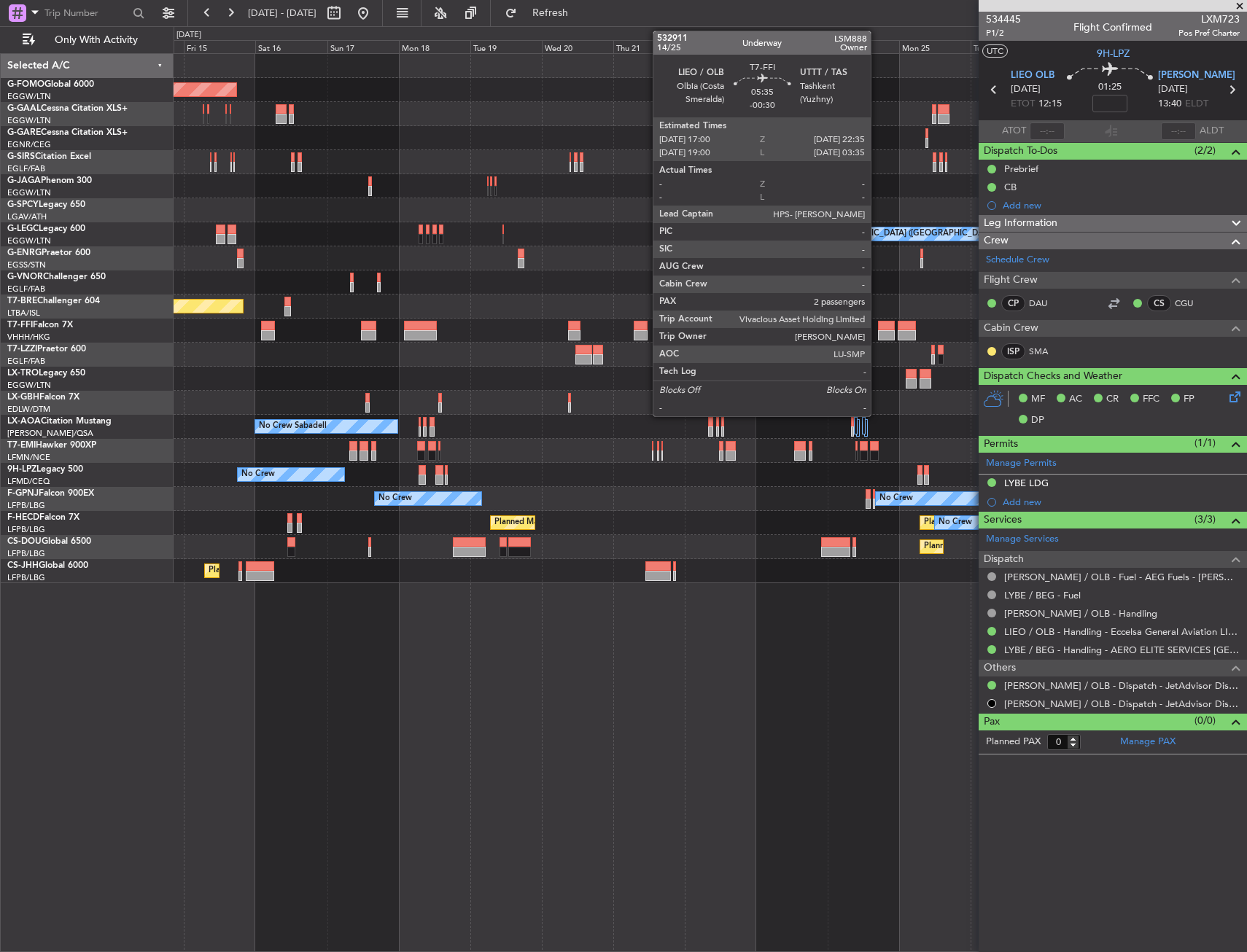
click at [878, 328] on div at bounding box center [886, 326] width 17 height 10
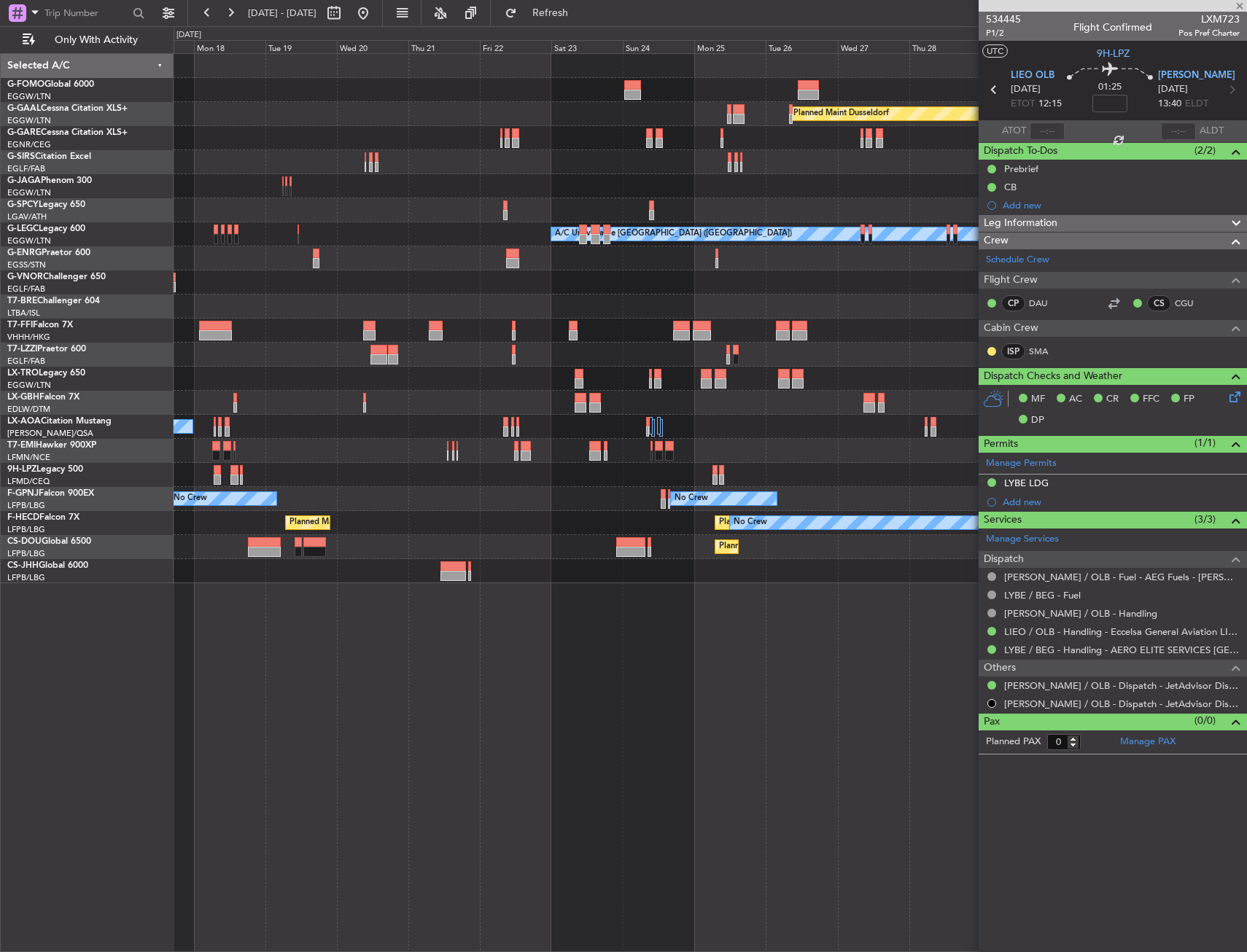
click at [628, 410] on div "Planned Maint Windsor Locks ([PERSON_NAME] Intl) Planned [GEOGRAPHIC_DATA] Plan…" at bounding box center [709, 319] width 1072 height 530
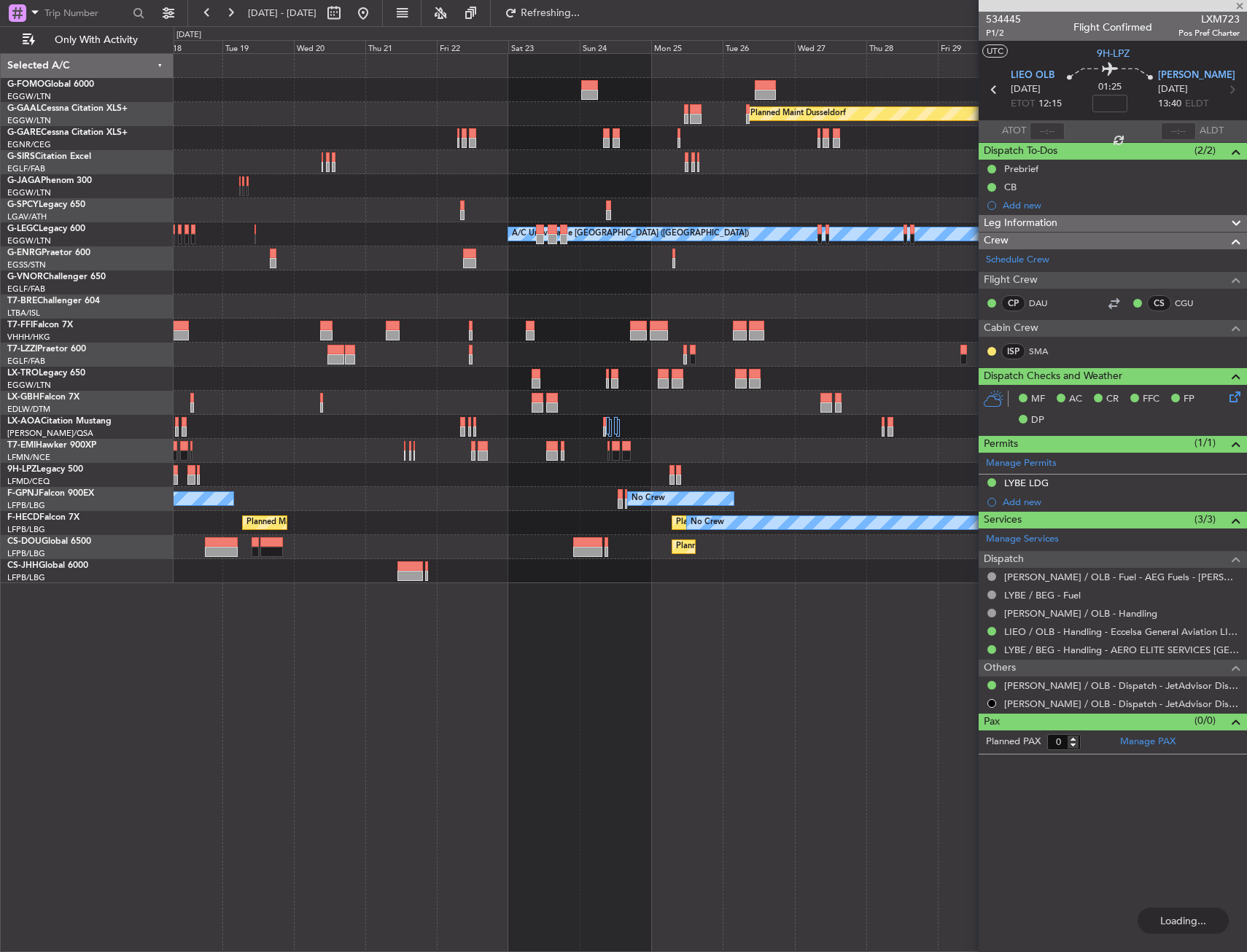
type input "-00:30"
type input "2"
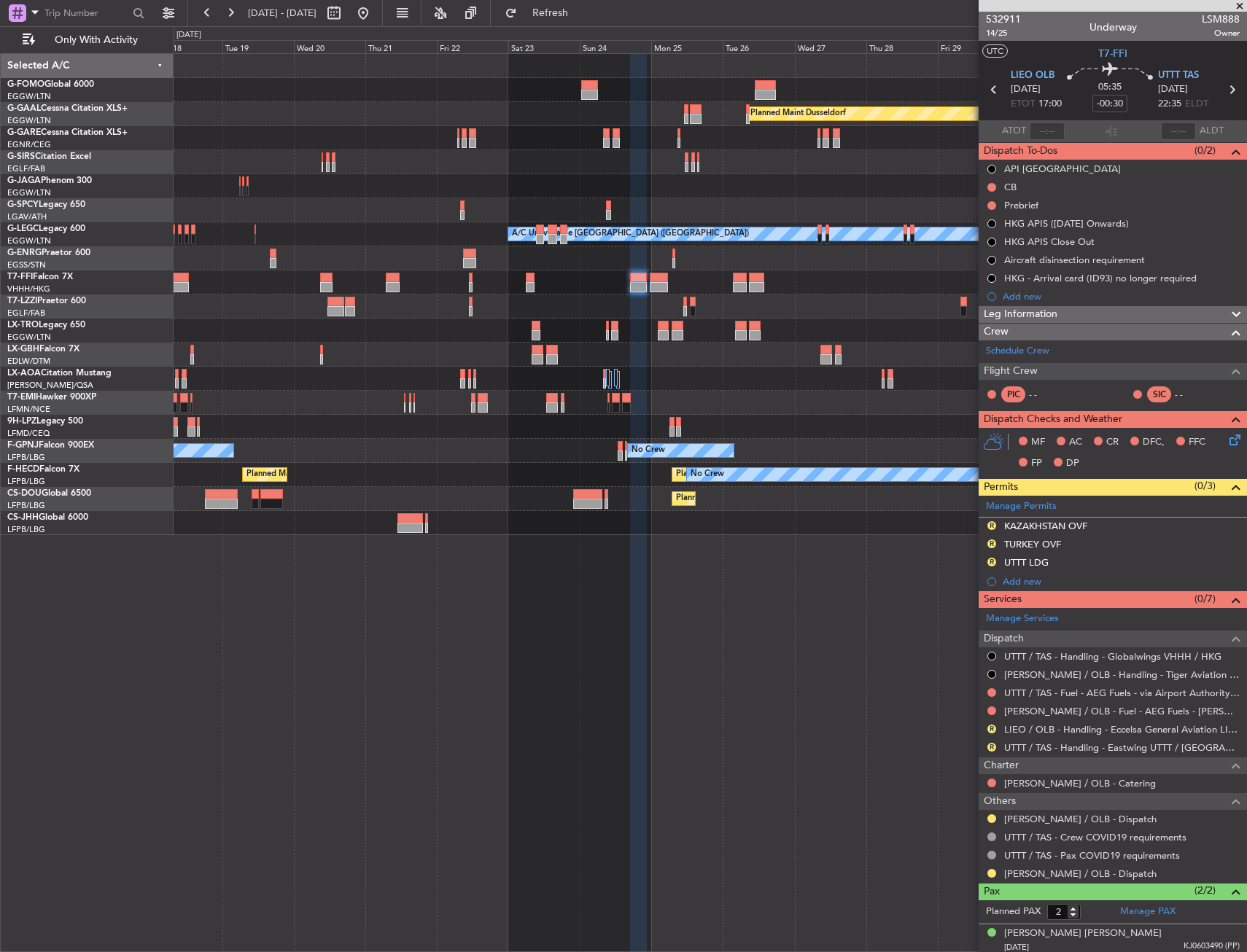
click at [561, 476] on div "Planned Maint [GEOGRAPHIC_DATA] ([GEOGRAPHIC_DATA]) No Crew Planned Maint [GEOG…" at bounding box center [709, 475] width 1072 height 24
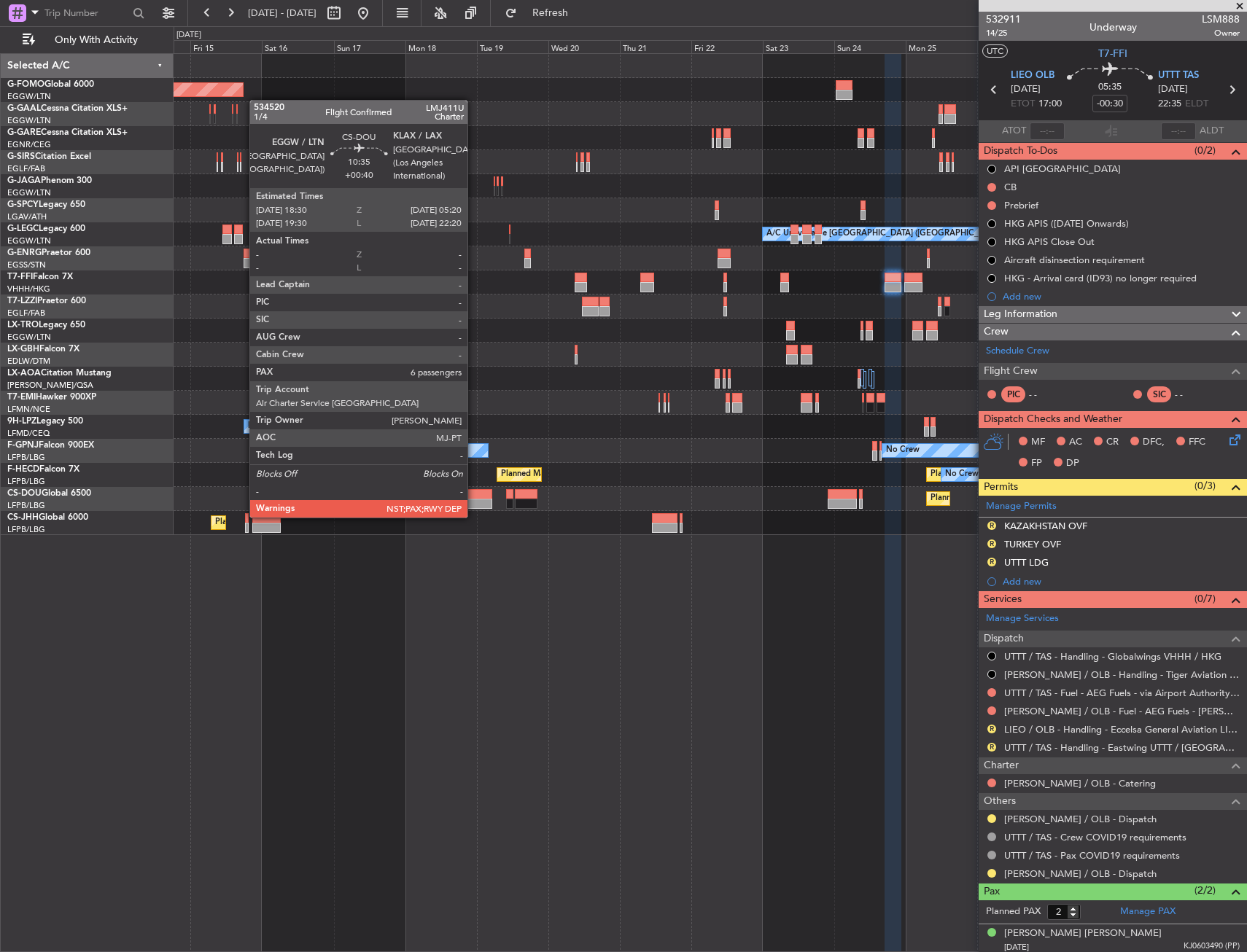
click at [666, 498] on div "Planned Maint [GEOGRAPHIC_DATA] ([GEOGRAPHIC_DATA]) Planned Maint [GEOGRAPHIC_D…" at bounding box center [709, 499] width 1072 height 24
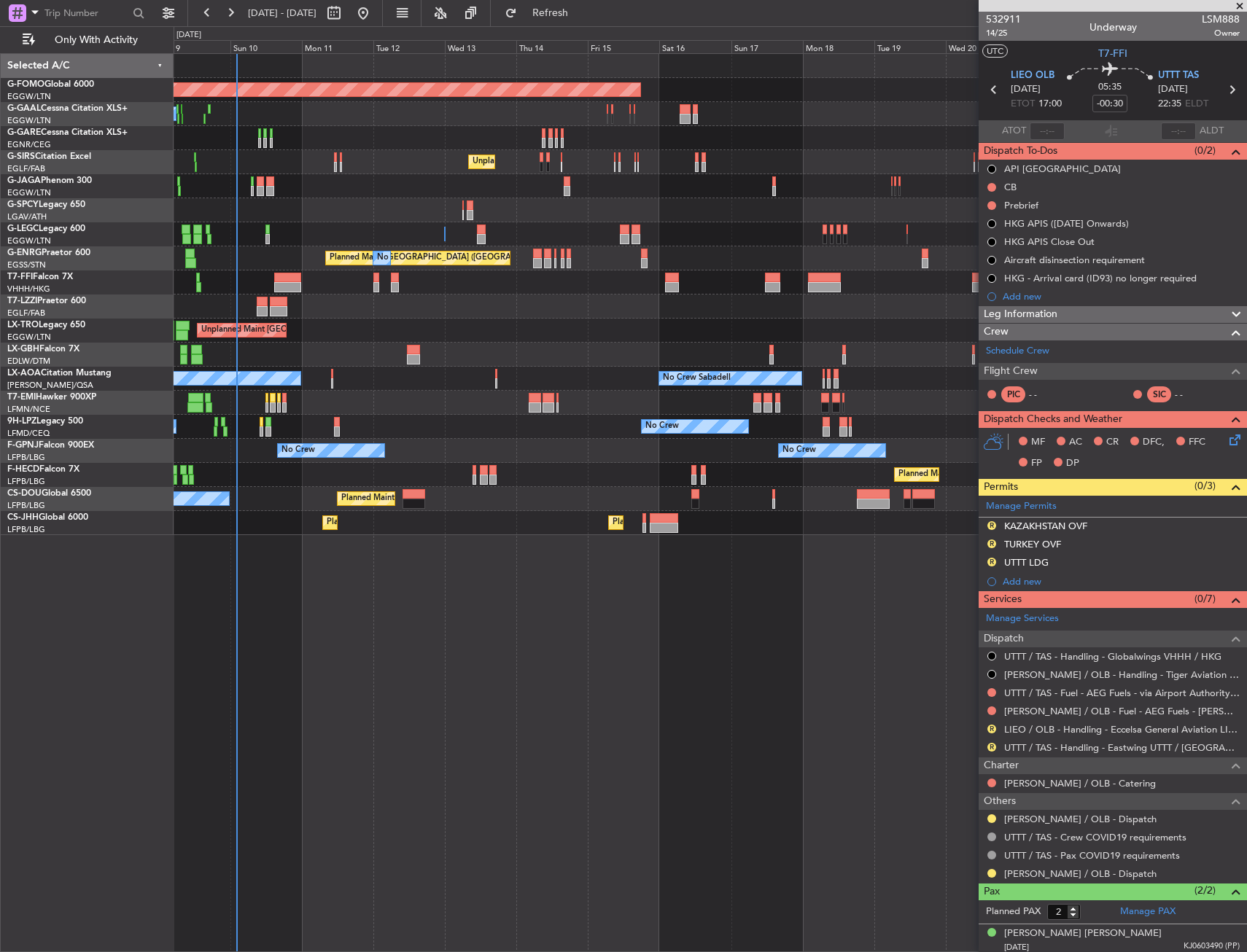
click at [691, 544] on div "Planned Maint Windsor Locks ([PERSON_NAME] Intl) No Crew Planned [GEOGRAPHIC_DA…" at bounding box center [710, 502] width 1073 height 899
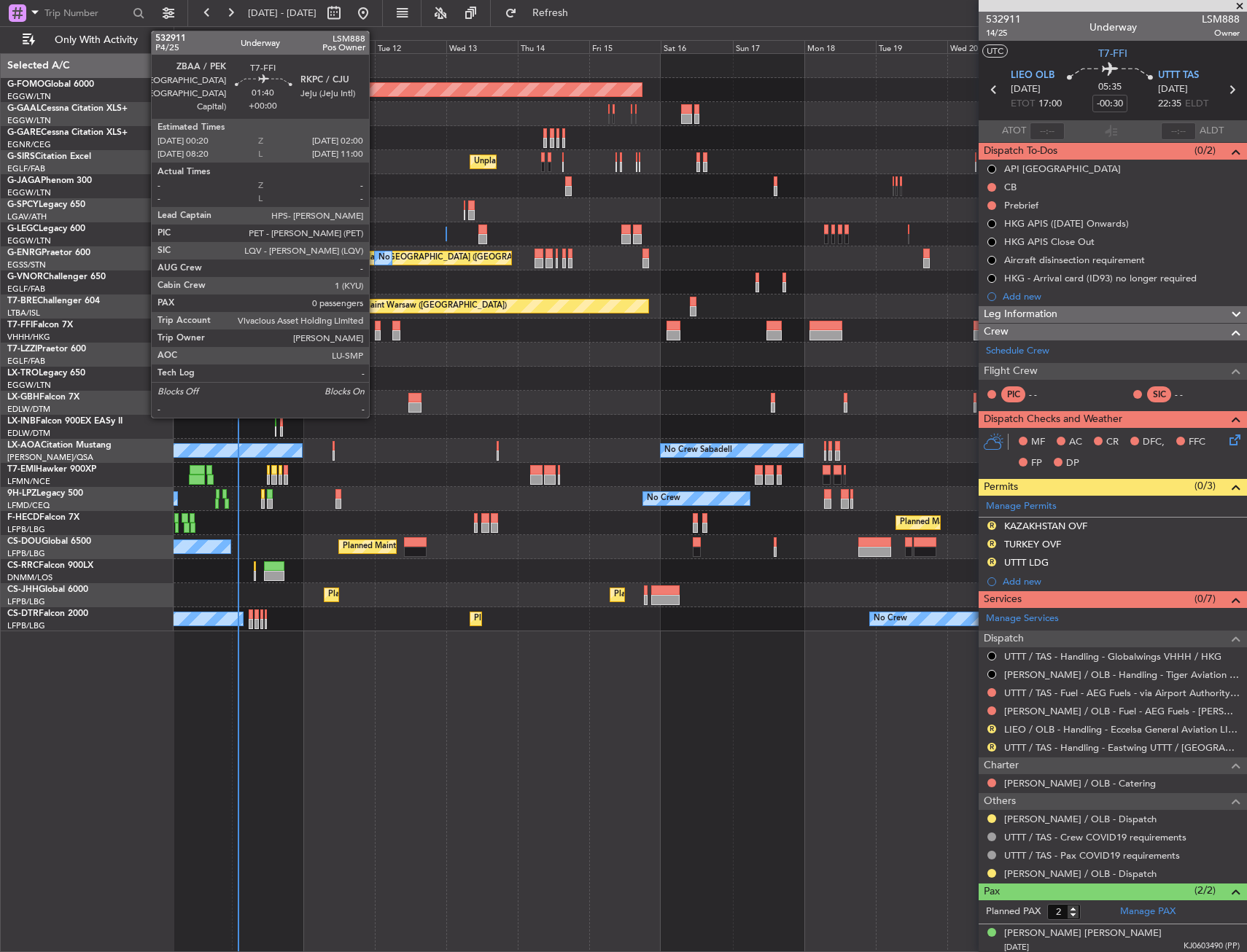
click at [376, 329] on div at bounding box center [377, 326] width 5 height 10
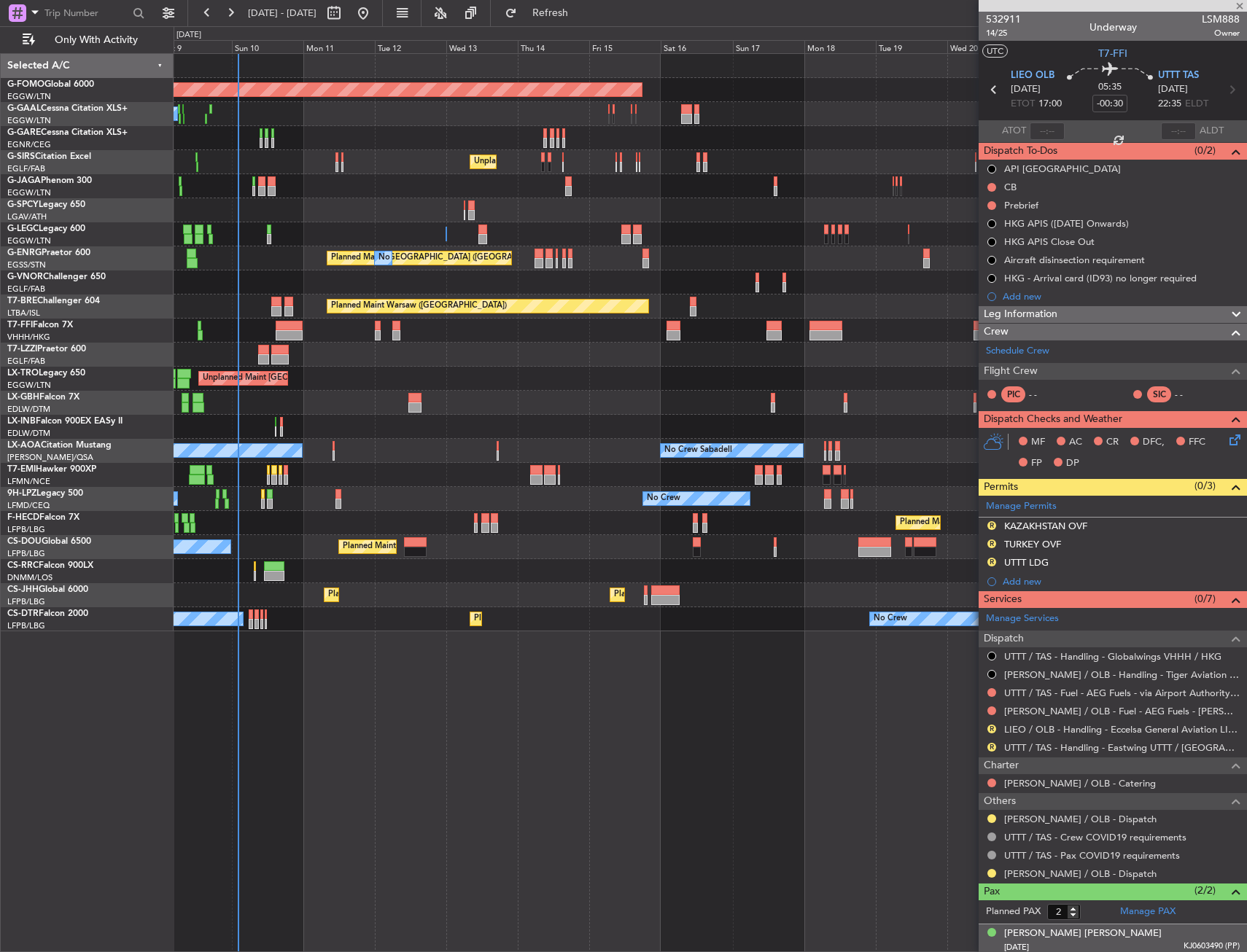
type input "0"
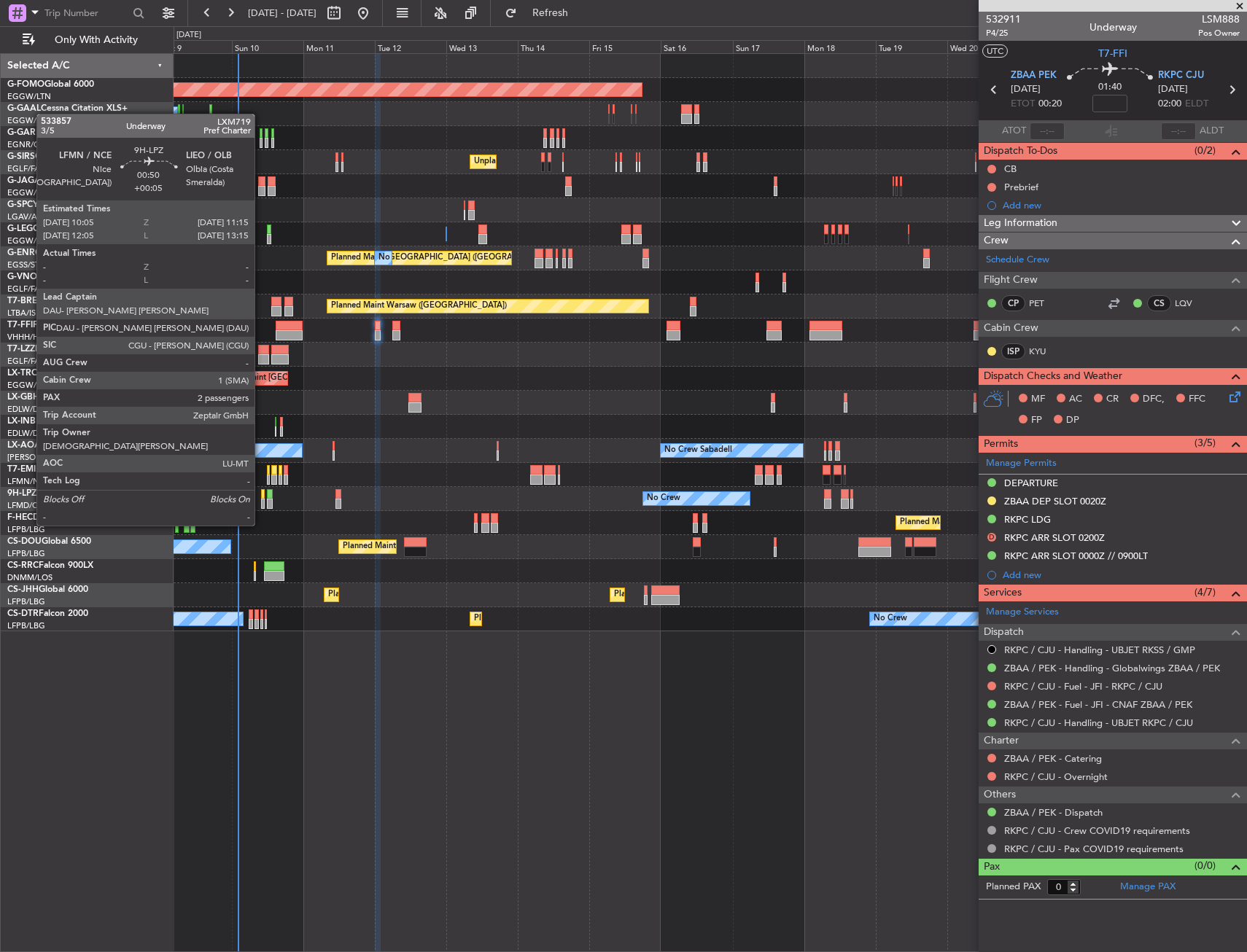
click at [261, 498] on div at bounding box center [263, 494] width 4 height 10
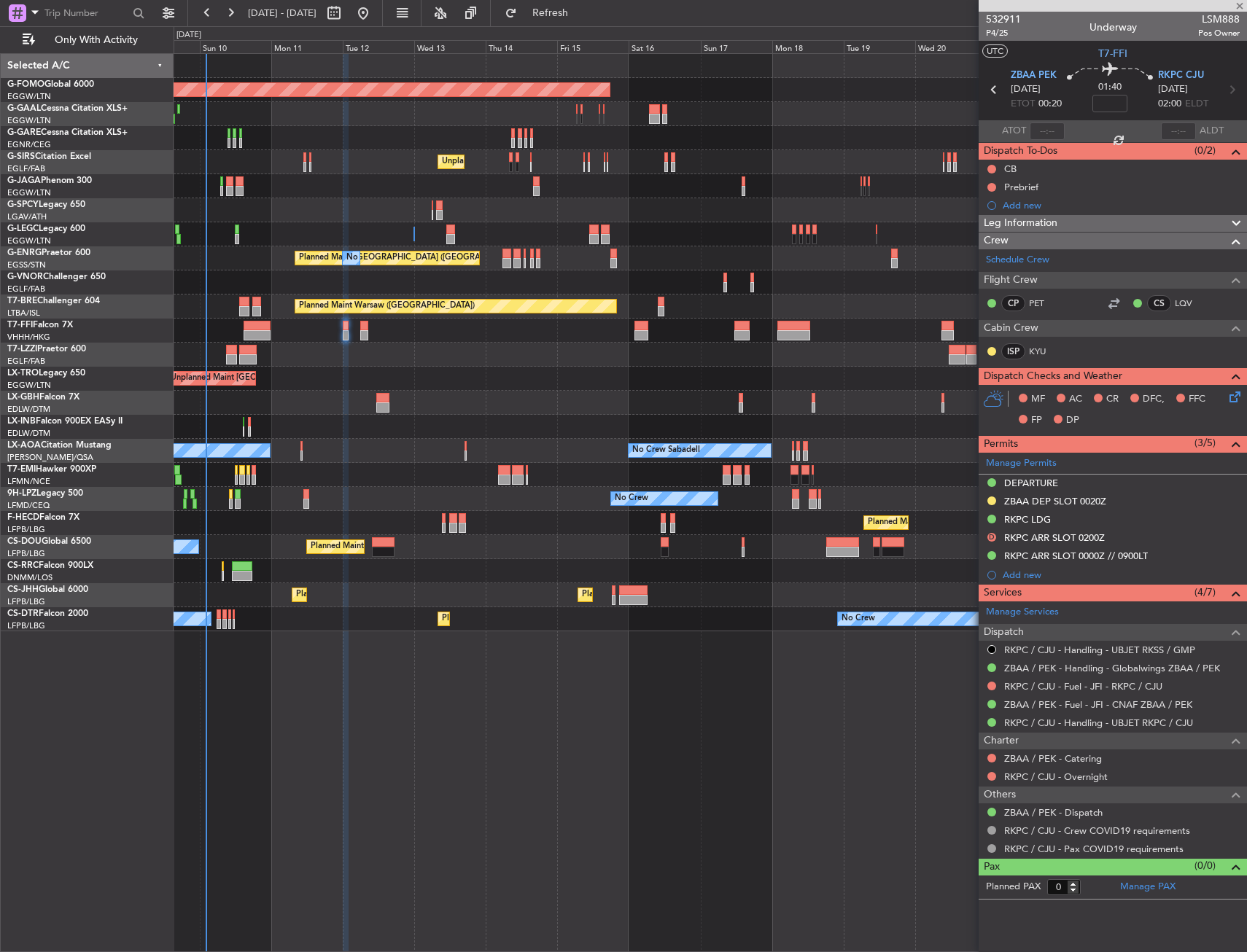
click at [295, 531] on div "Planned Maint [GEOGRAPHIC_DATA] ([GEOGRAPHIC_DATA]) No Crew Planned Maint [GEOG…" at bounding box center [709, 523] width 1072 height 24
type input "+00:05"
type input "2"
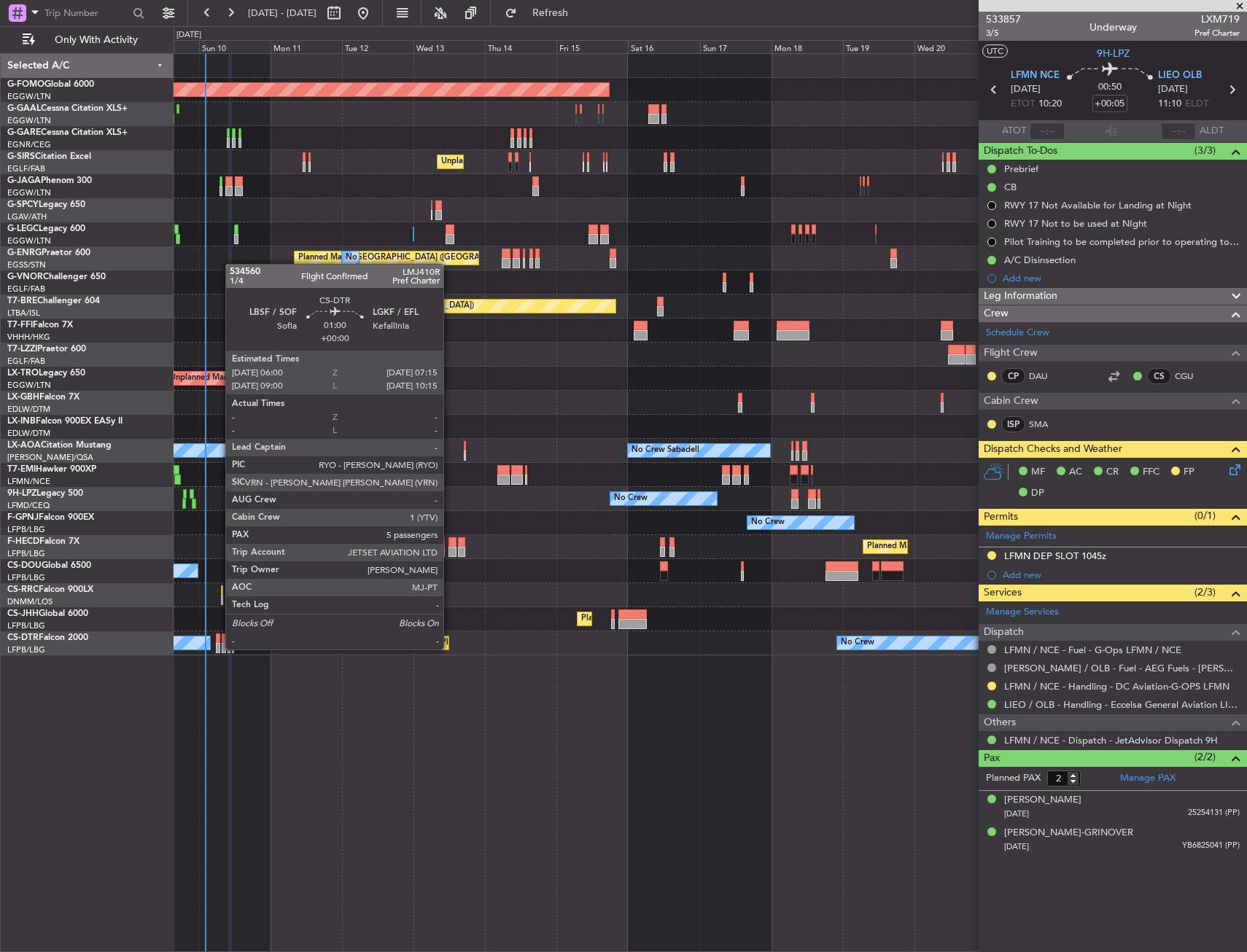
click at [218, 648] on div at bounding box center [218, 648] width 4 height 10
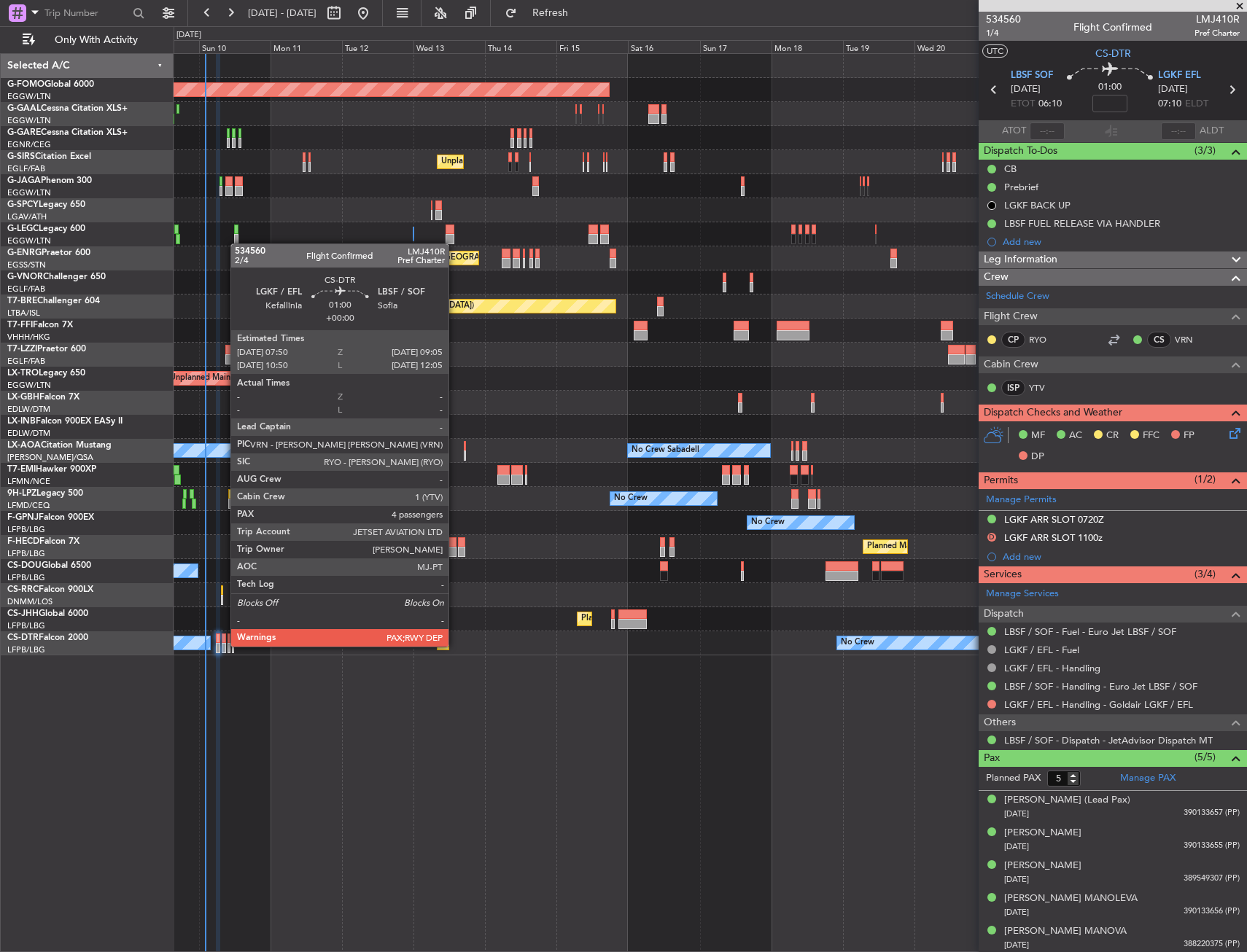
click at [223, 645] on div at bounding box center [224, 648] width 4 height 10
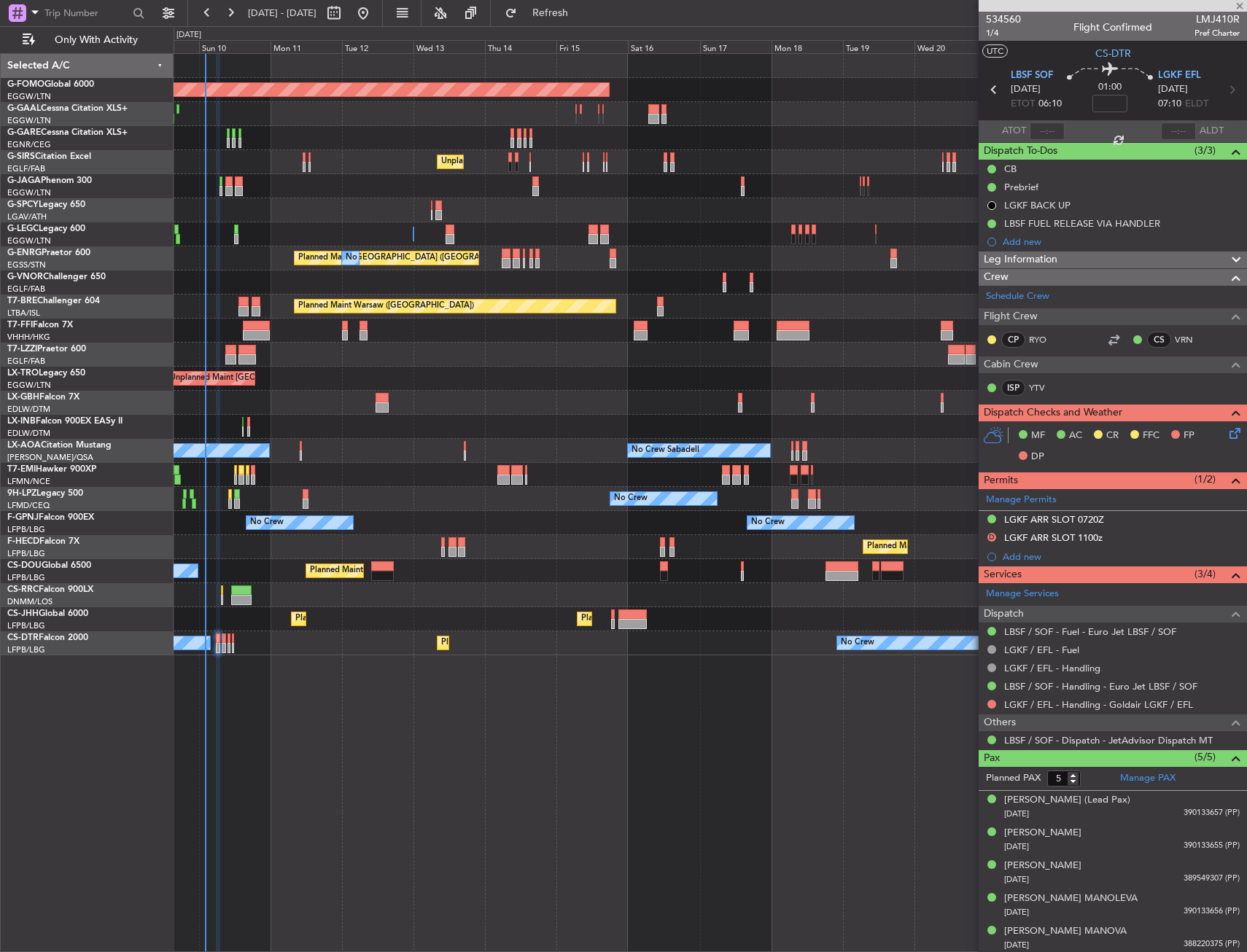
type input "4"
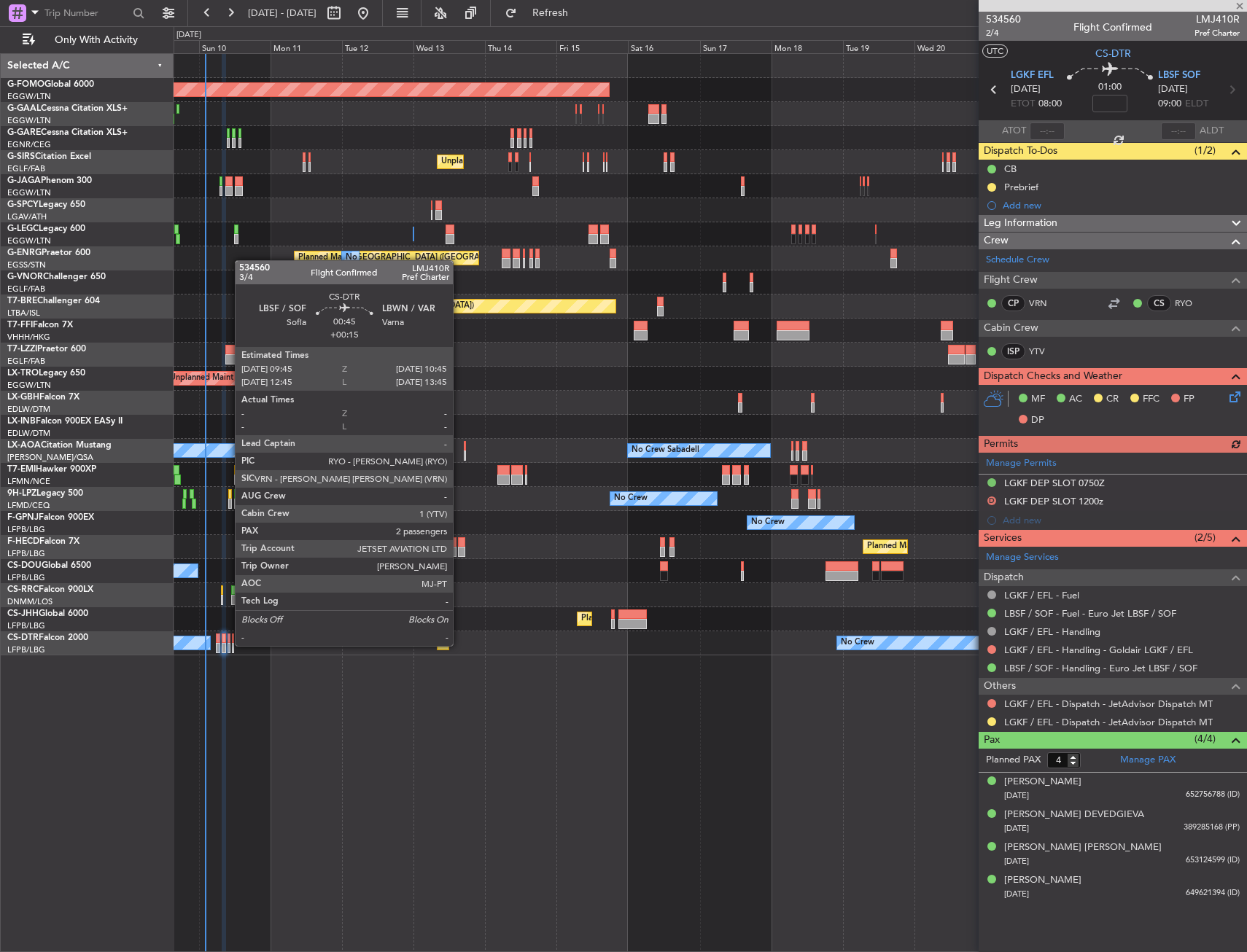
click at [228, 644] on div at bounding box center [230, 648] width 4 height 10
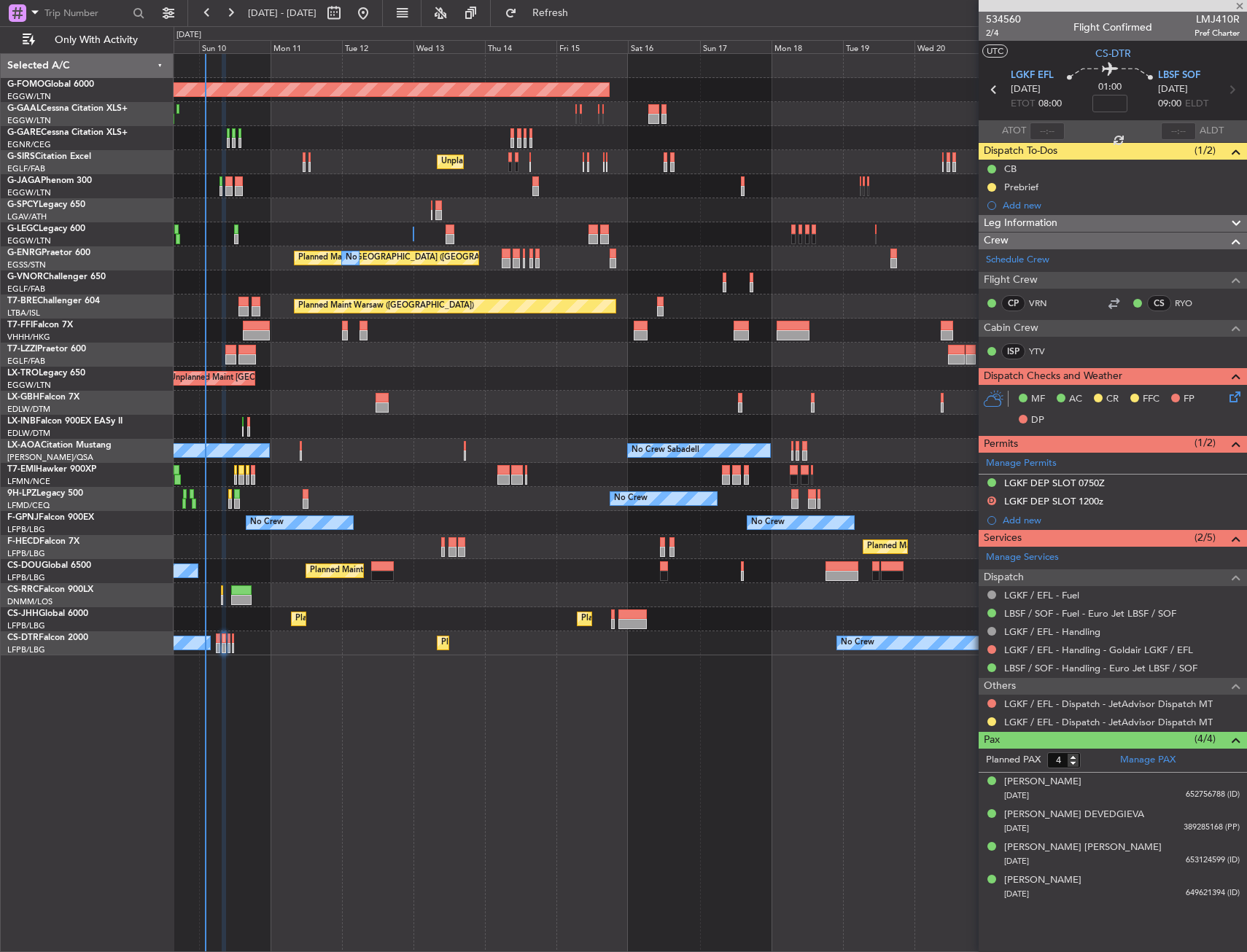
type input "+00:15"
type input "2"
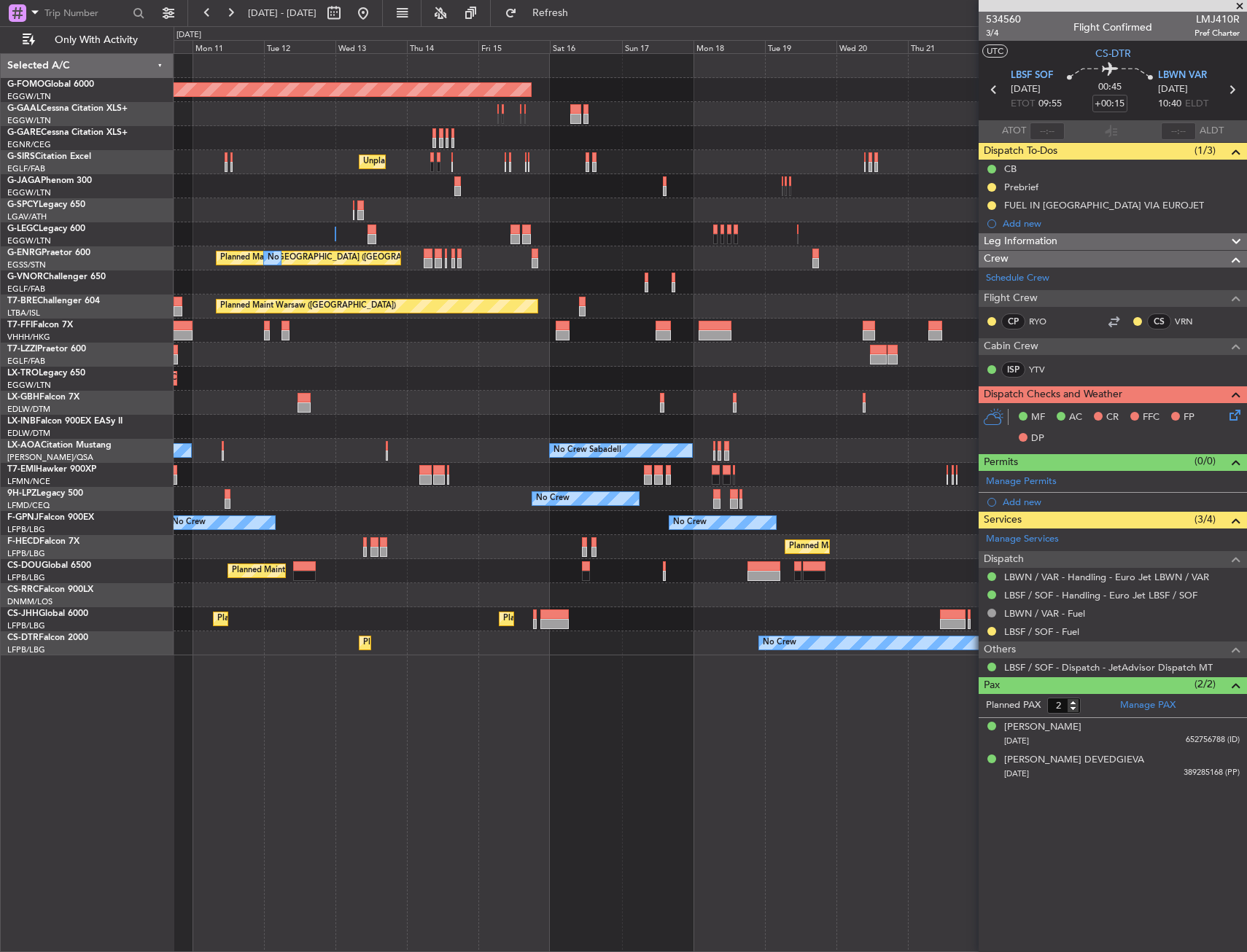
click at [525, 364] on div at bounding box center [709, 354] width 1072 height 24
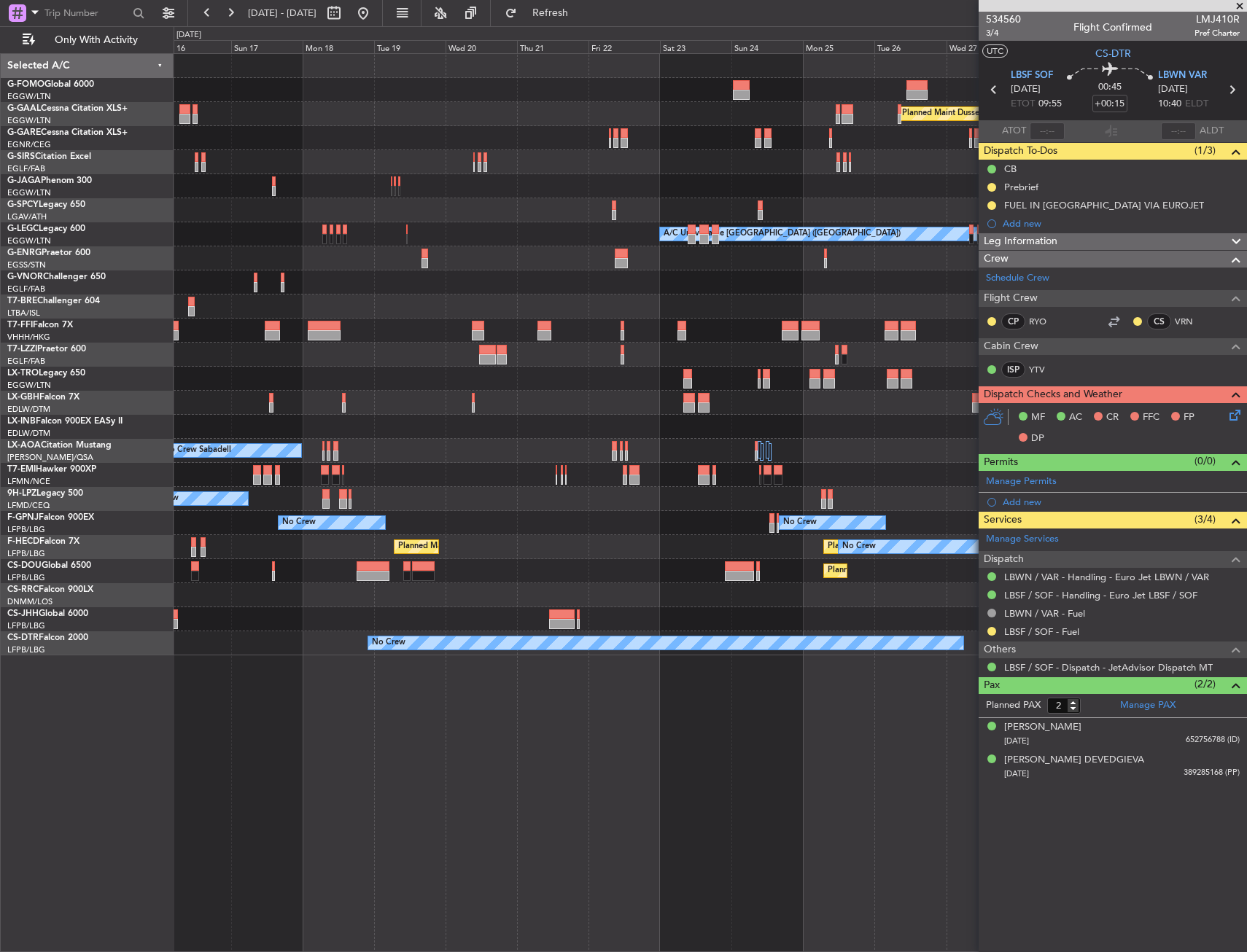
click at [470, 360] on div "Owner [GEOGRAPHIC_DATA] ([GEOGRAPHIC_DATA])" at bounding box center [709, 354] width 1072 height 24
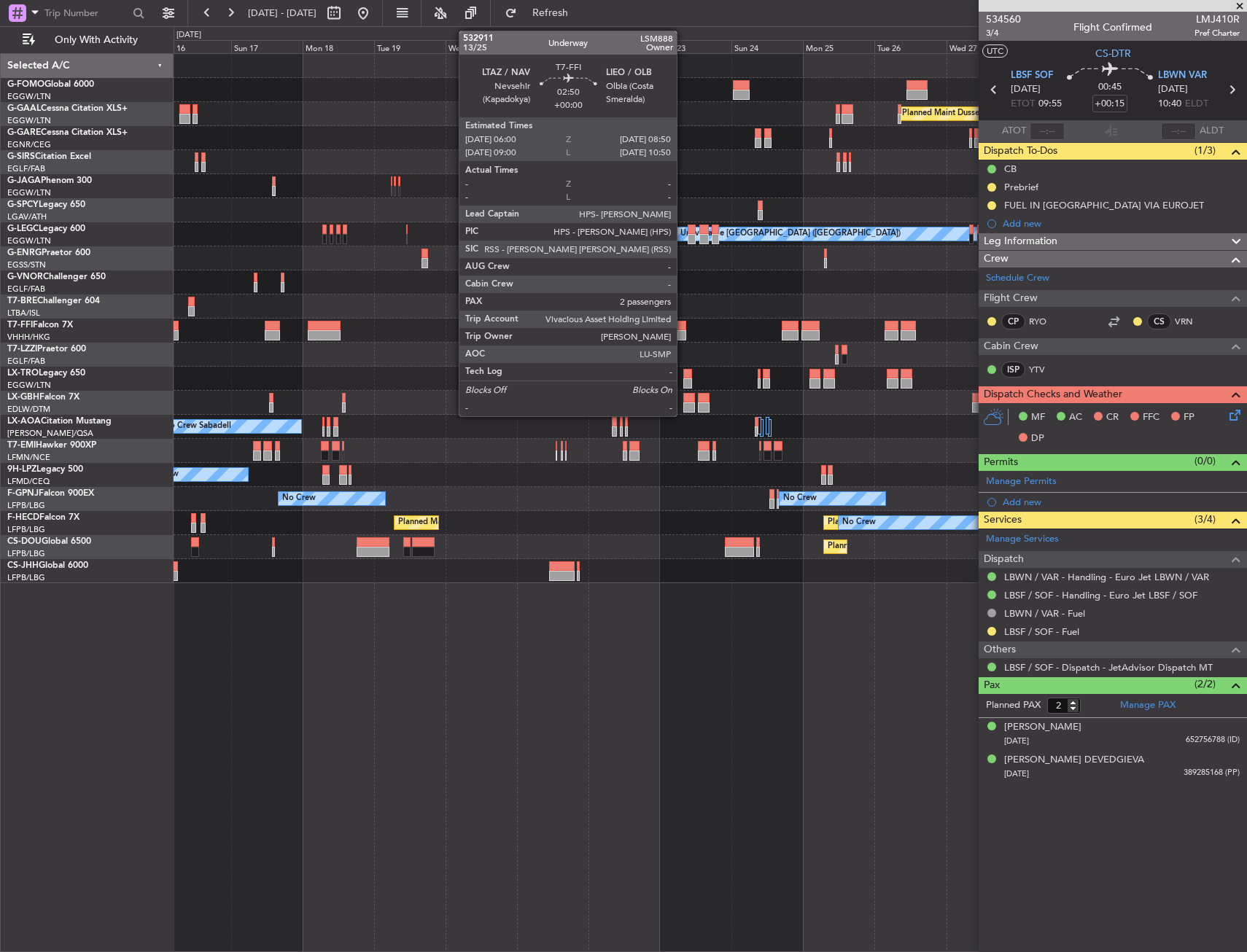
click at [683, 330] on div at bounding box center [682, 335] width 9 height 10
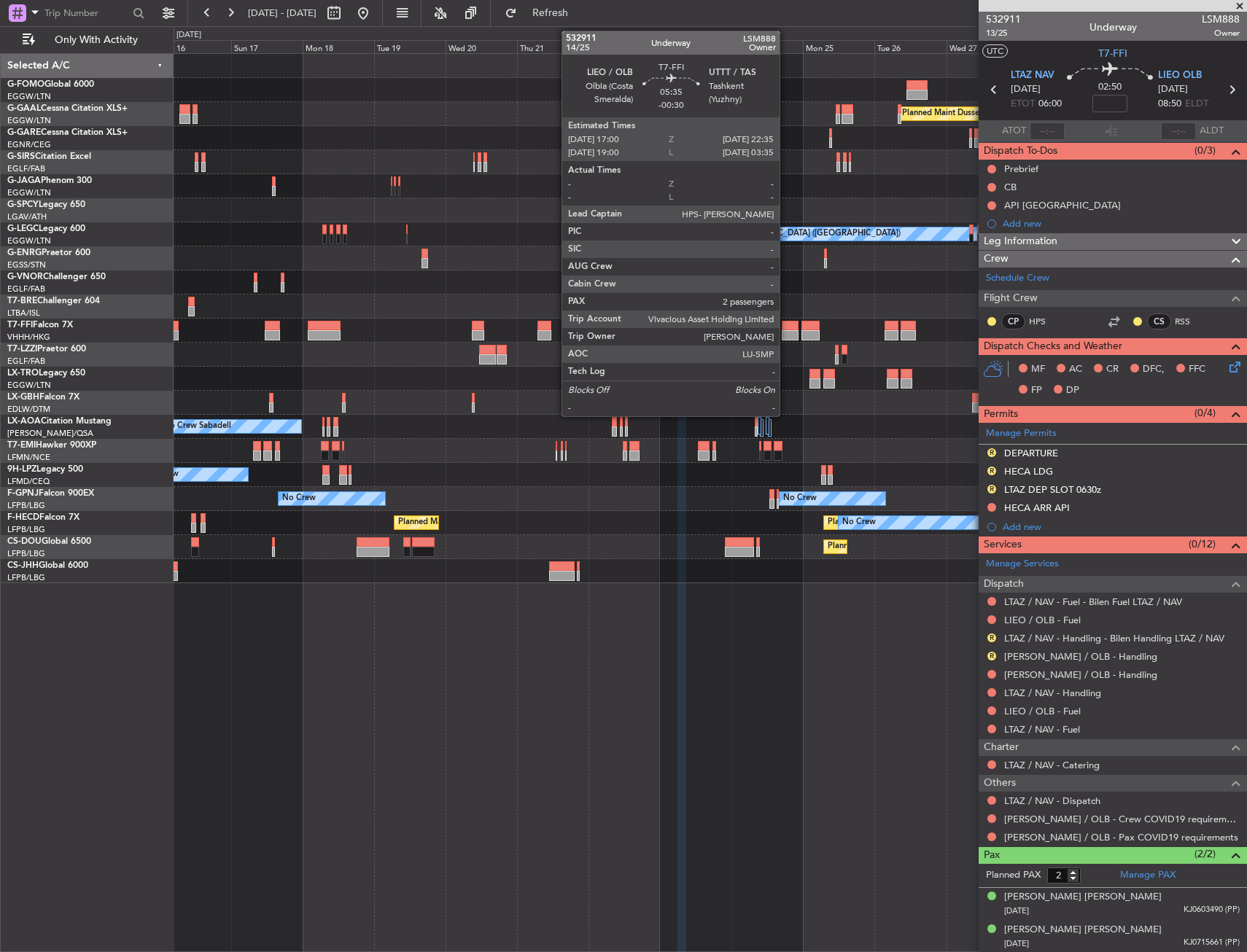
click at [786, 331] on div at bounding box center [789, 335] width 17 height 10
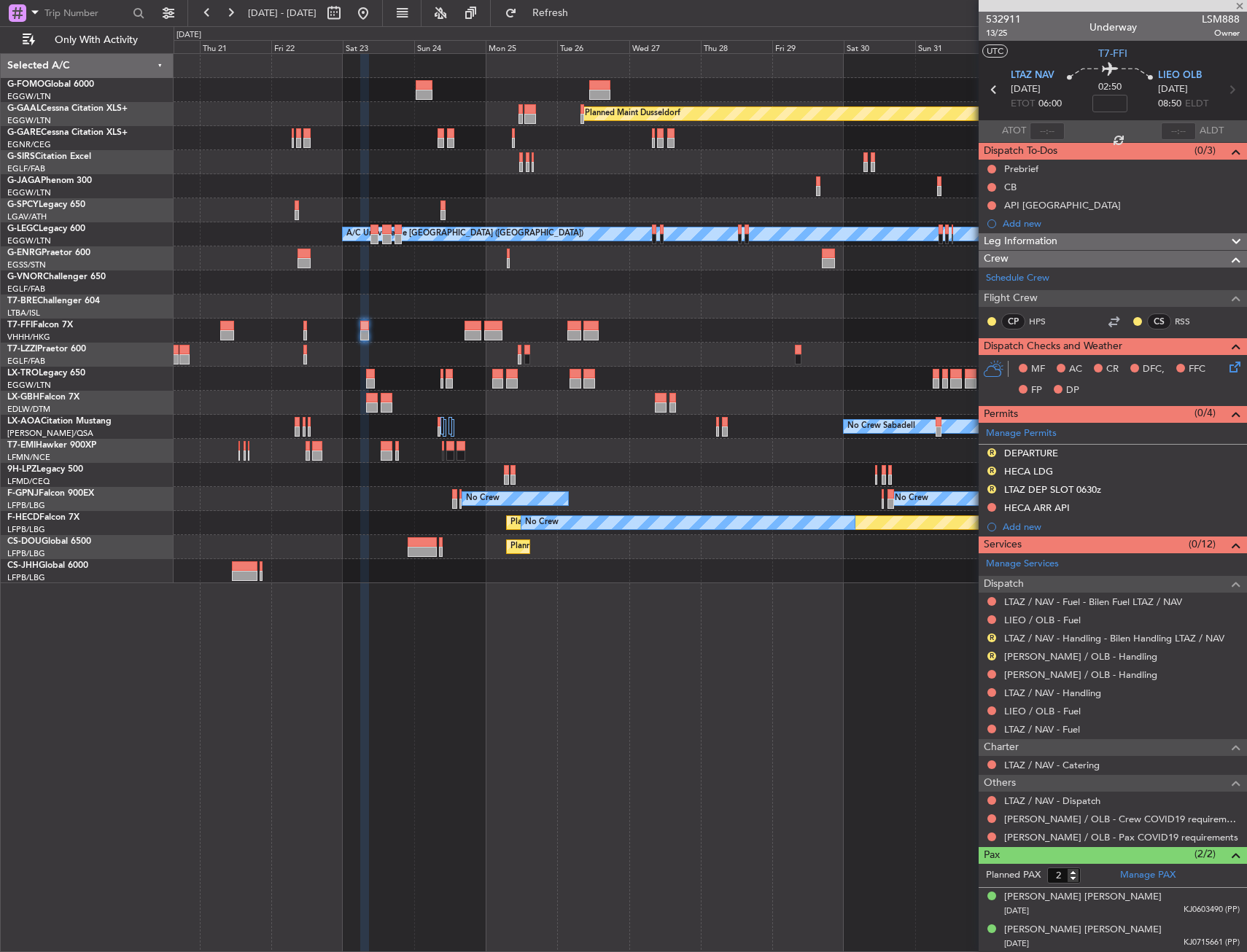
click at [484, 403] on div "Planned Maint Dusseldorf Planned Maint [GEOGRAPHIC_DATA] ([GEOGRAPHIC_DATA]) A/…" at bounding box center [709, 319] width 1072 height 530
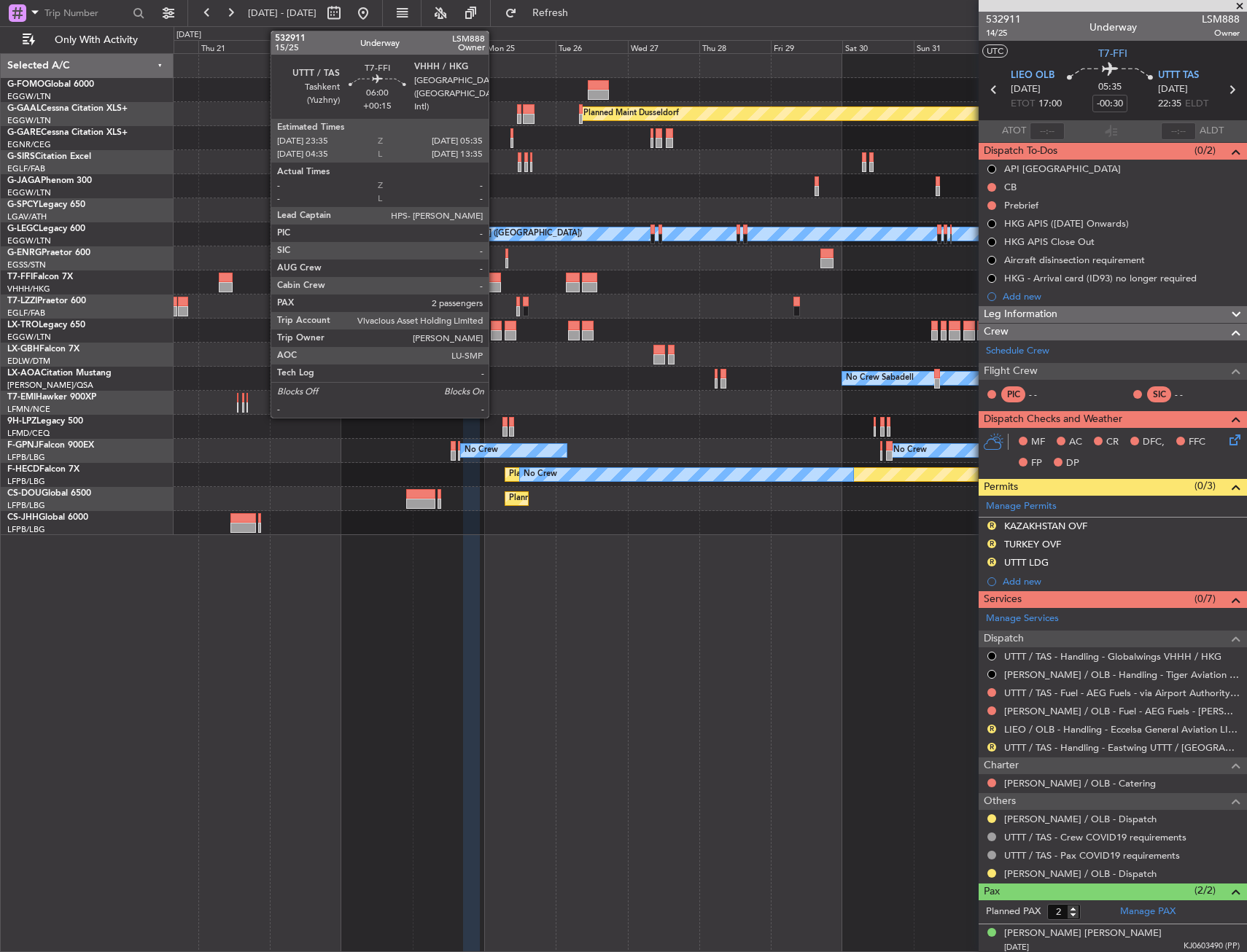
click at [495, 282] on div at bounding box center [491, 287] width 18 height 10
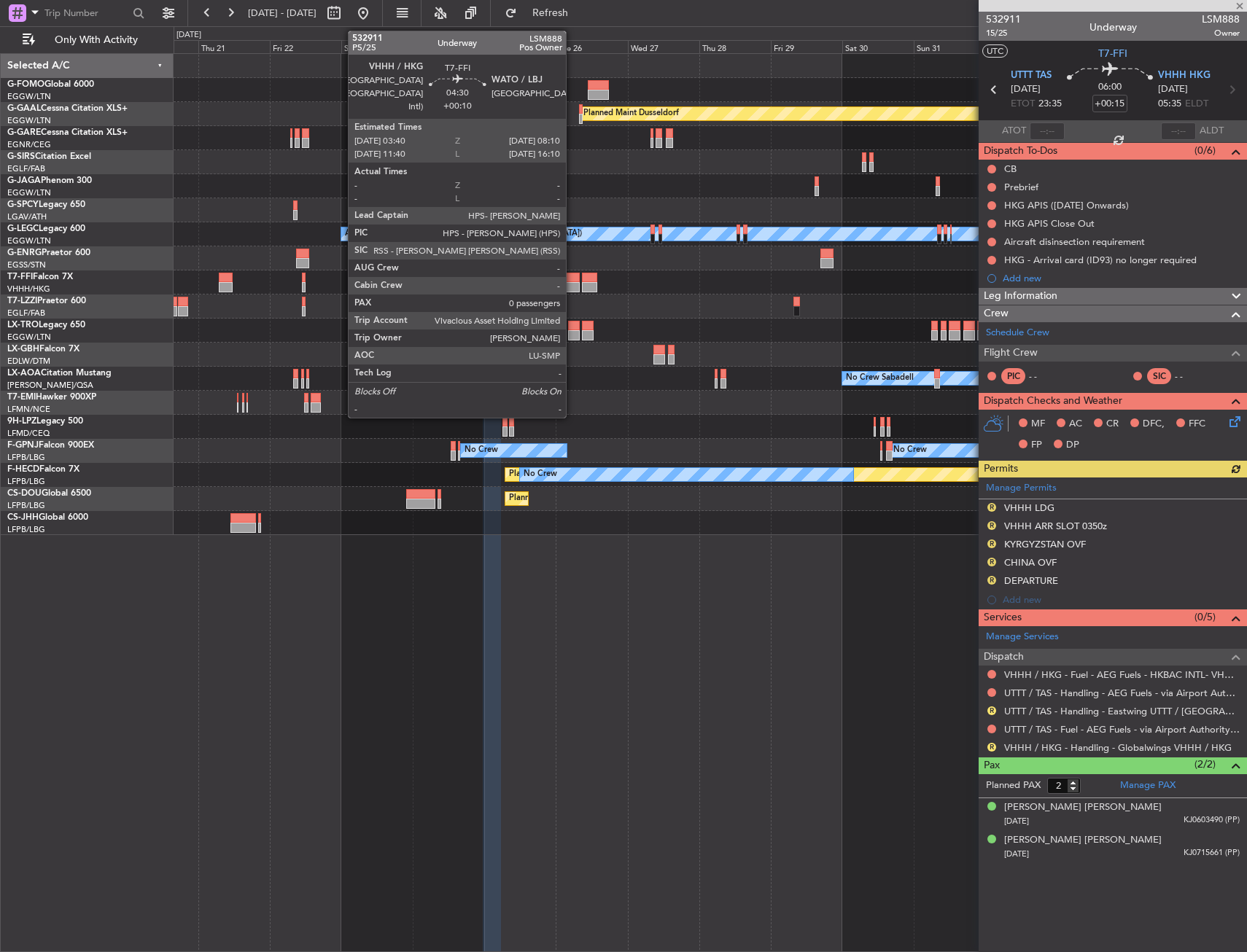
click at [572, 284] on div at bounding box center [572, 287] width 14 height 10
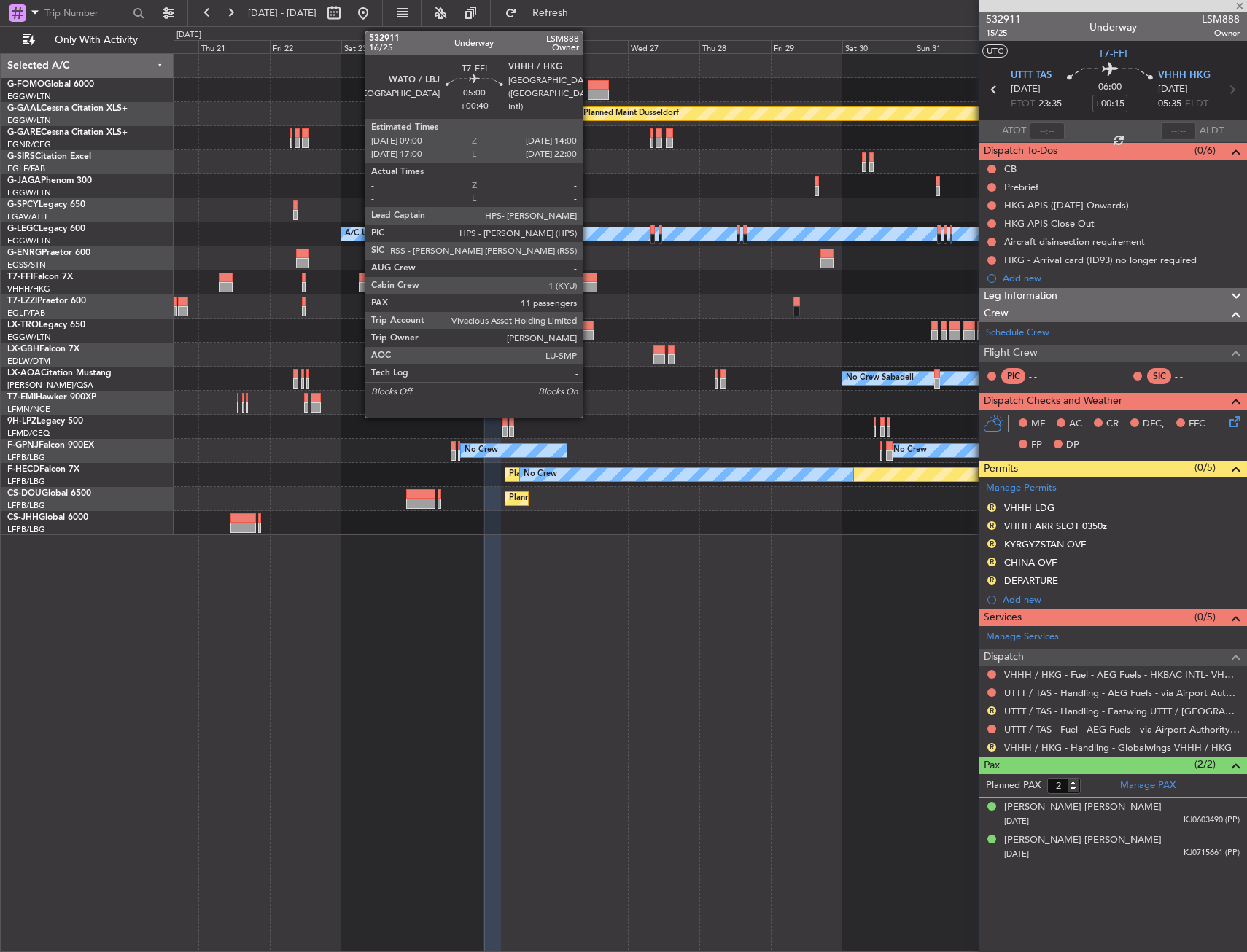
type input "+00:10"
type input "0"
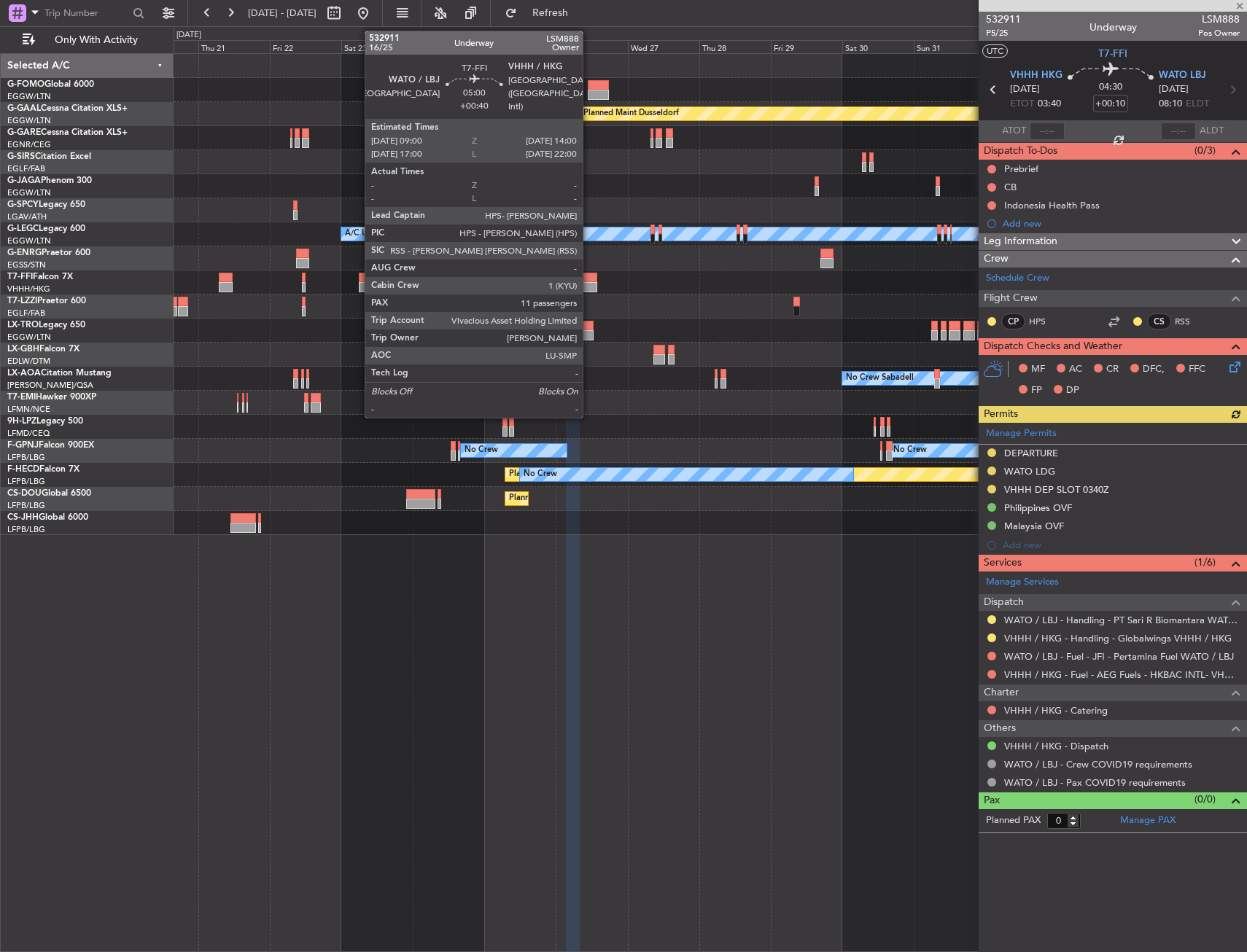
click at [589, 284] on div at bounding box center [590, 287] width 16 height 10
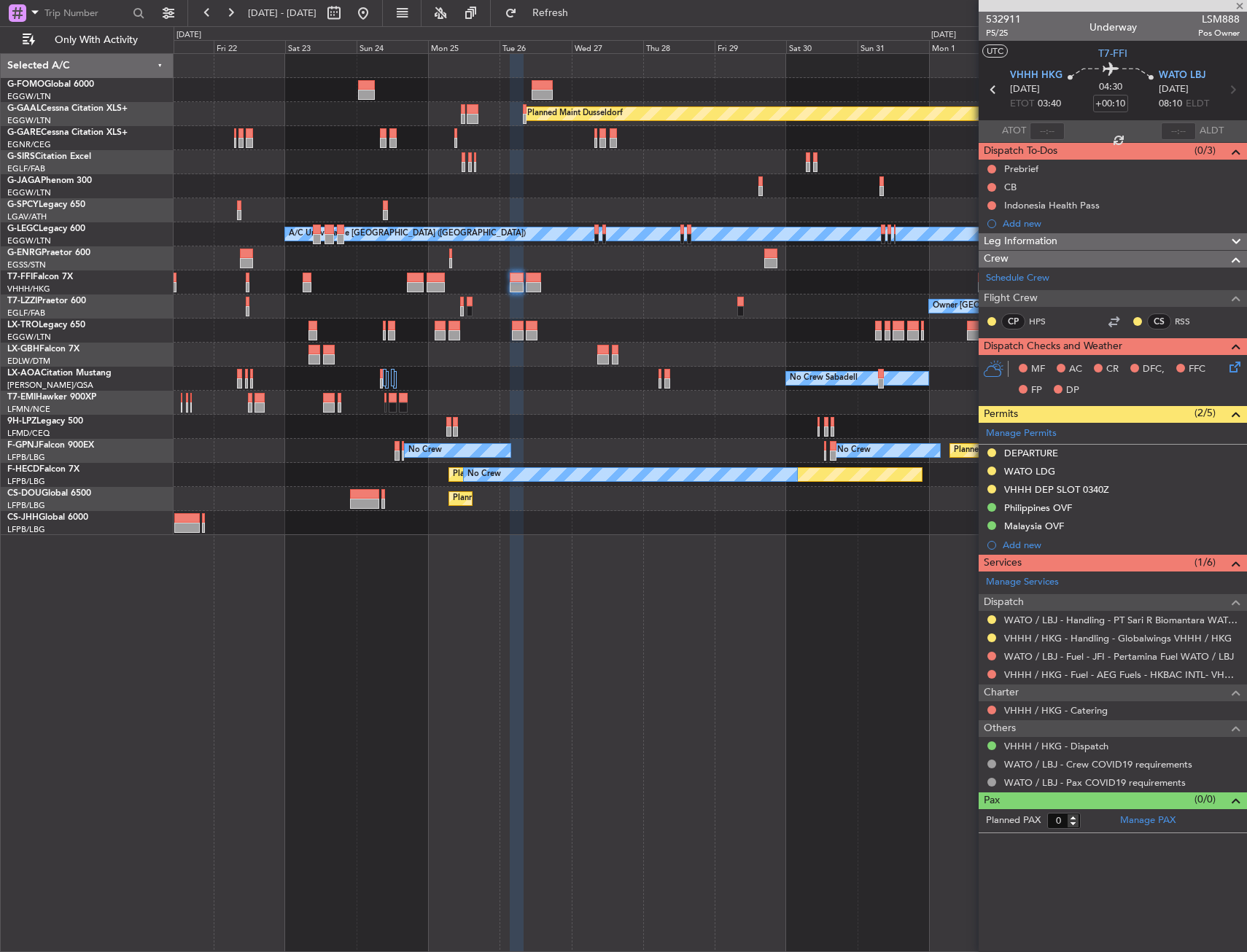
type input "+00:40"
type input "11"
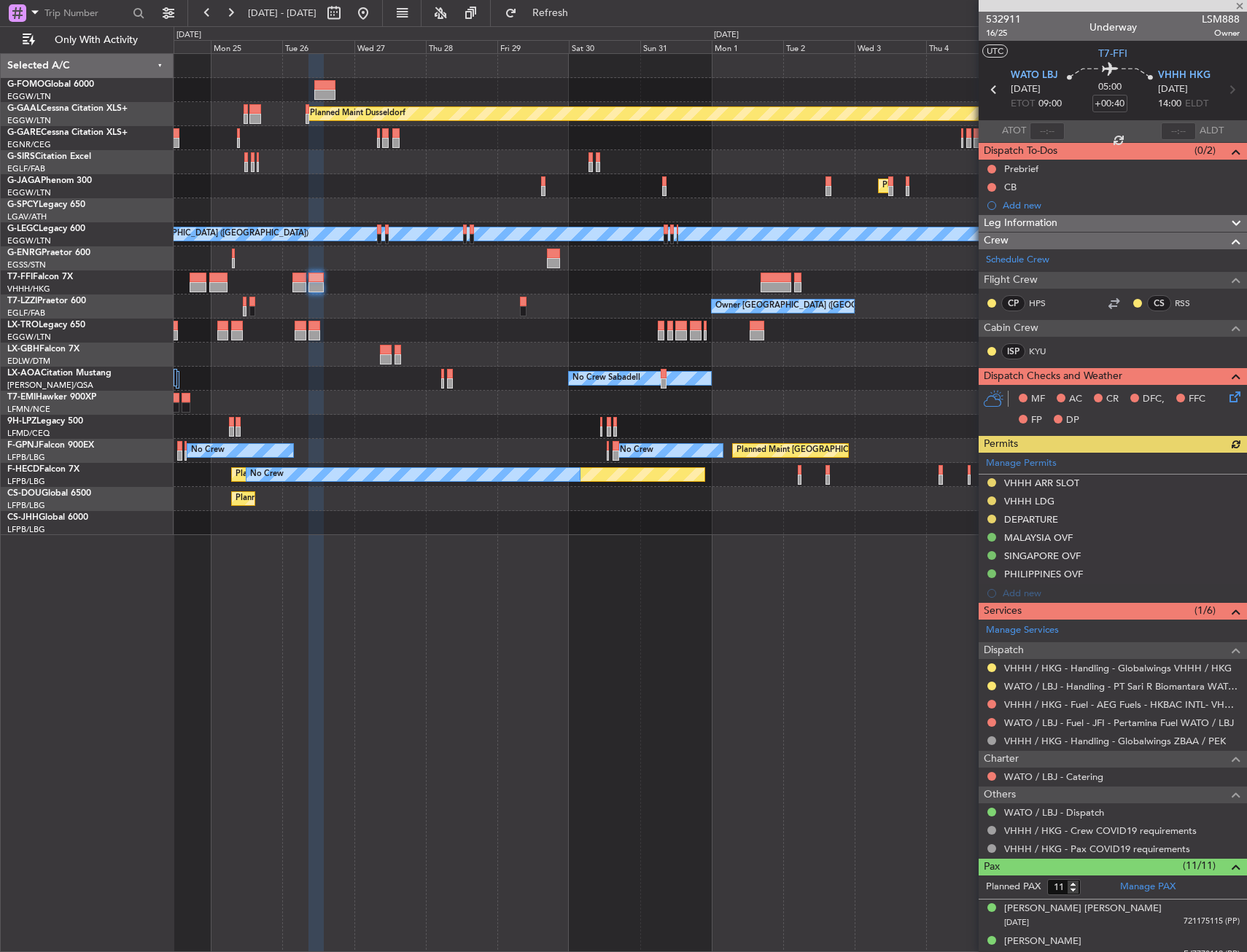
click at [532, 324] on div "Planned Maint Dusseldorf Planned Maint [GEOGRAPHIC_DATA] ([GEOGRAPHIC_DATA]) A/…" at bounding box center [709, 295] width 1072 height 481
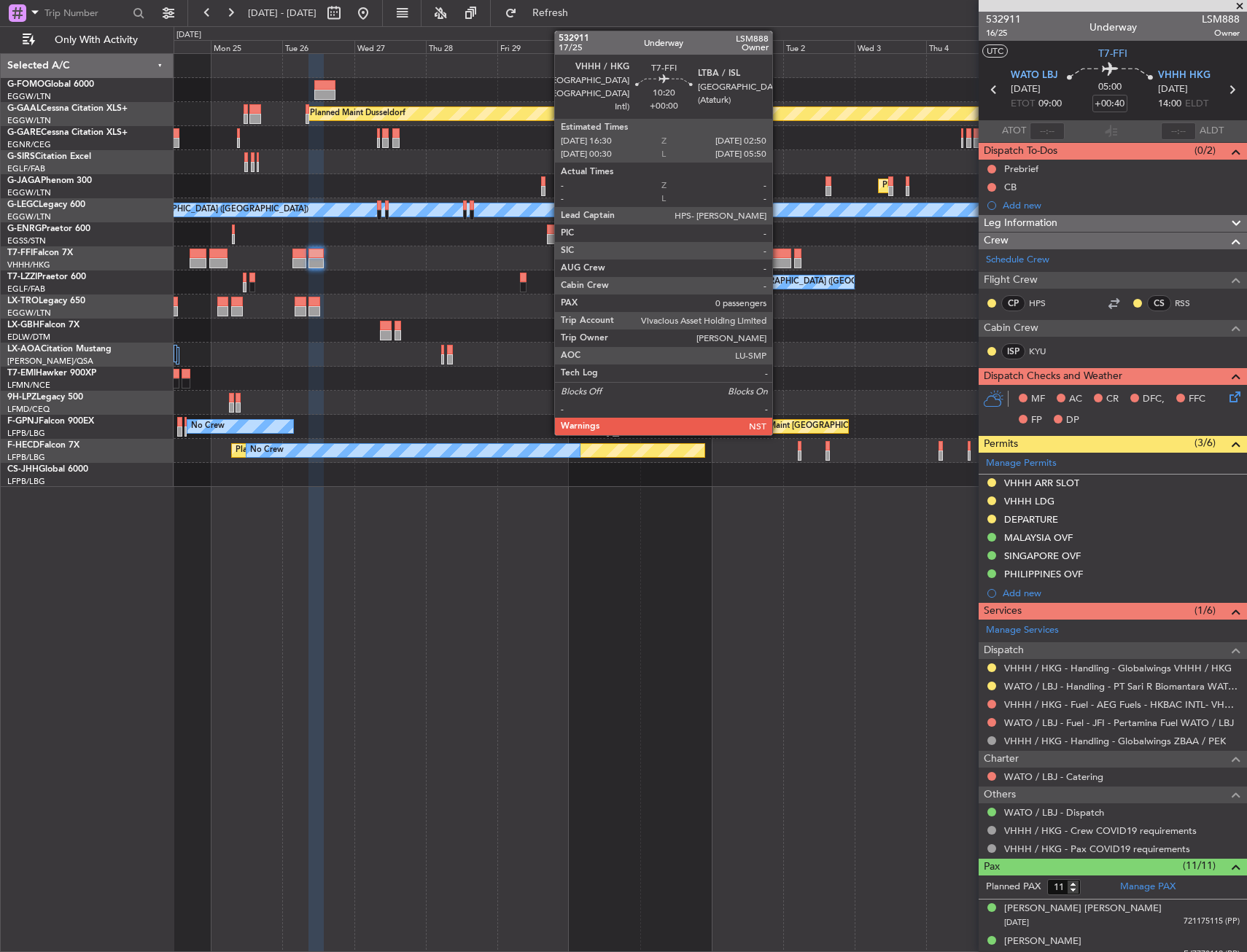
click at [778, 256] on div at bounding box center [776, 254] width 32 height 10
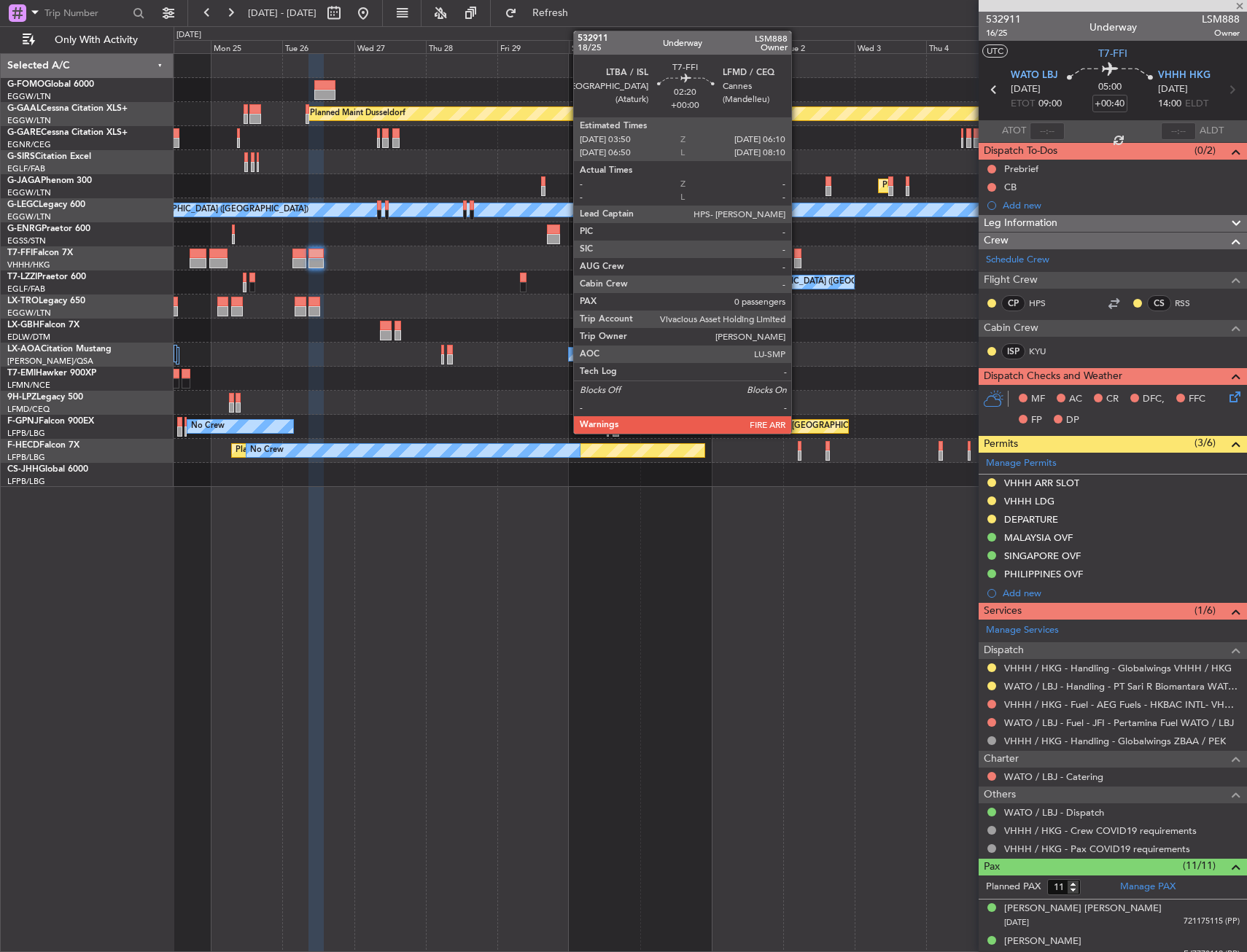
type input "0"
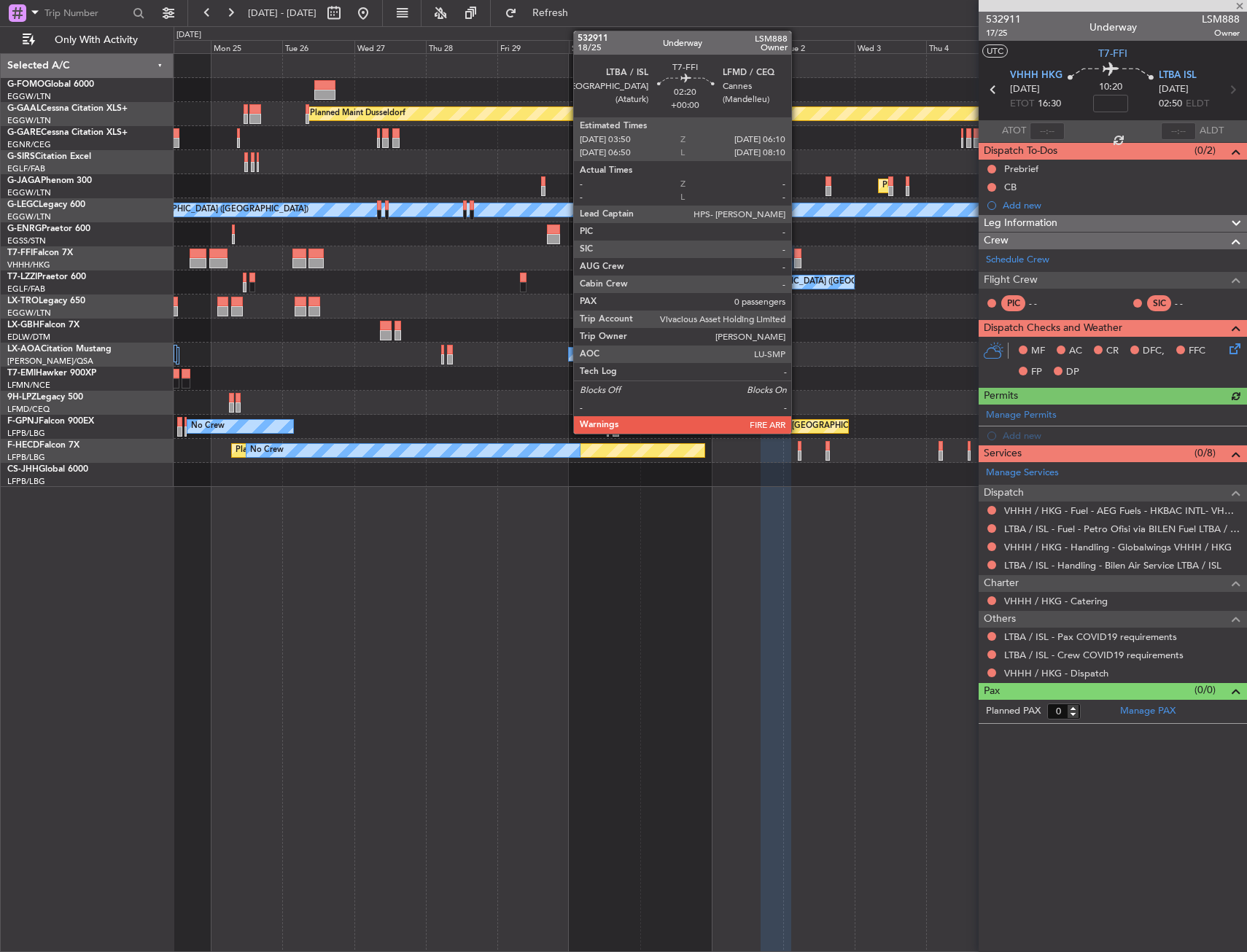
click at [797, 256] on div at bounding box center [797, 254] width 7 height 10
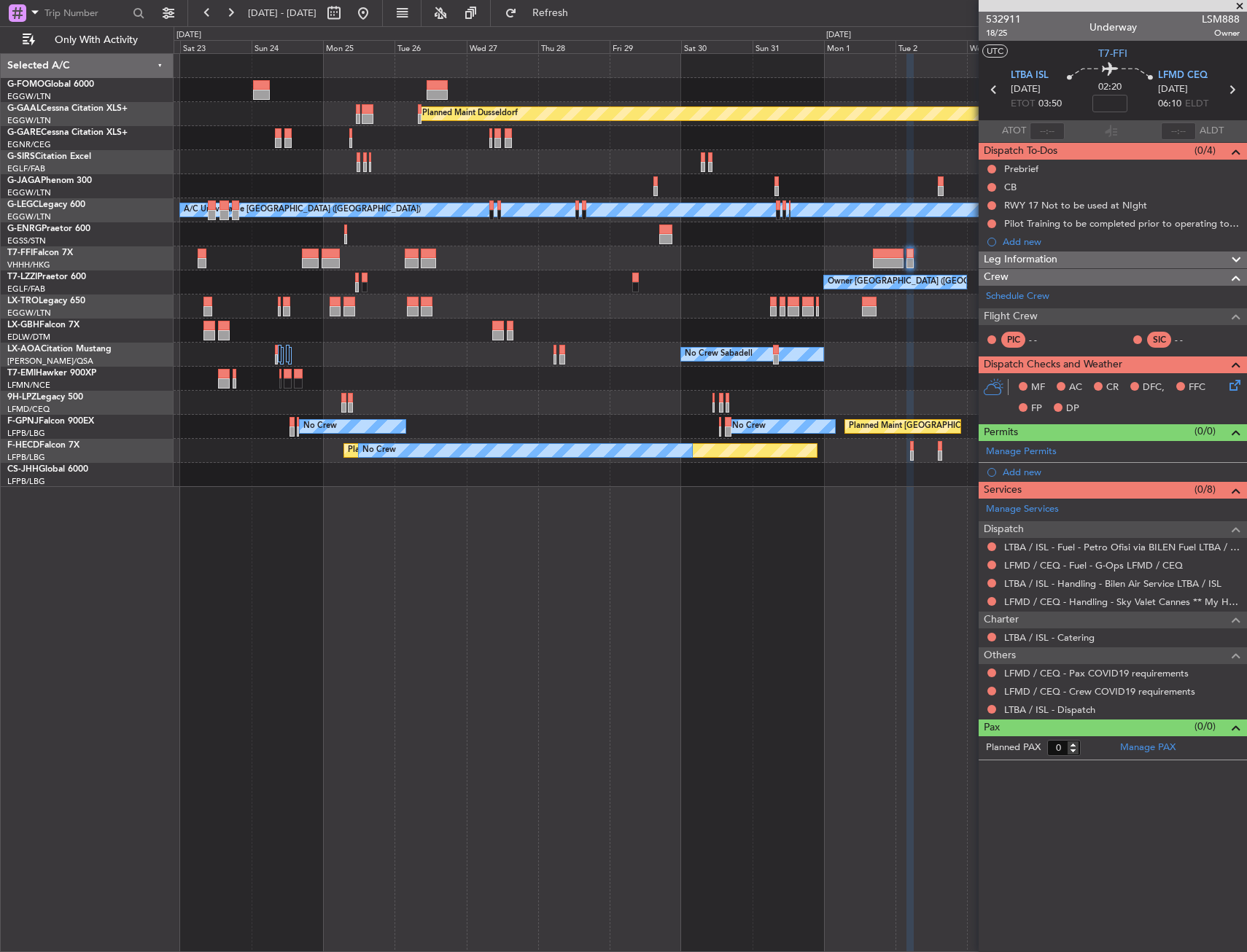
click at [393, 266] on div "Planned Maint Geneva (Cointrin)" at bounding box center [709, 258] width 1072 height 24
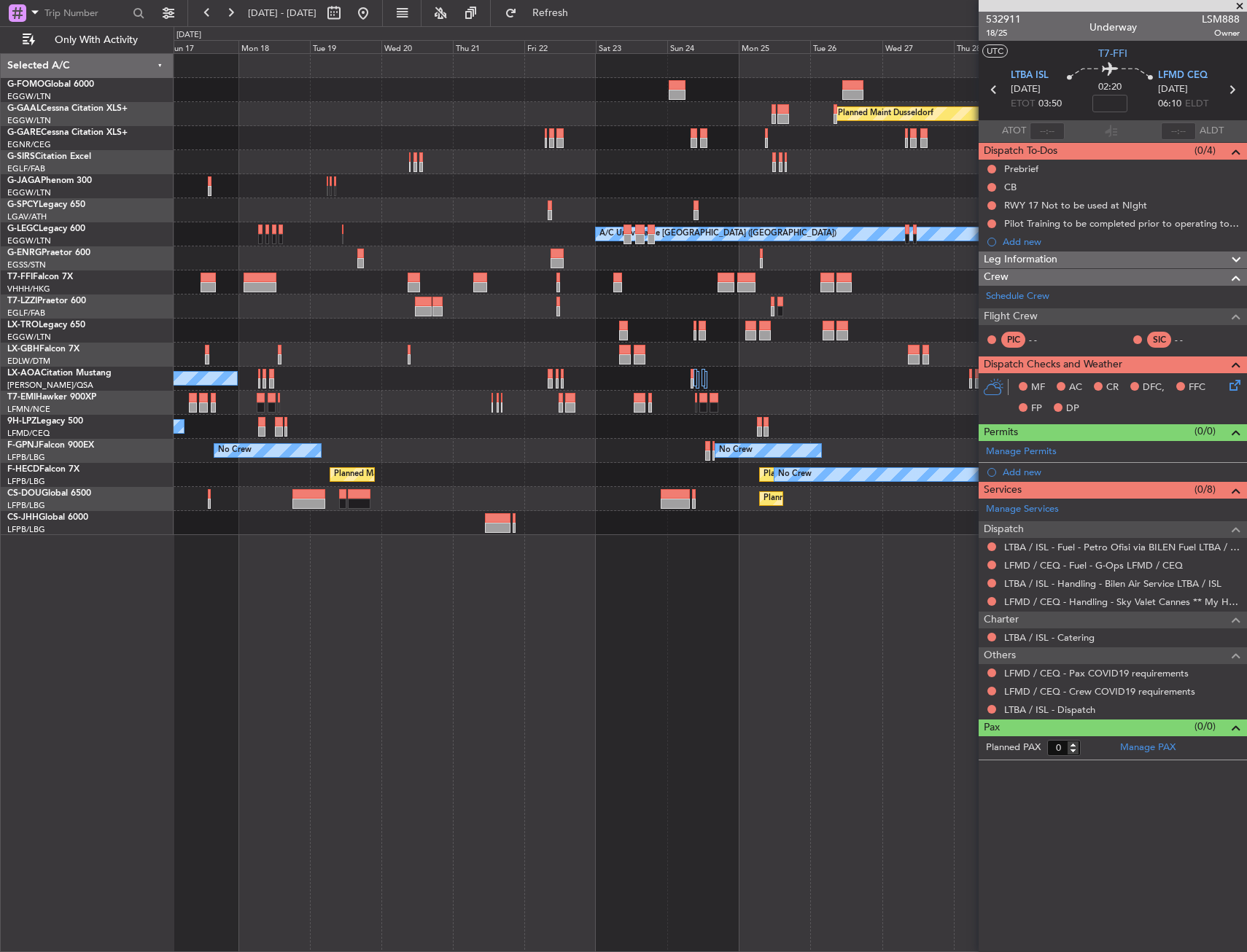
click at [715, 317] on div "Owner [GEOGRAPHIC_DATA] ([GEOGRAPHIC_DATA])" at bounding box center [709, 307] width 1072 height 24
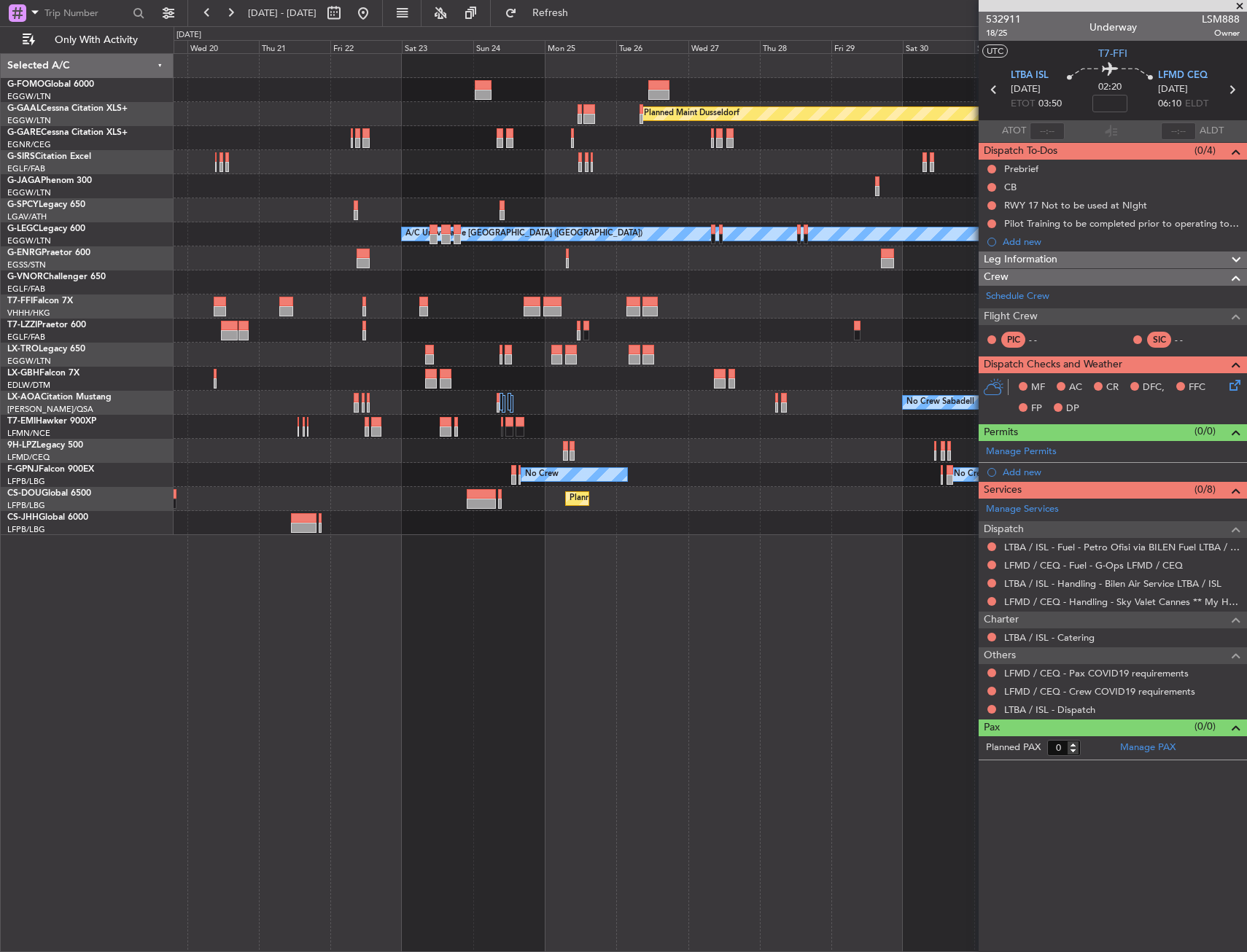
click at [443, 337] on div "Planned Maint Dusseldorf Planned Maint [GEOGRAPHIC_DATA] ([GEOGRAPHIC_DATA]) A/…" at bounding box center [709, 295] width 1072 height 481
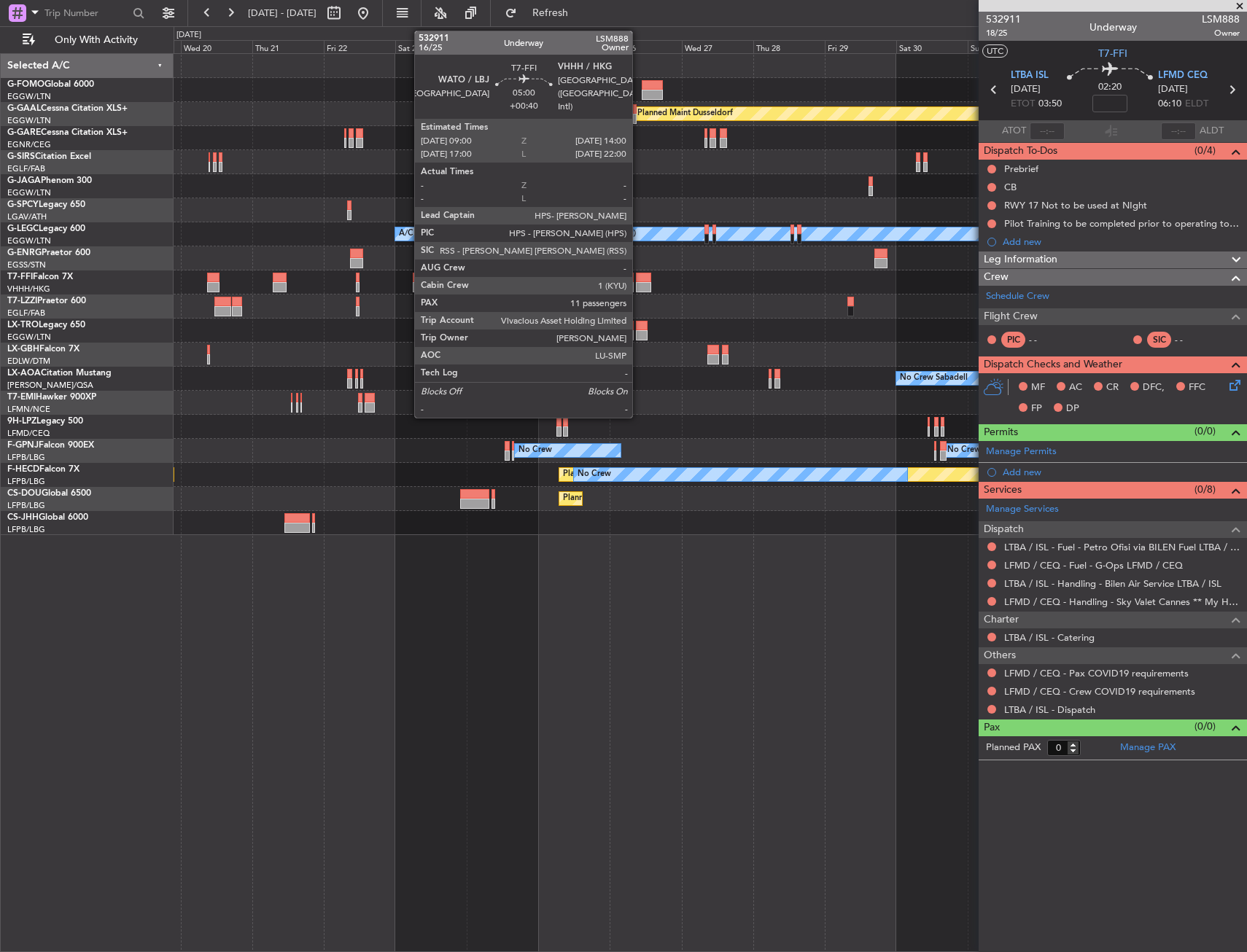
click at [638, 286] on div at bounding box center [643, 287] width 16 height 10
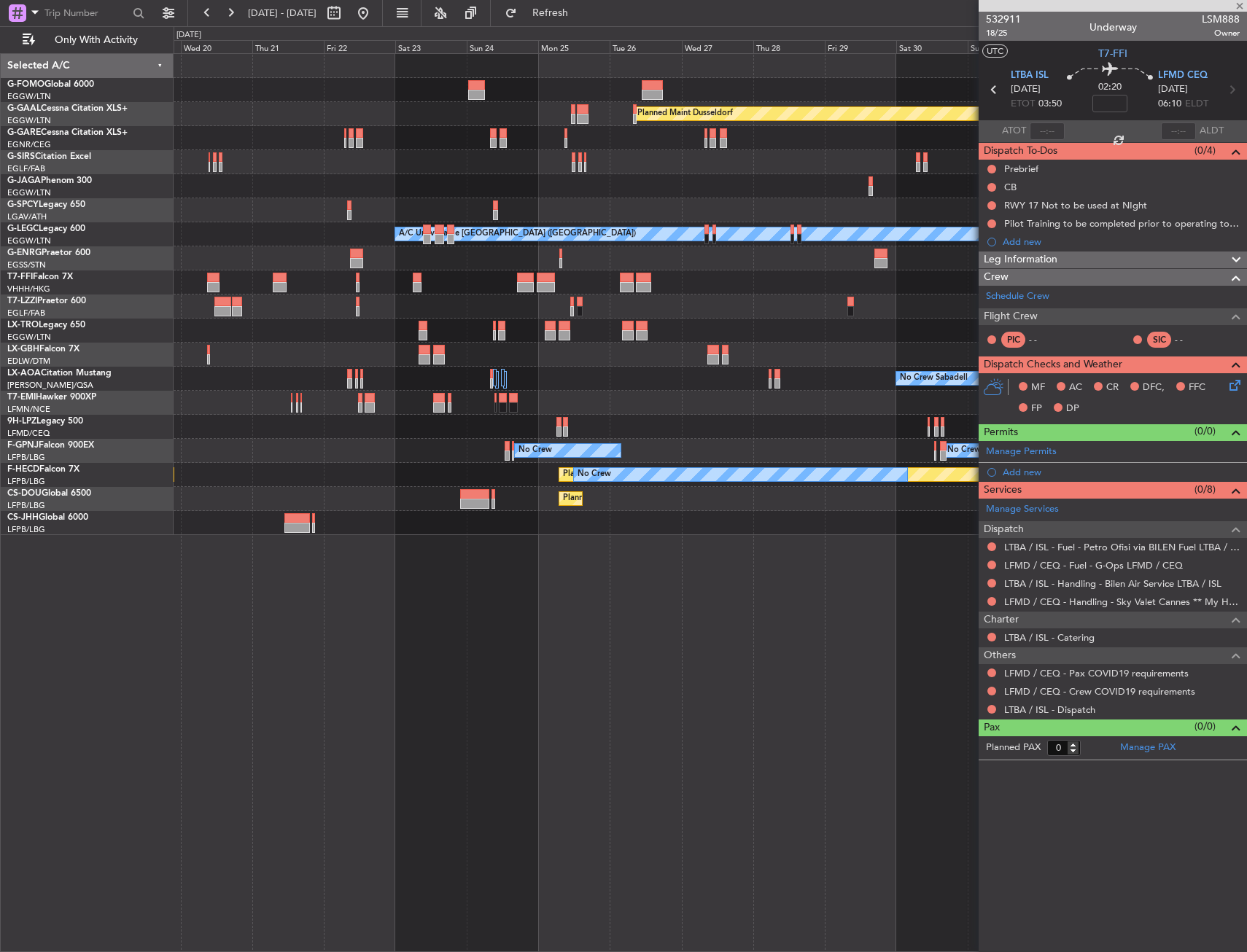
type input "+00:40"
type input "11"
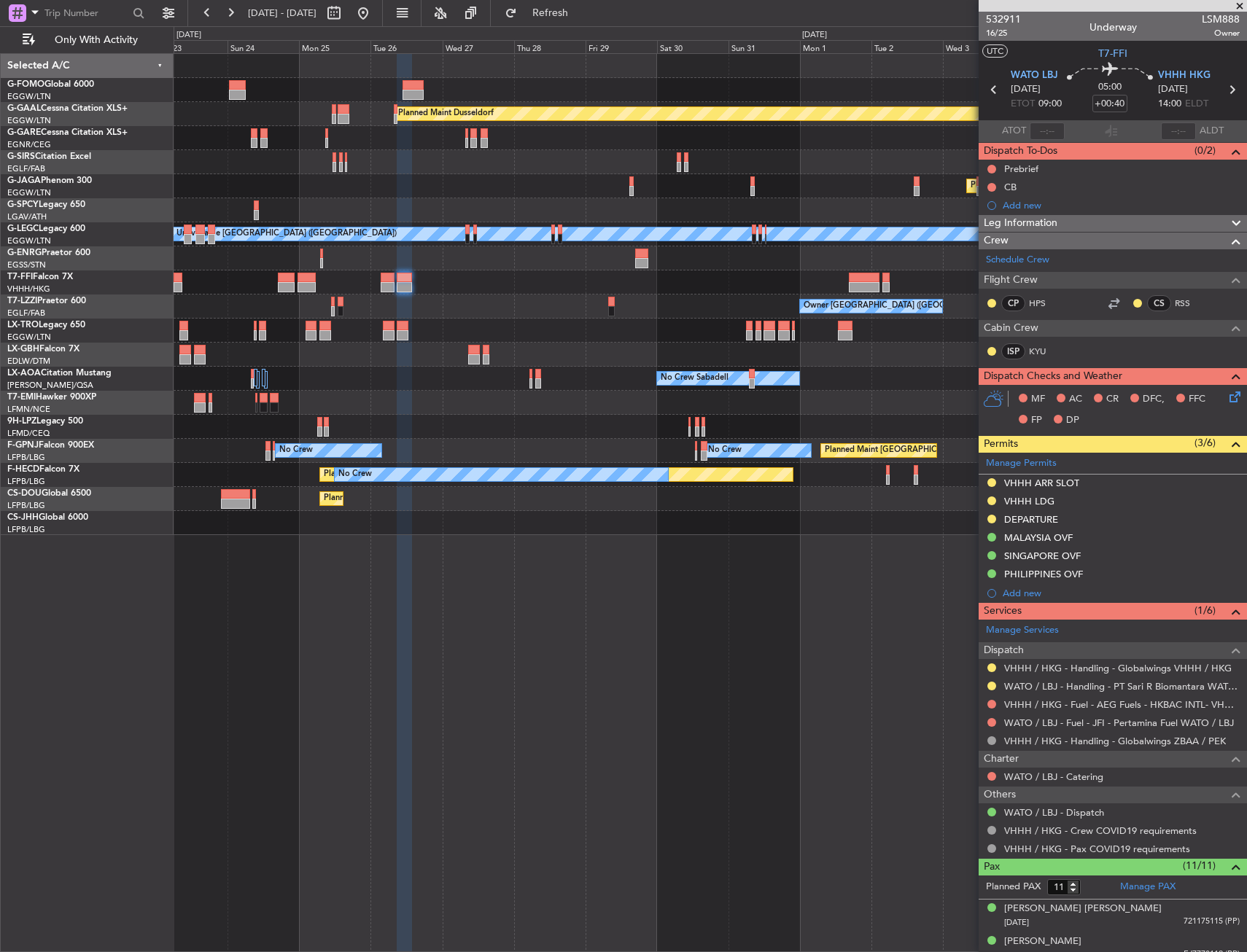
click at [599, 336] on div "Planned Maint Dusseldorf Planned Maint [GEOGRAPHIC_DATA] ([GEOGRAPHIC_DATA]) A/…" at bounding box center [709, 295] width 1072 height 481
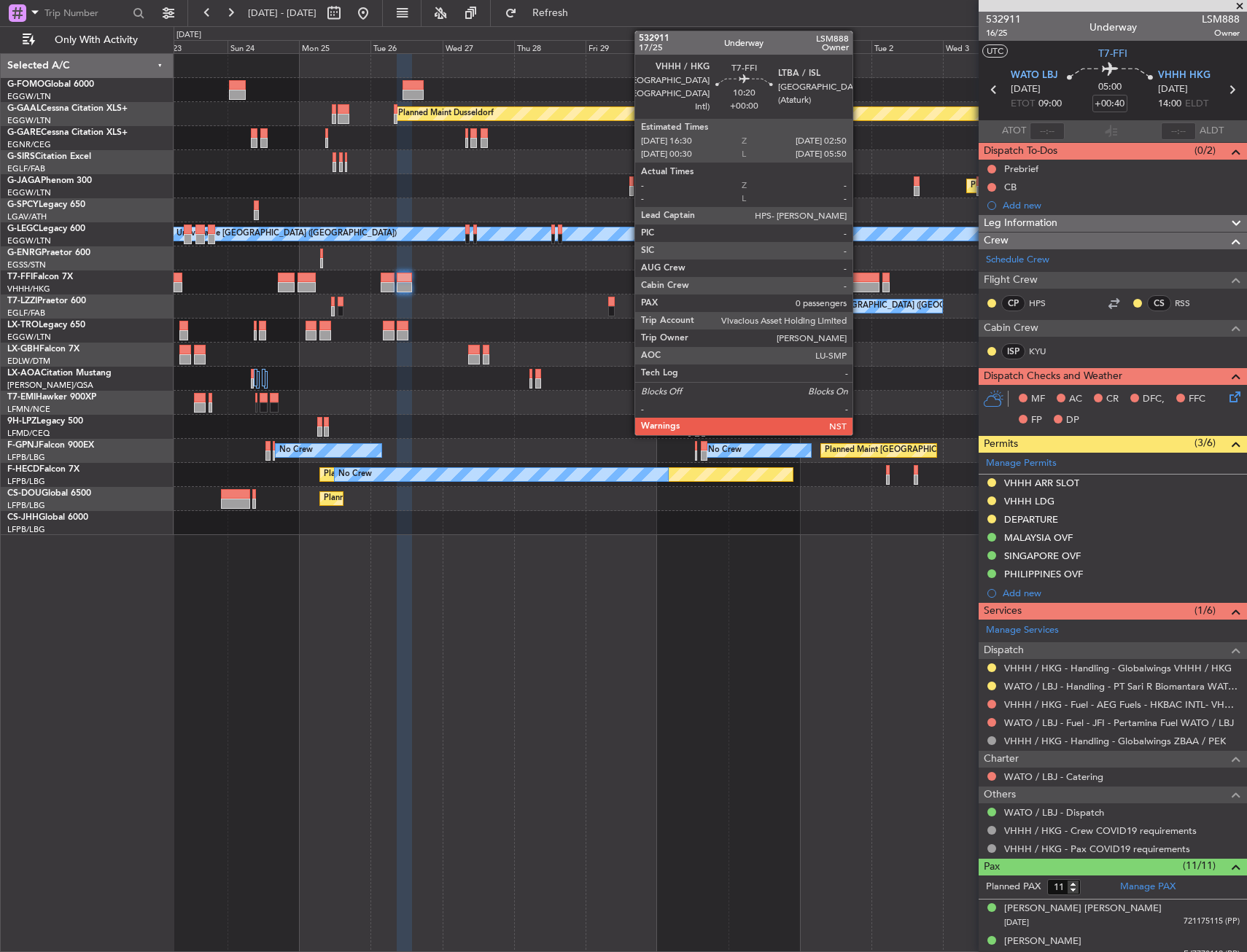
click at [859, 275] on div at bounding box center [864, 277] width 32 height 10
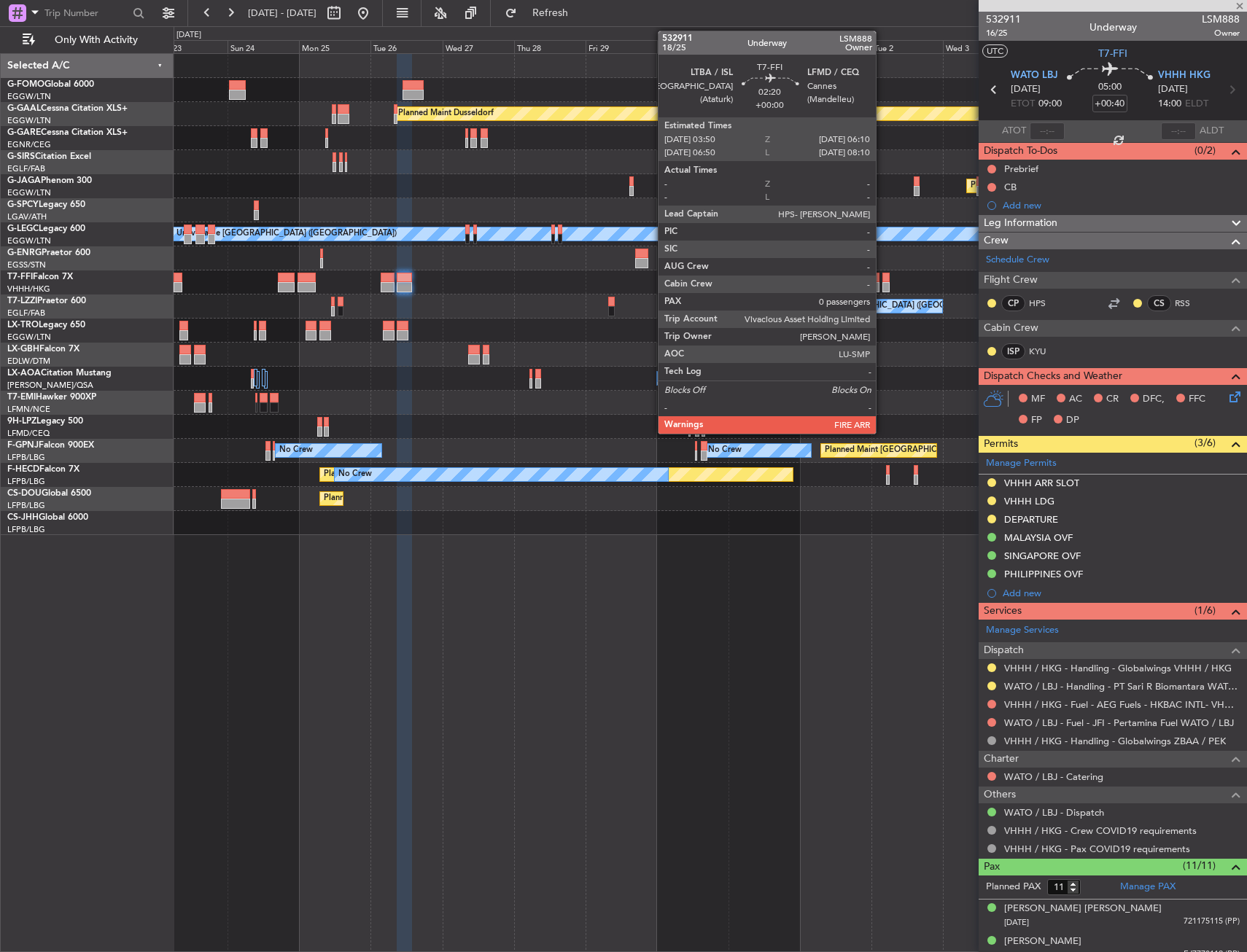
type input "0"
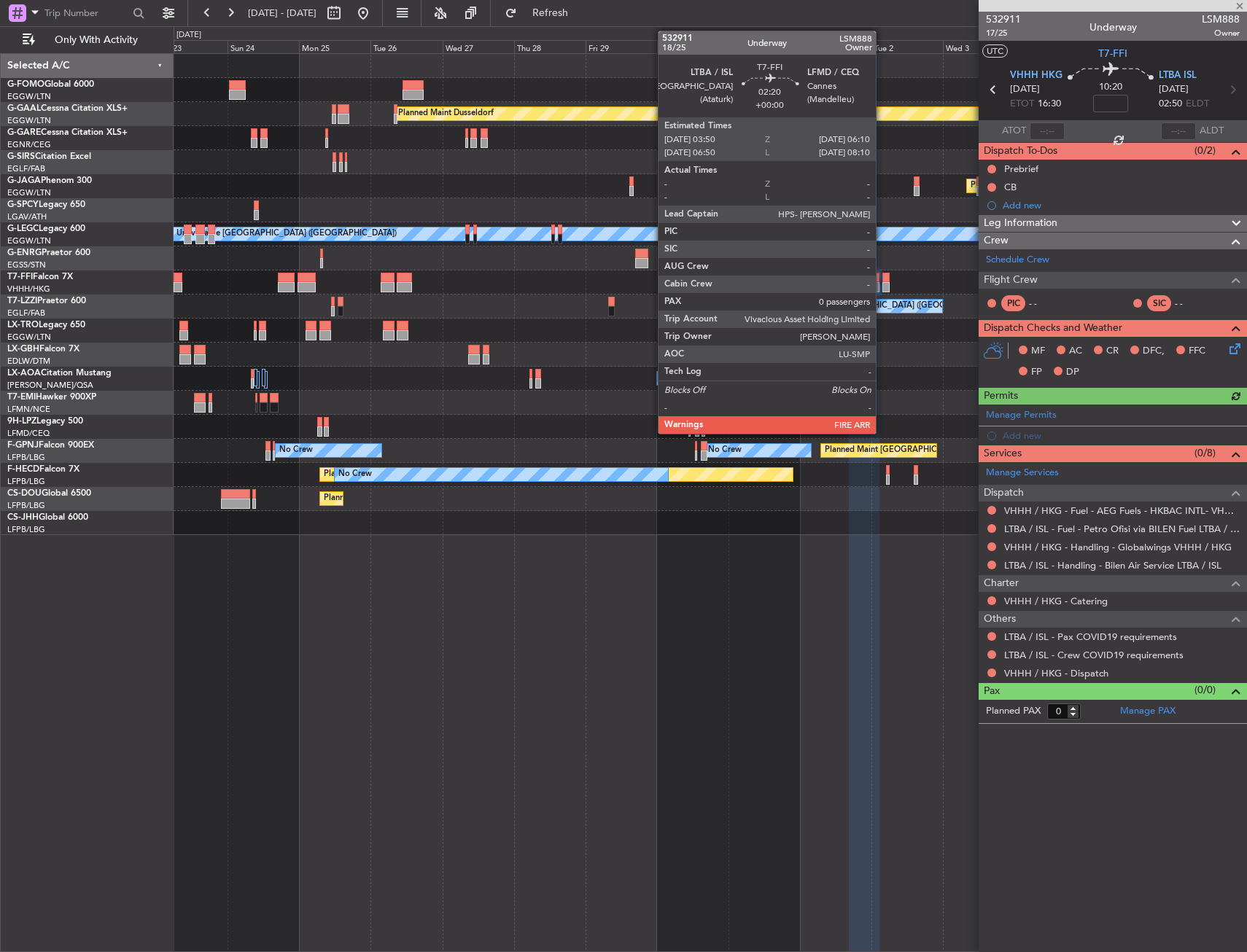
click at [882, 278] on div at bounding box center [885, 277] width 7 height 10
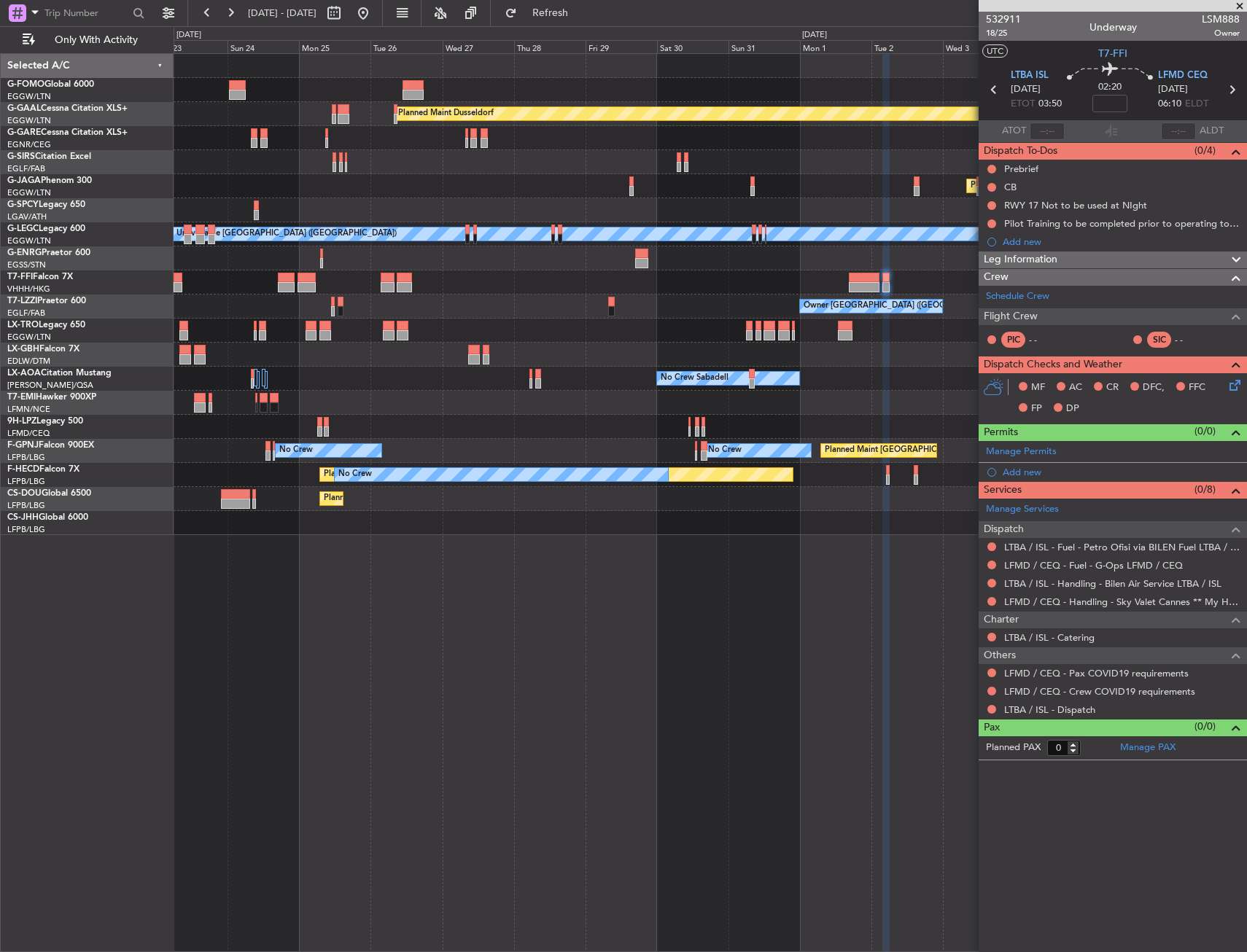
click at [416, 315] on div "Planned Maint Dusseldorf Planned Maint [GEOGRAPHIC_DATA] ([GEOGRAPHIC_DATA]) A/…" at bounding box center [709, 295] width 1072 height 481
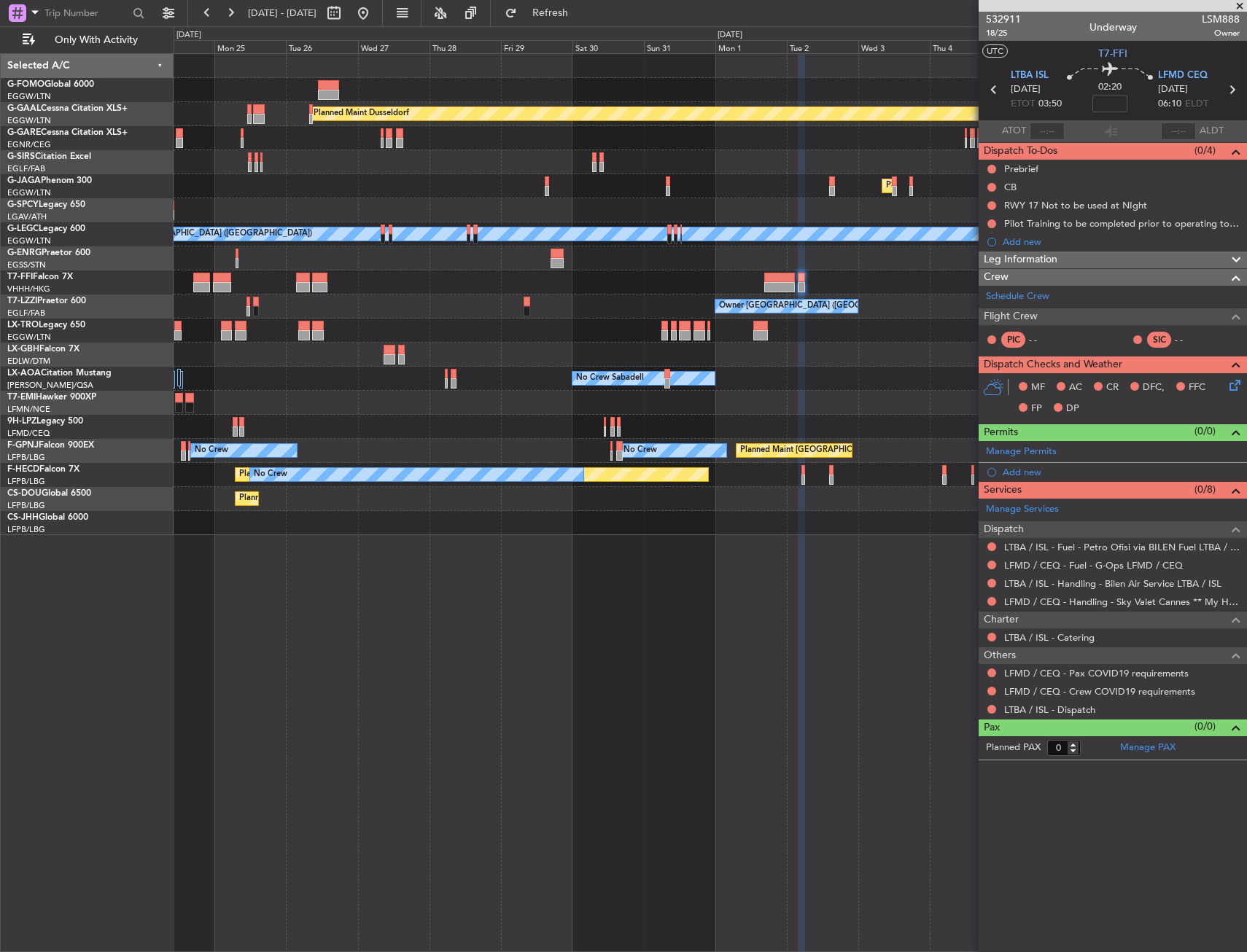
click at [577, 317] on div "Owner [GEOGRAPHIC_DATA] ([GEOGRAPHIC_DATA]) Owner London ([GEOGRAPHIC_DATA]) Ow…" at bounding box center [709, 307] width 1072 height 24
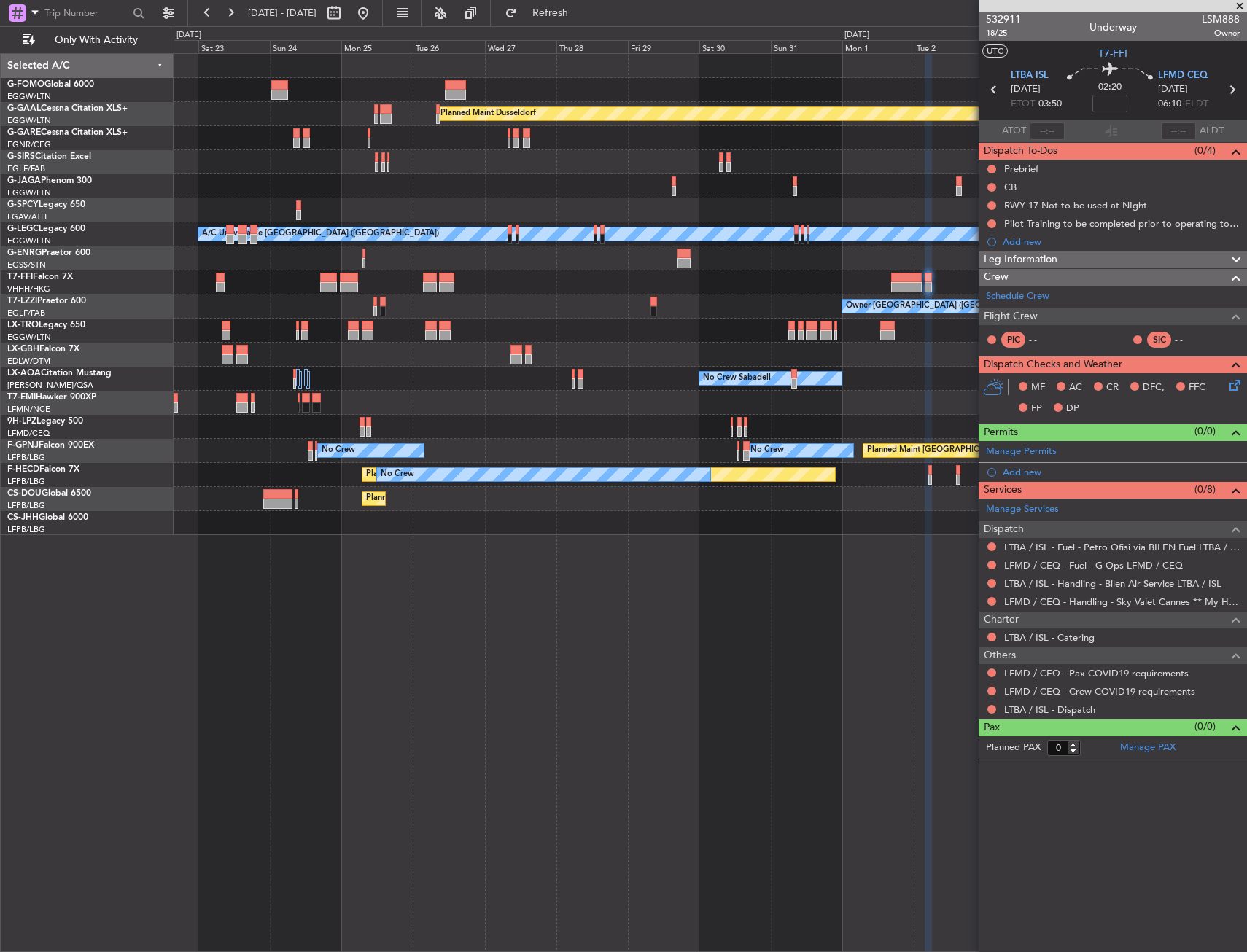
click at [632, 326] on div at bounding box center [709, 330] width 1072 height 24
click at [375, 21] on button at bounding box center [363, 13] width 24 height 24
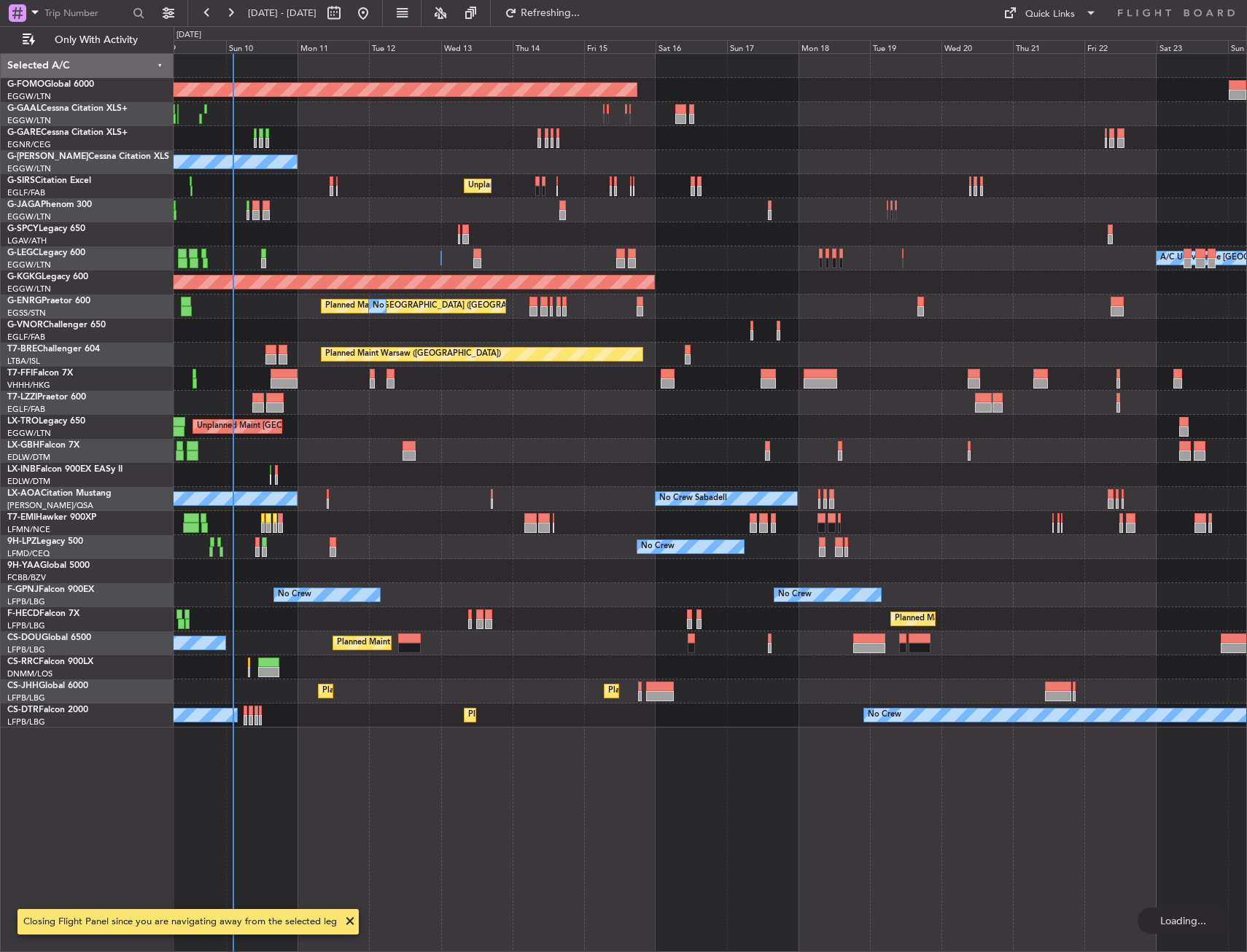
click at [269, 439] on div "Planned Maint Windsor Locks ([PERSON_NAME] Intl) No Crew Planned [GEOGRAPHIC_DA…" at bounding box center [709, 391] width 1072 height 674
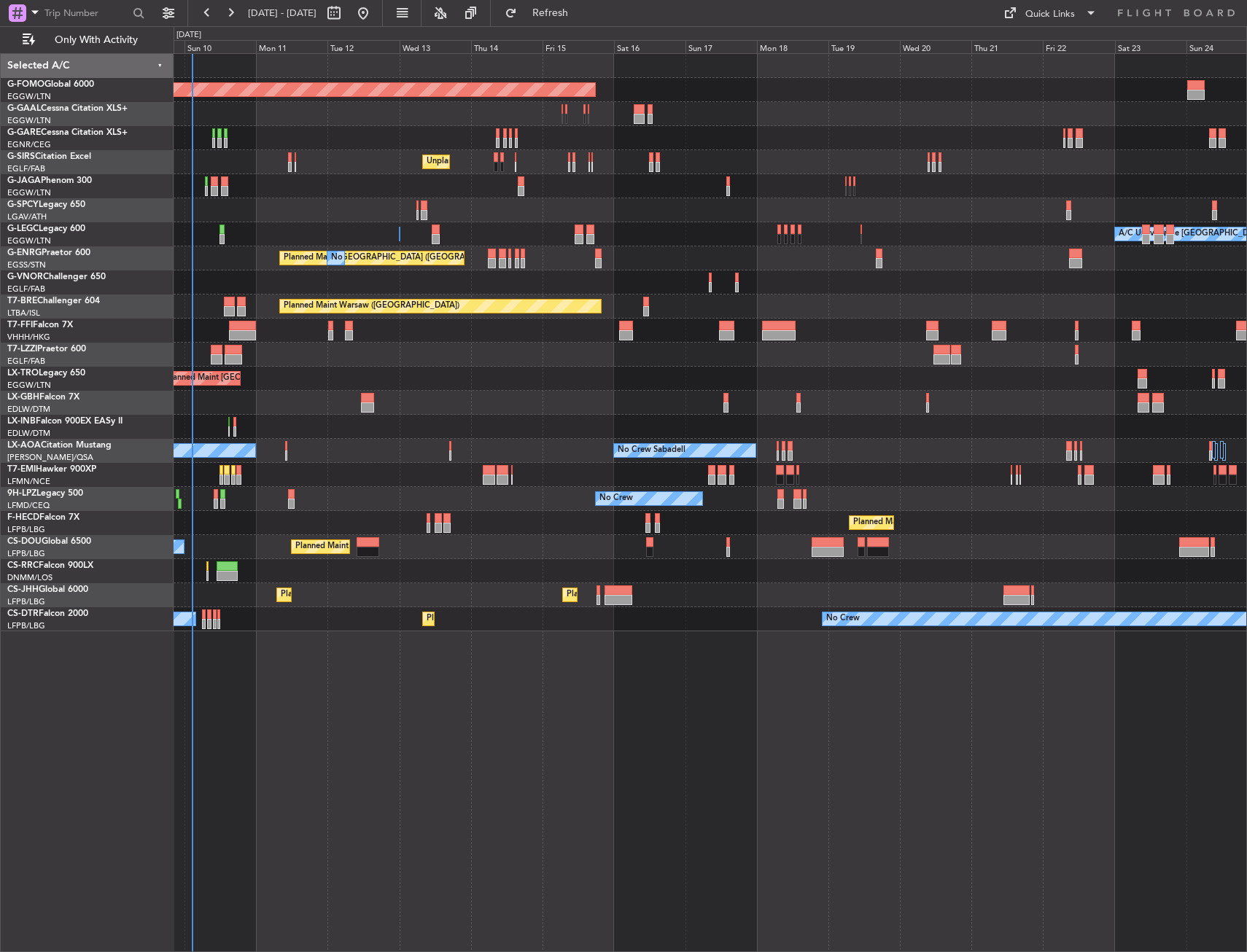
click at [492, 718] on div "Planned Maint Windsor Locks ([PERSON_NAME] Intl) Planned [GEOGRAPHIC_DATA] No C…" at bounding box center [710, 502] width 1073 height 899
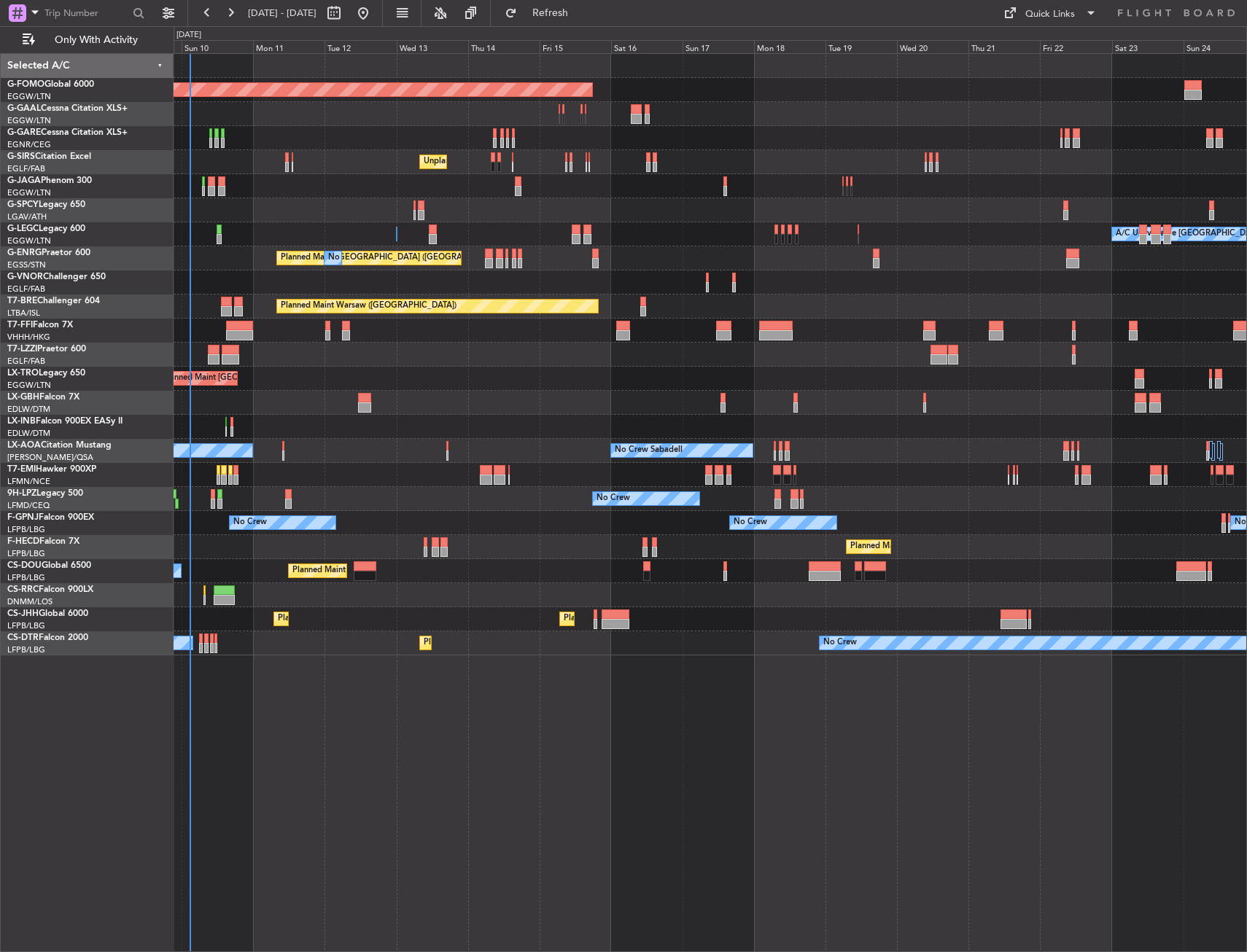
click at [457, 378] on div "Planned Maint Windsor Locks ([PERSON_NAME] Intl) Planned [GEOGRAPHIC_DATA] No C…" at bounding box center [709, 355] width 1072 height 602
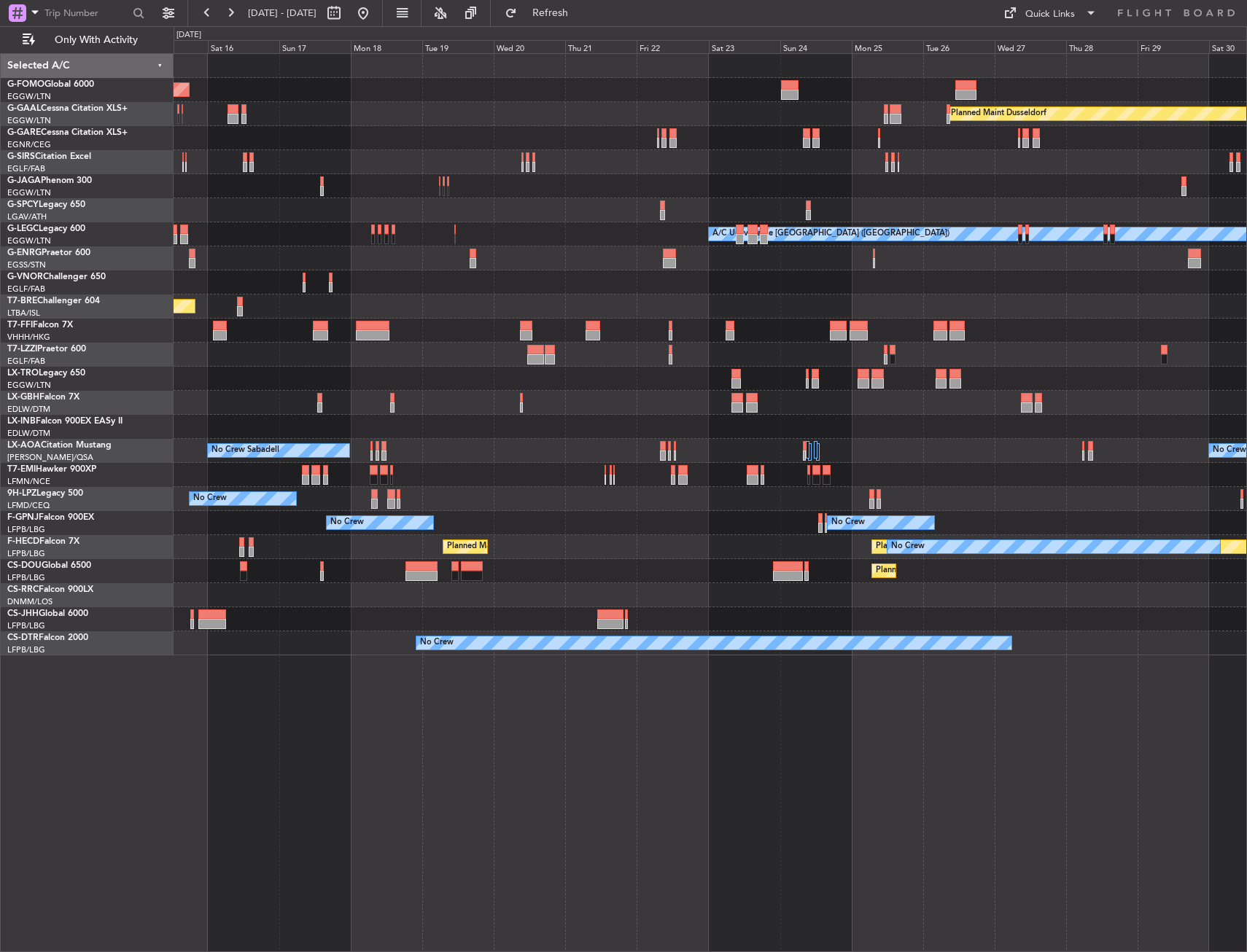
click at [506, 371] on div "Planned Maint Windsor Locks ([PERSON_NAME] Intl) Planned [GEOGRAPHIC_DATA] Unpl…" at bounding box center [709, 355] width 1072 height 602
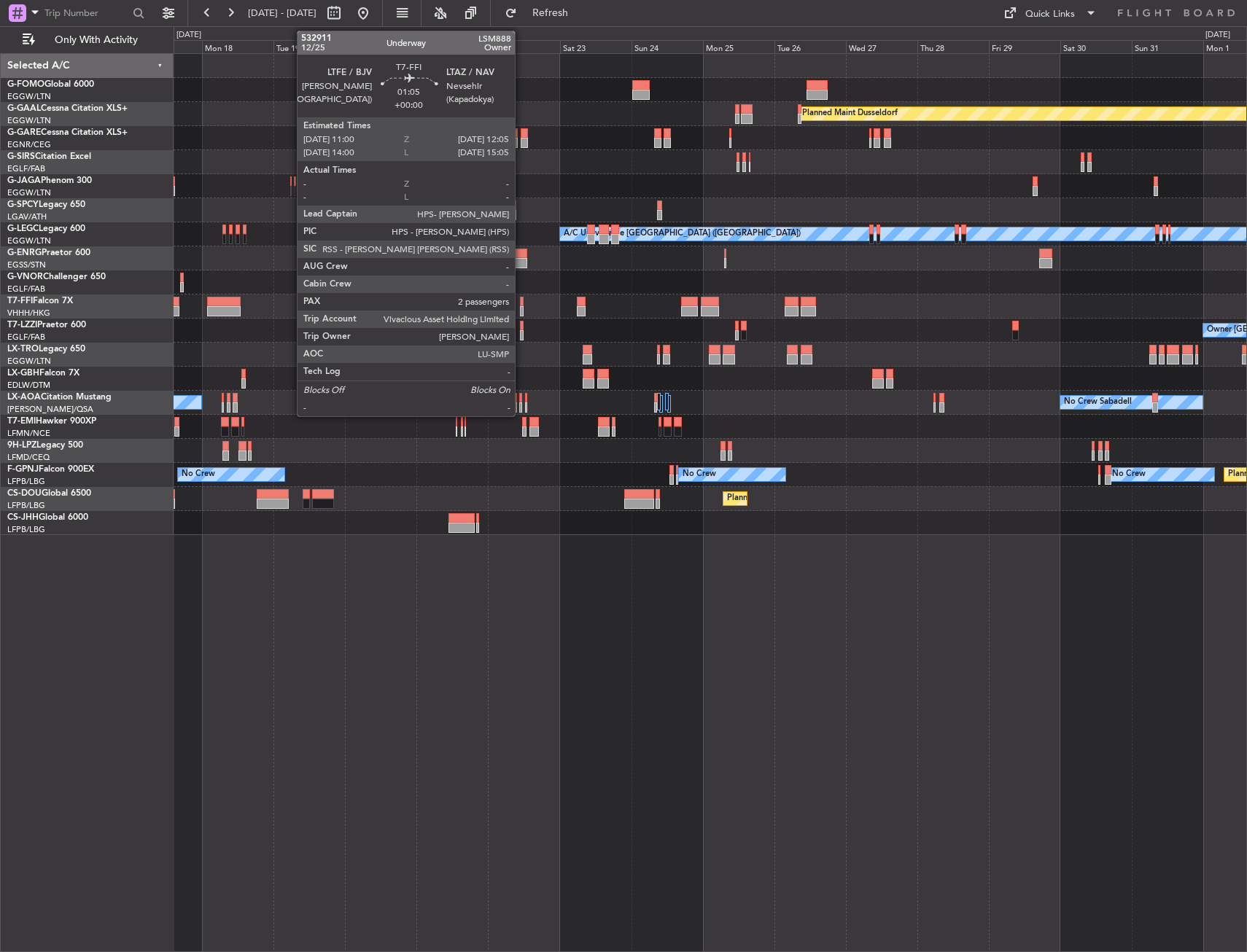
click at [521, 303] on div at bounding box center [522, 302] width 4 height 10
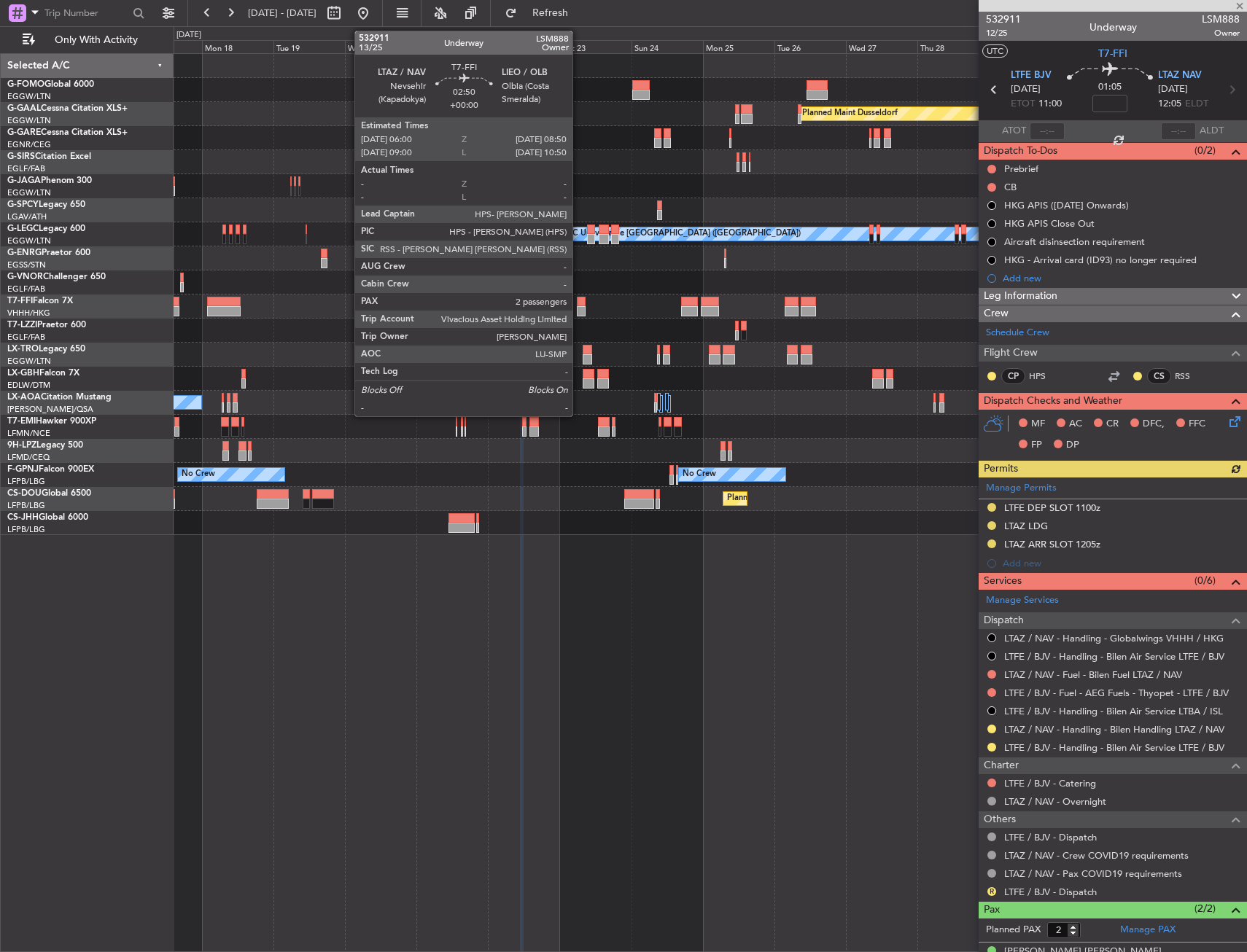
click at [579, 309] on div at bounding box center [581, 311] width 9 height 10
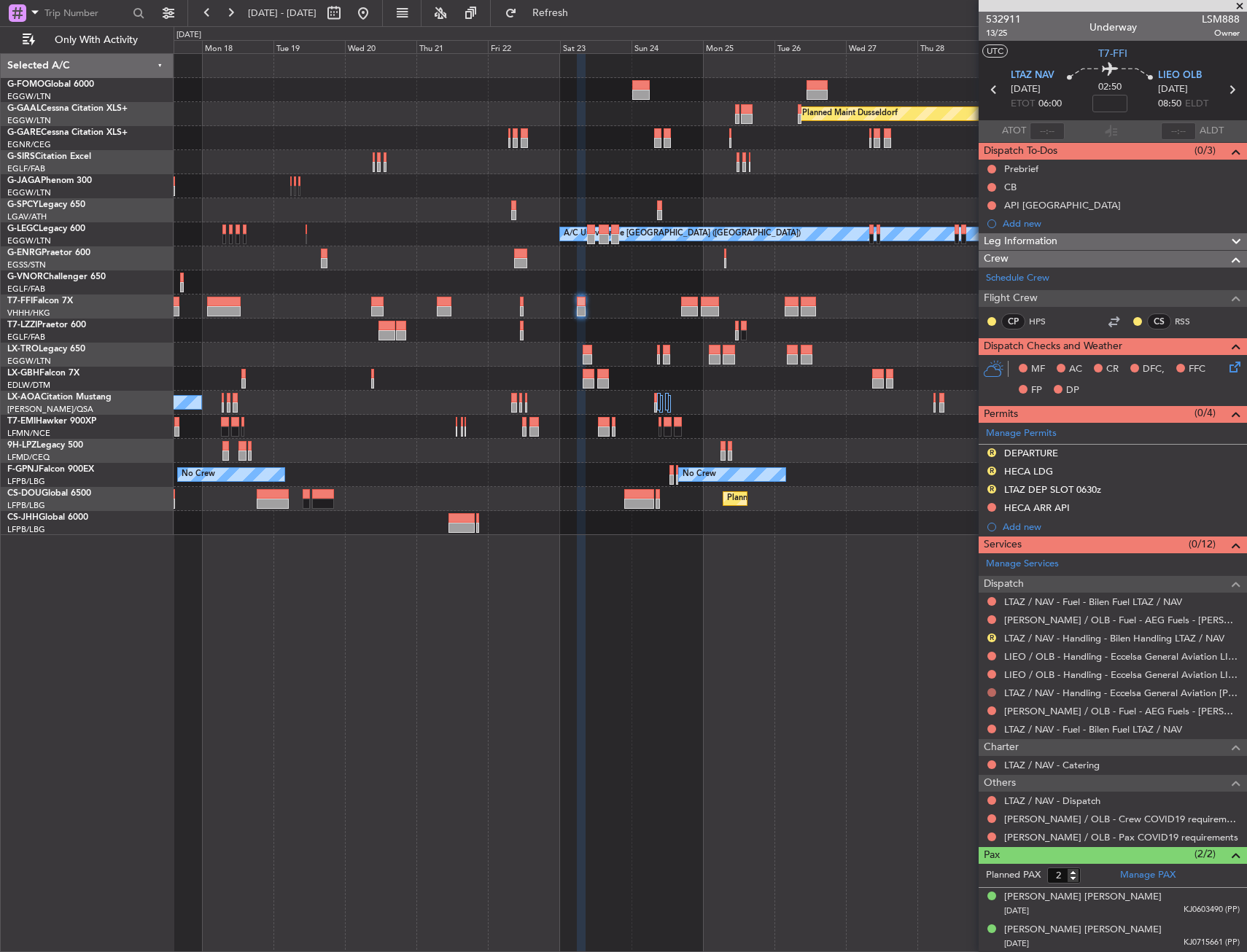
click at [990, 690] on button at bounding box center [991, 693] width 9 height 9
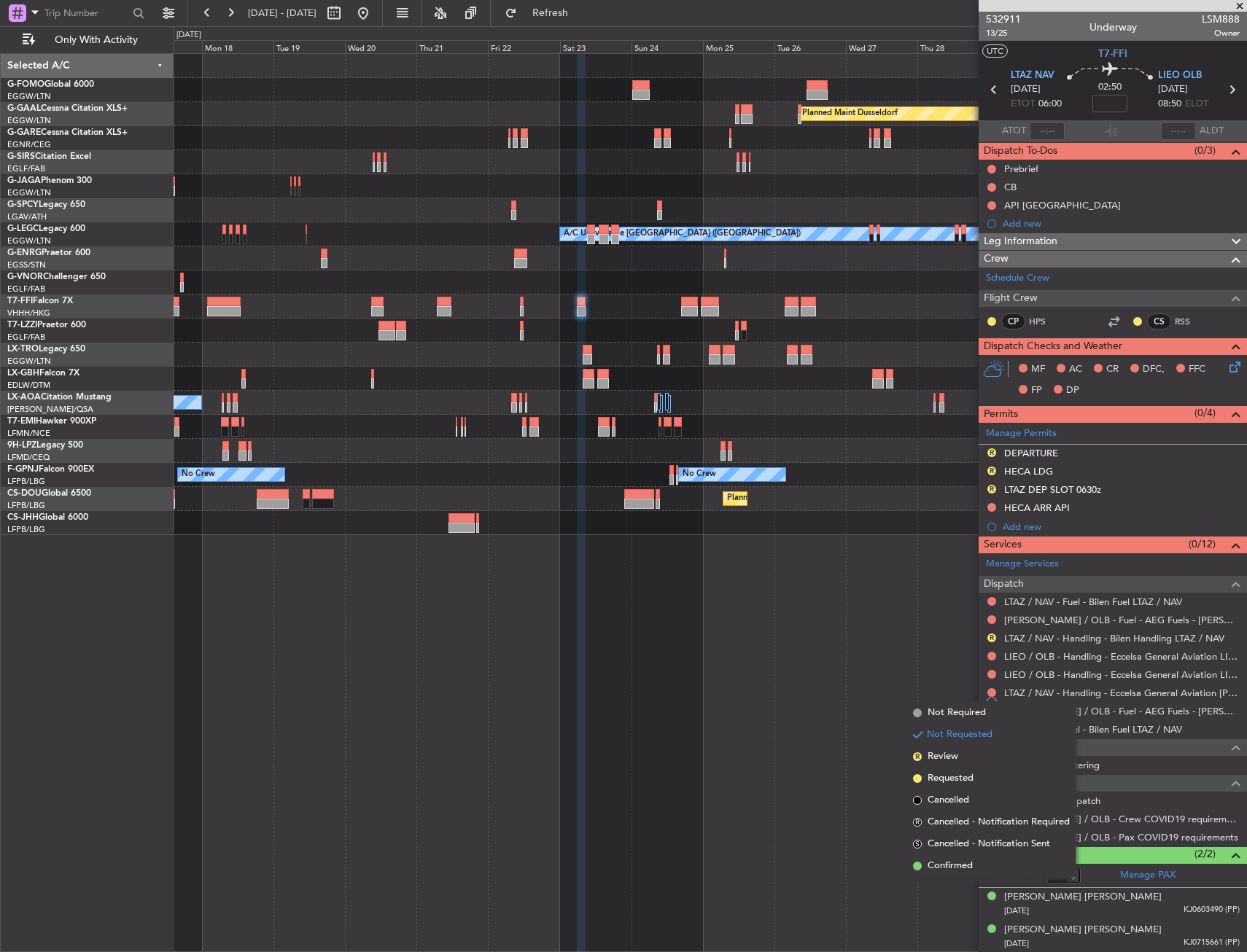
click at [971, 658] on div "Planned Maint Windsor Locks ([PERSON_NAME] Intl) Planned [GEOGRAPHIC_DATA] Plan…" at bounding box center [710, 502] width 1073 height 899
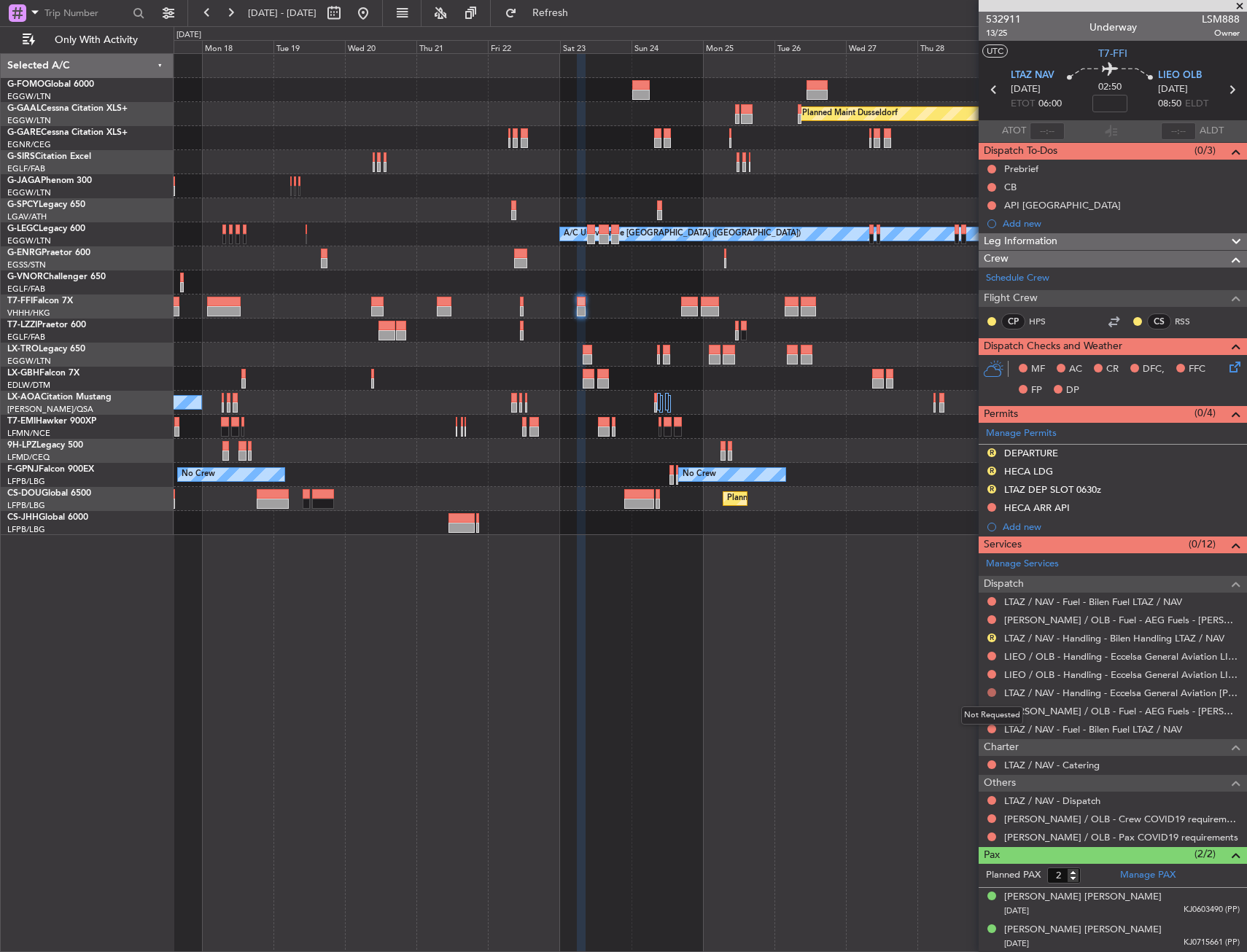
click at [993, 689] on button at bounding box center [991, 693] width 9 height 9
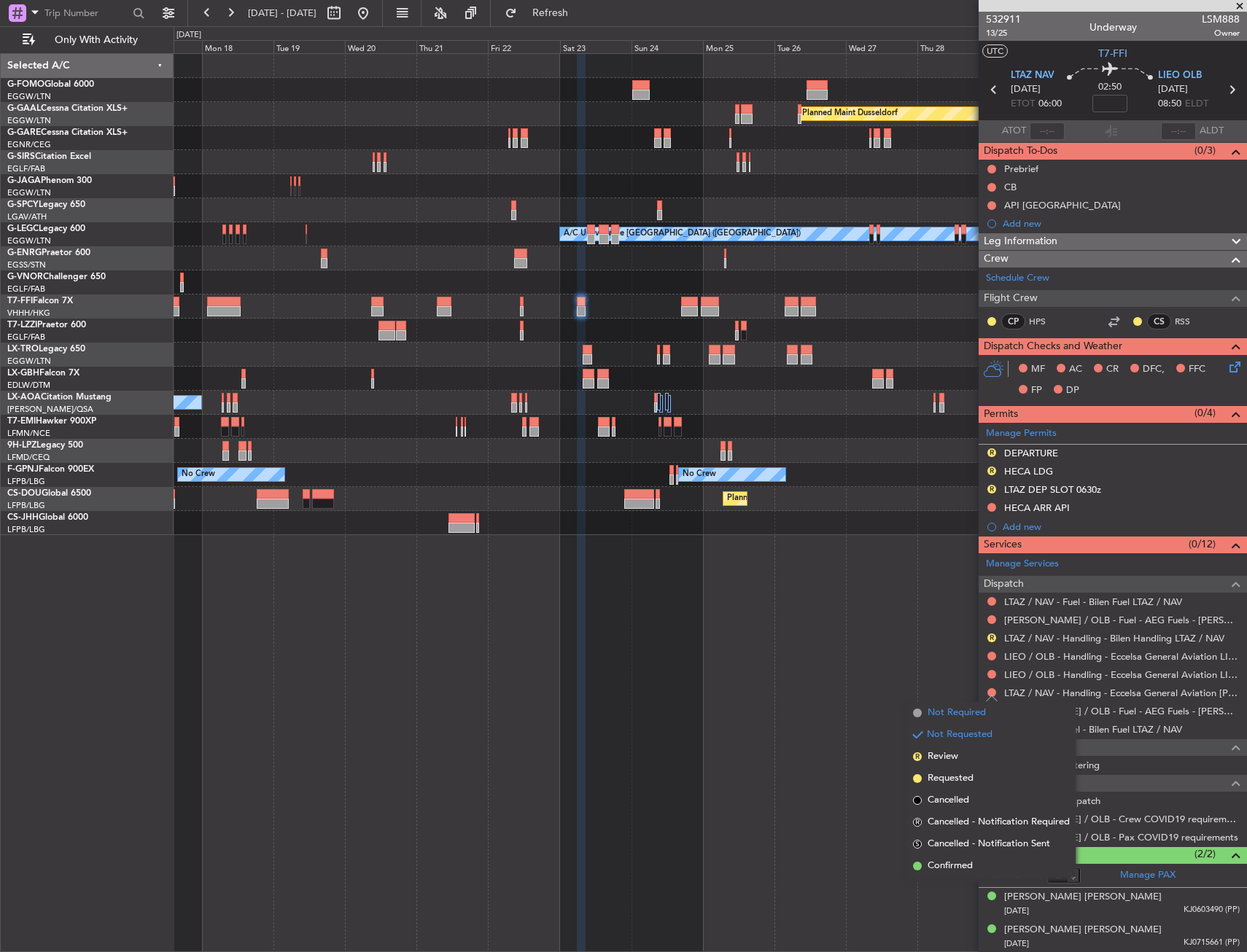
click at [968, 709] on span "Not Required" at bounding box center [956, 712] width 58 height 15
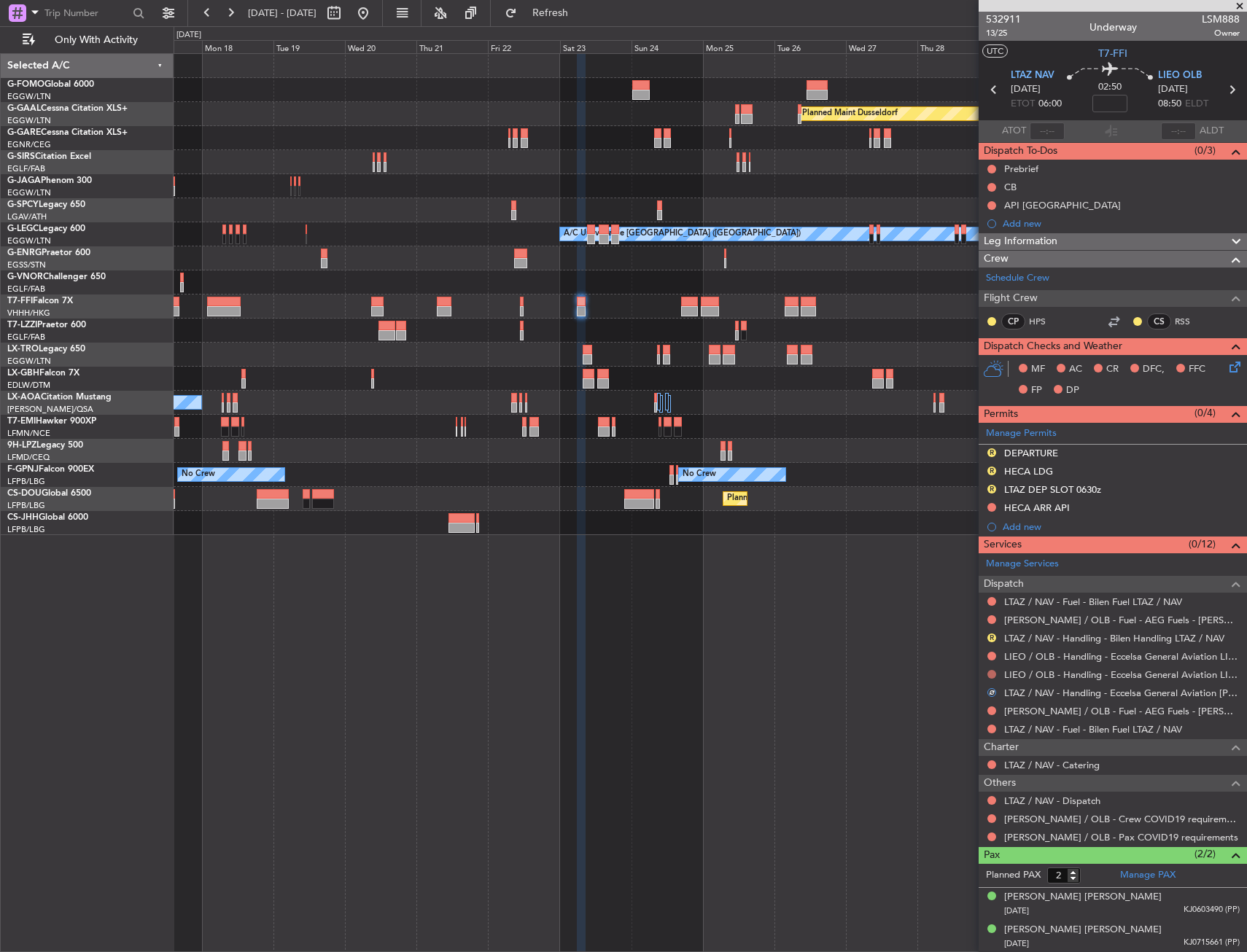
click at [991, 676] on button at bounding box center [991, 674] width 9 height 9
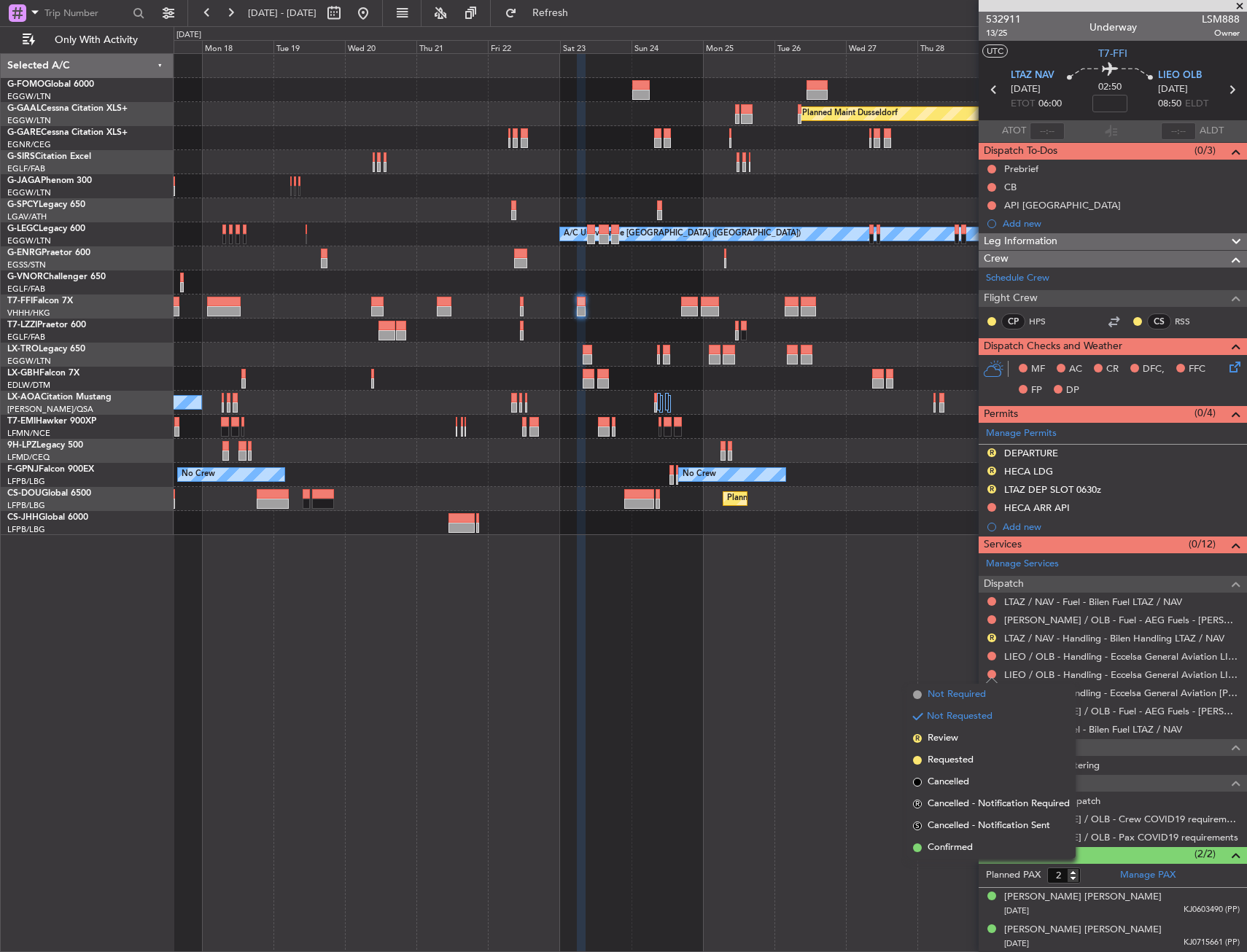
click at [974, 696] on span "Not Required" at bounding box center [956, 695] width 58 height 15
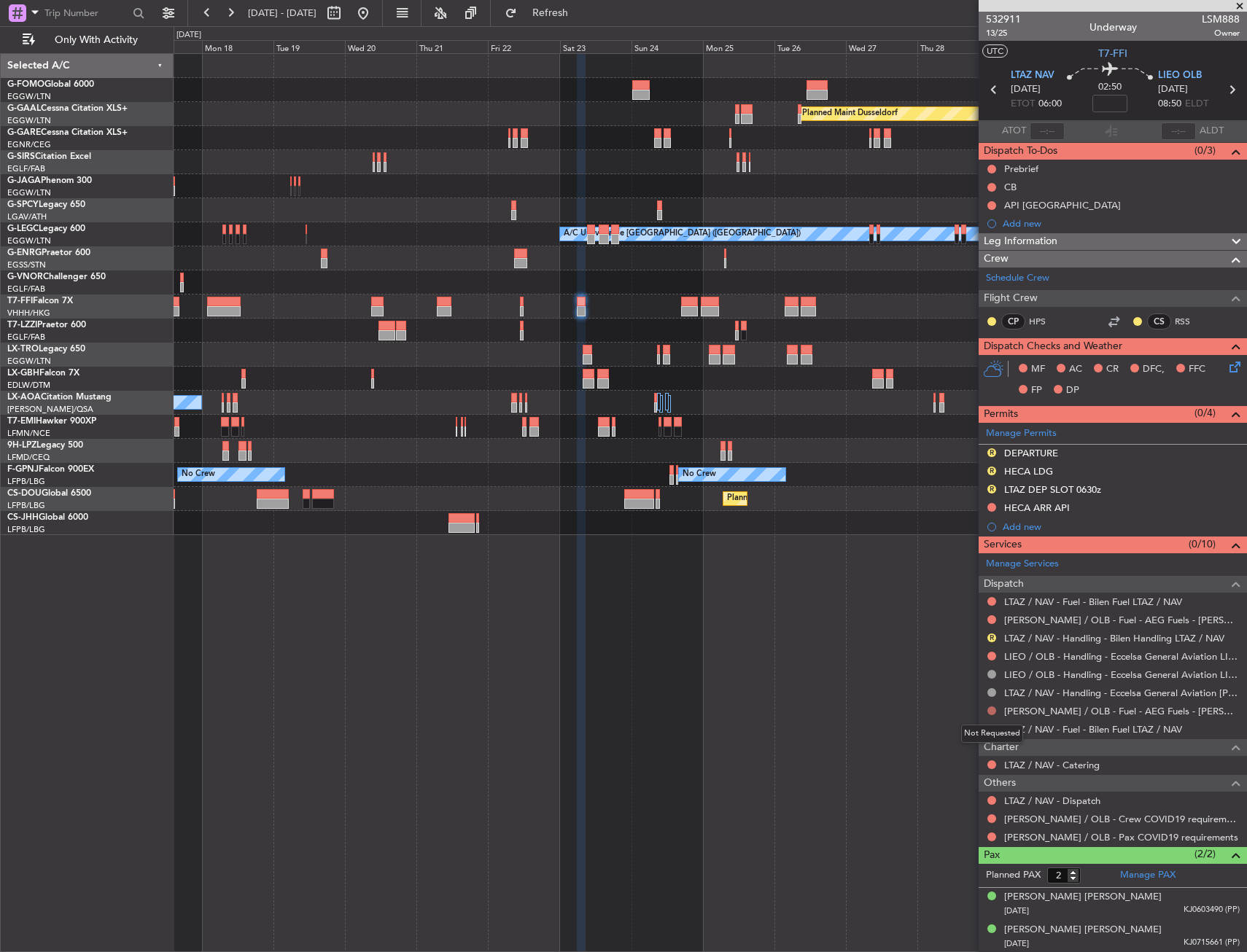
click at [992, 708] on button at bounding box center [991, 710] width 9 height 9
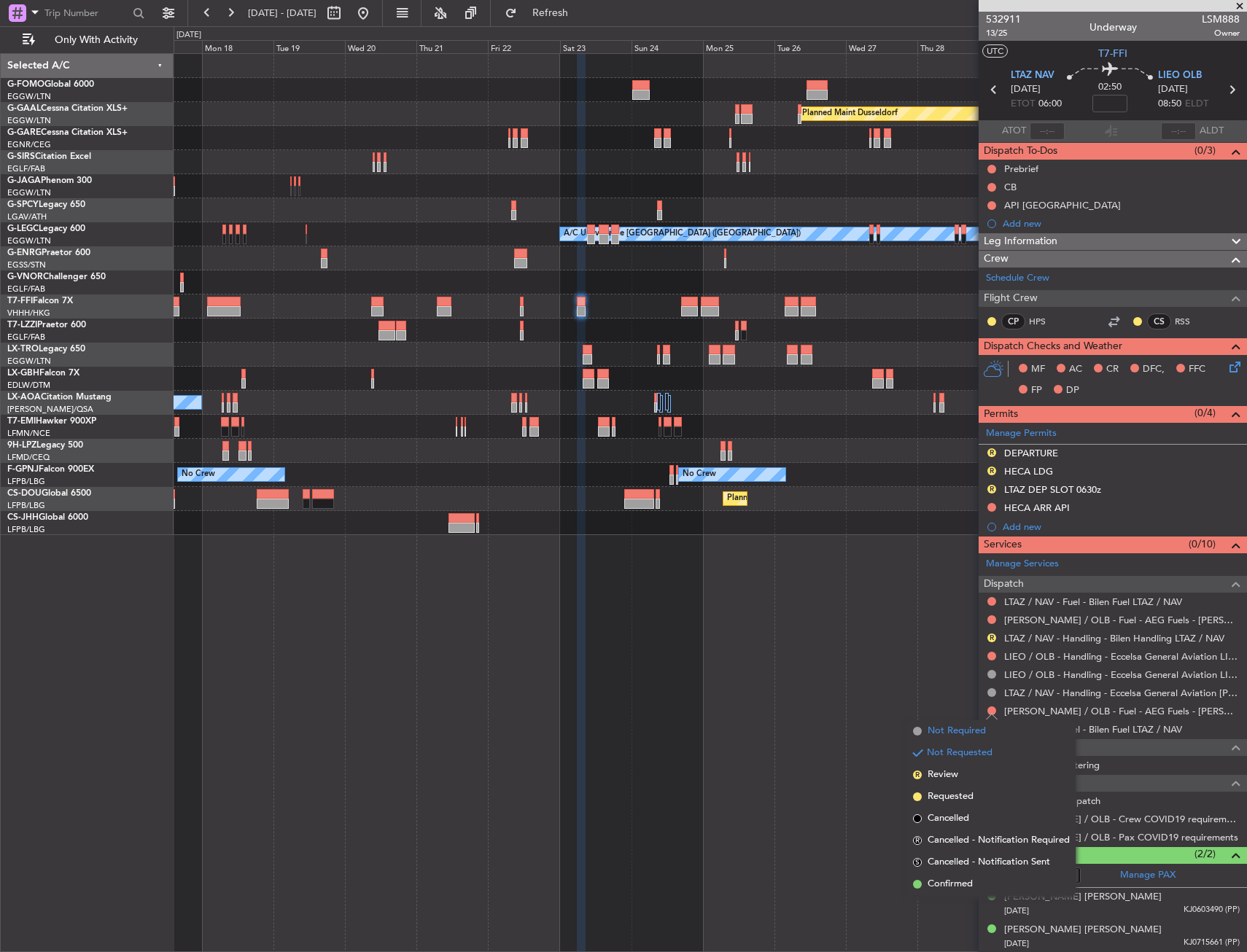
click at [979, 727] on span "Not Required" at bounding box center [956, 731] width 58 height 15
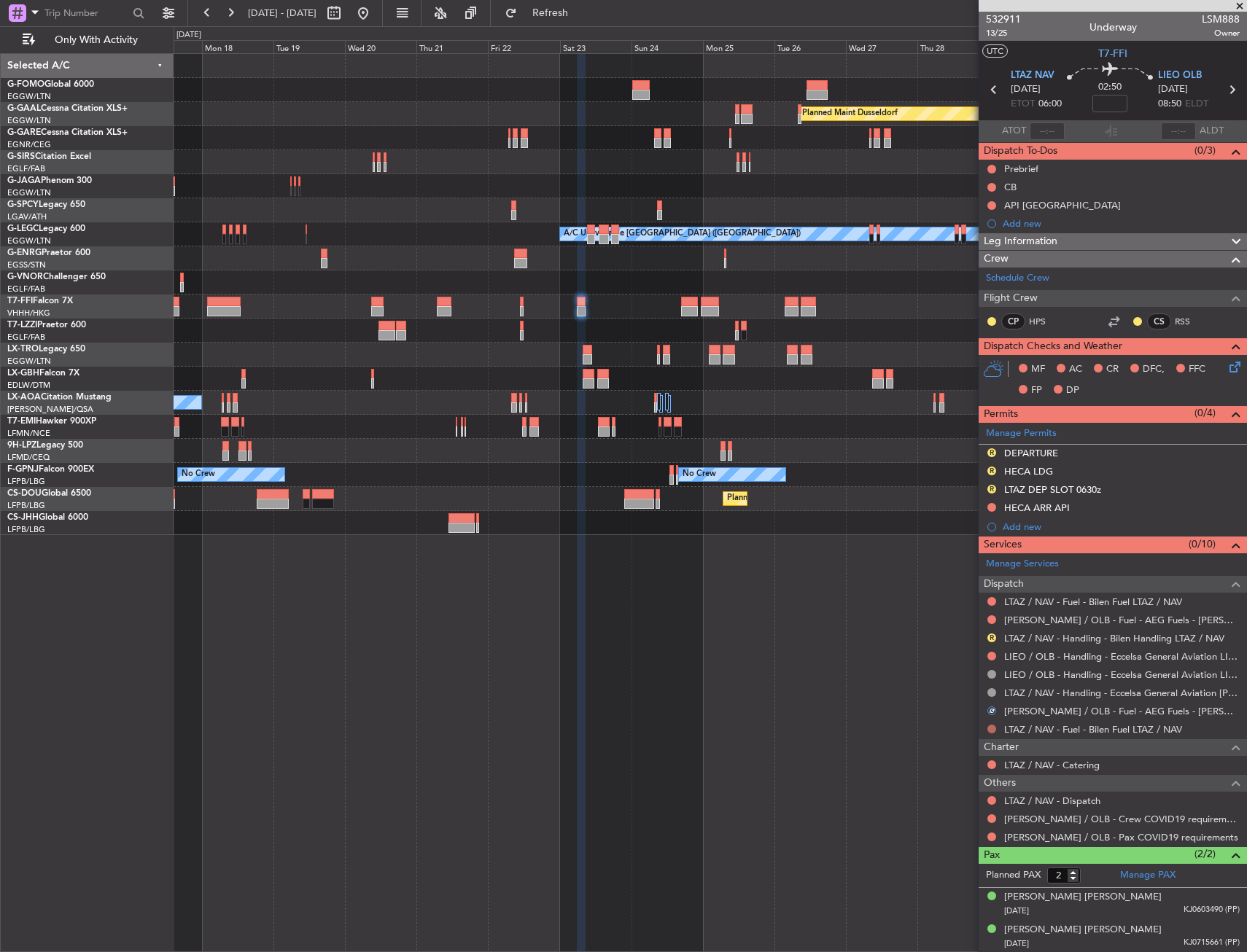
click at [991, 725] on button at bounding box center [991, 729] width 9 height 9
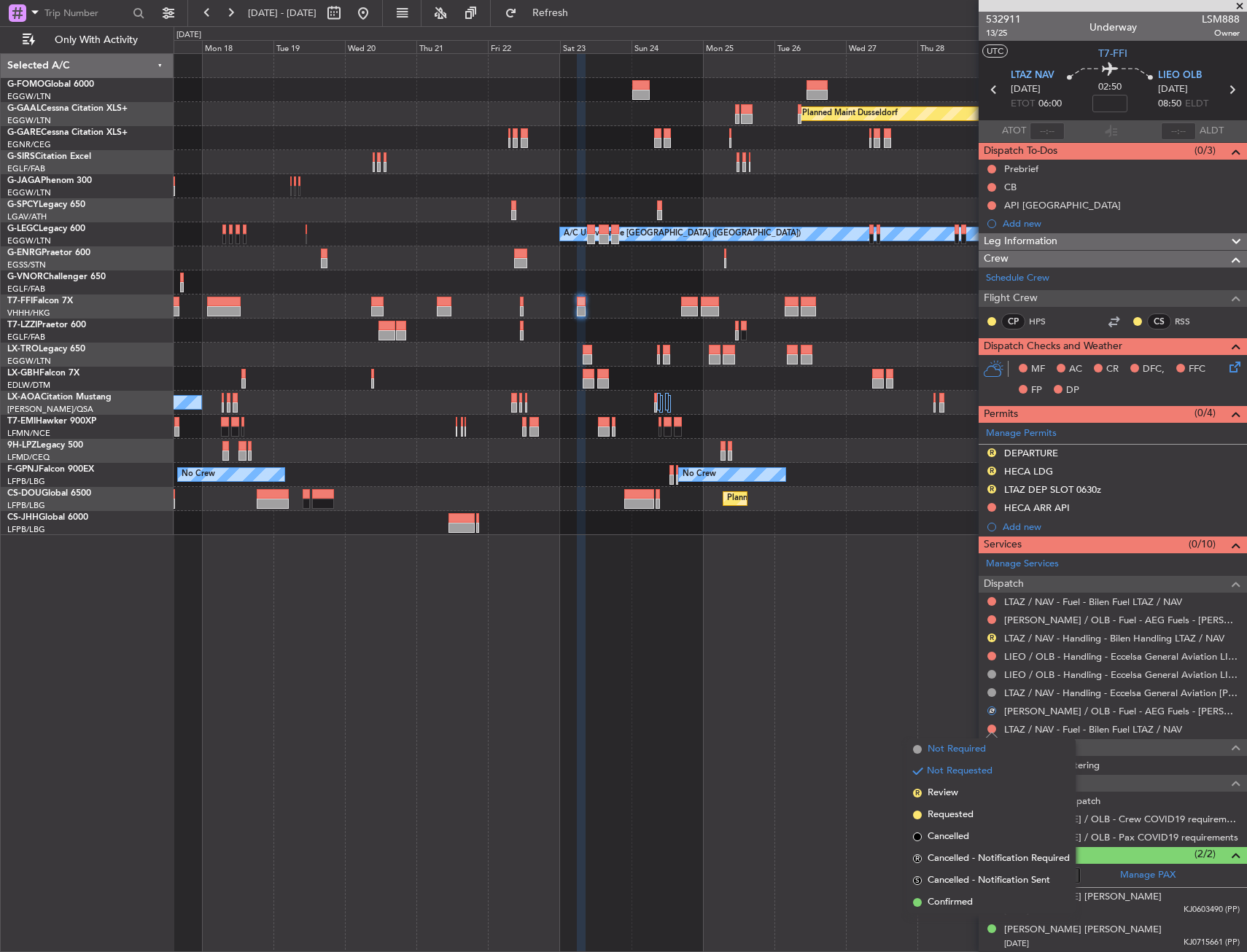
click at [975, 747] on span "Not Required" at bounding box center [956, 749] width 58 height 15
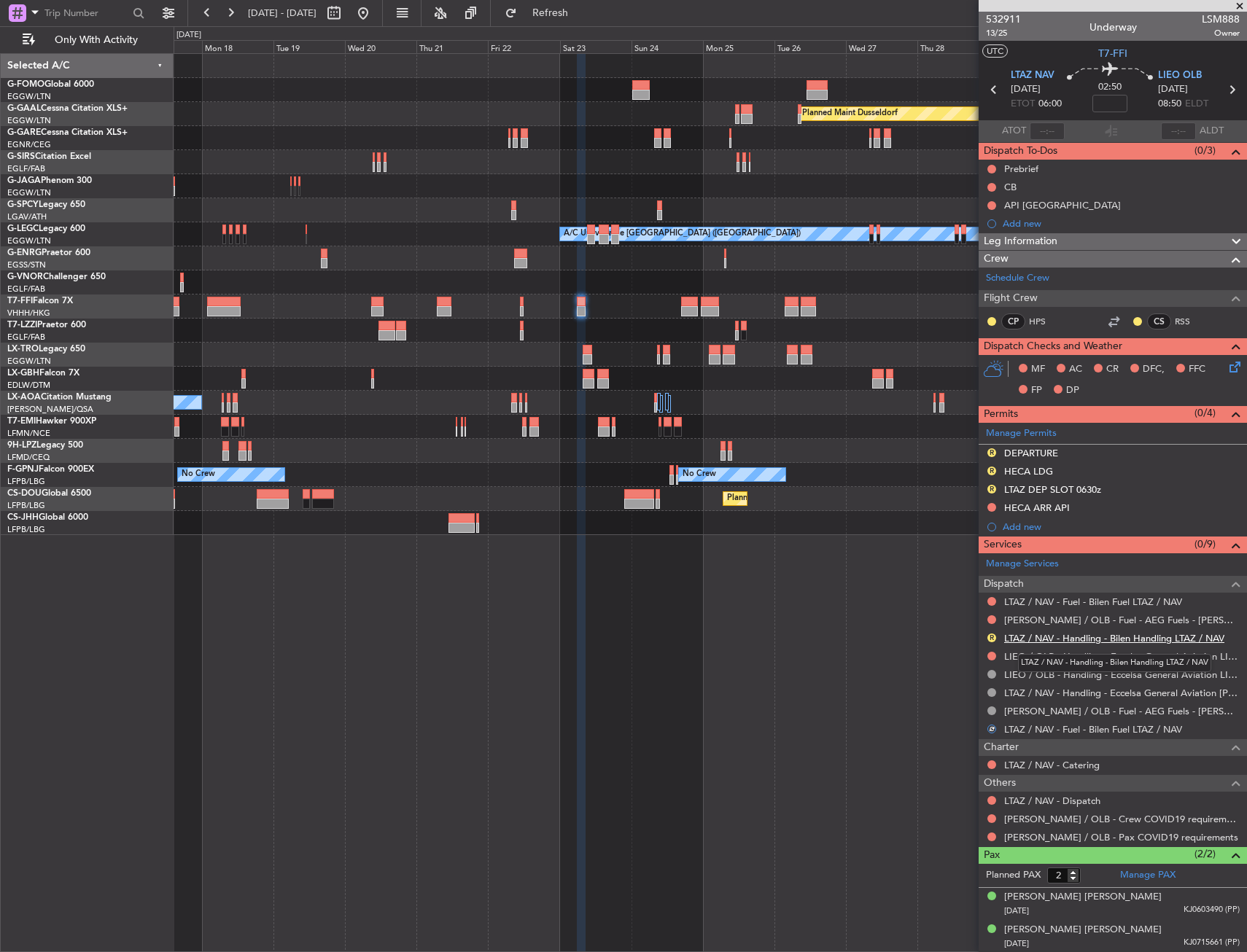
click at [1031, 640] on link "LTAZ / NAV - Handling - Bilen Handling LTAZ / NAV" at bounding box center [1114, 638] width 220 height 13
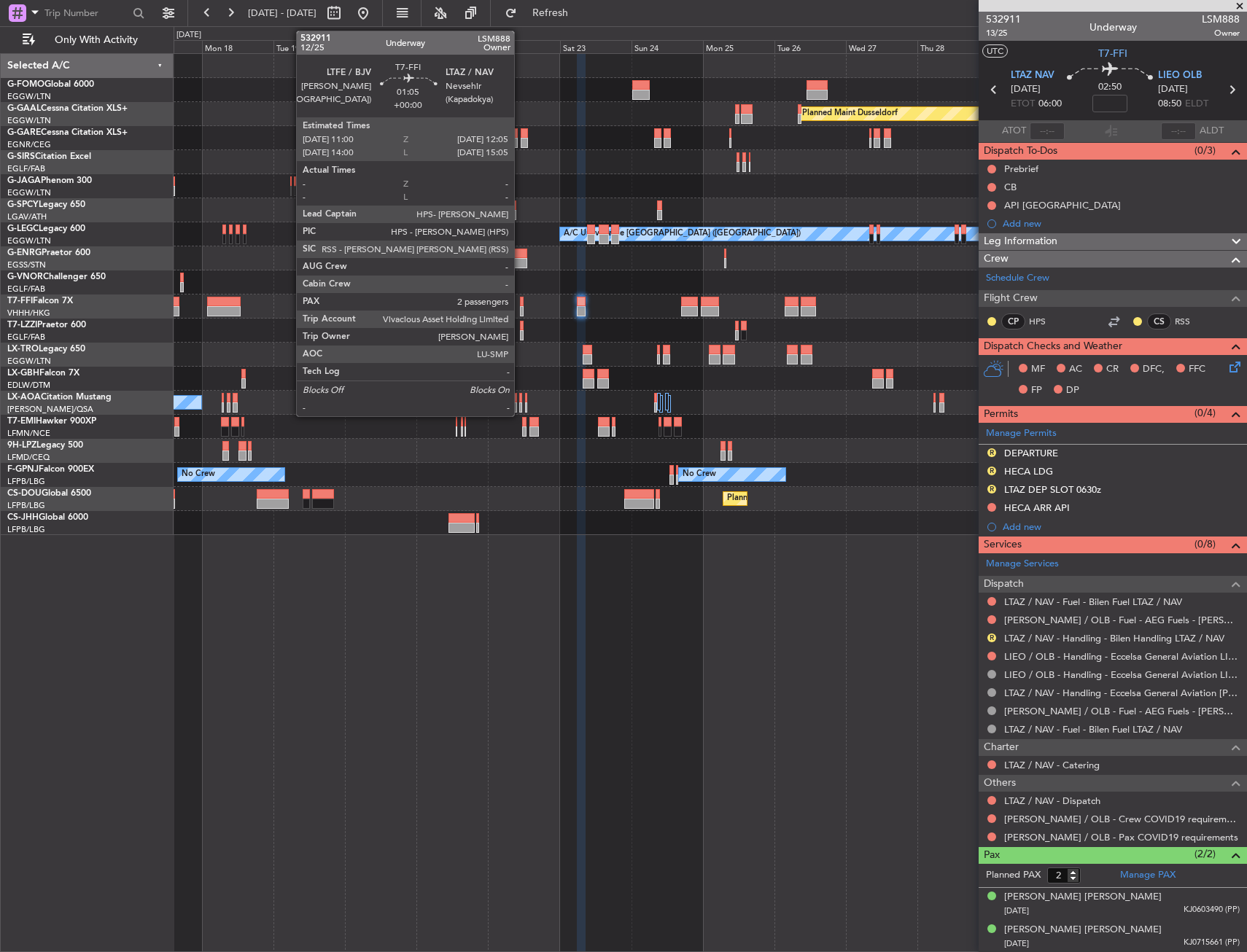
click at [521, 305] on div at bounding box center [522, 302] width 4 height 10
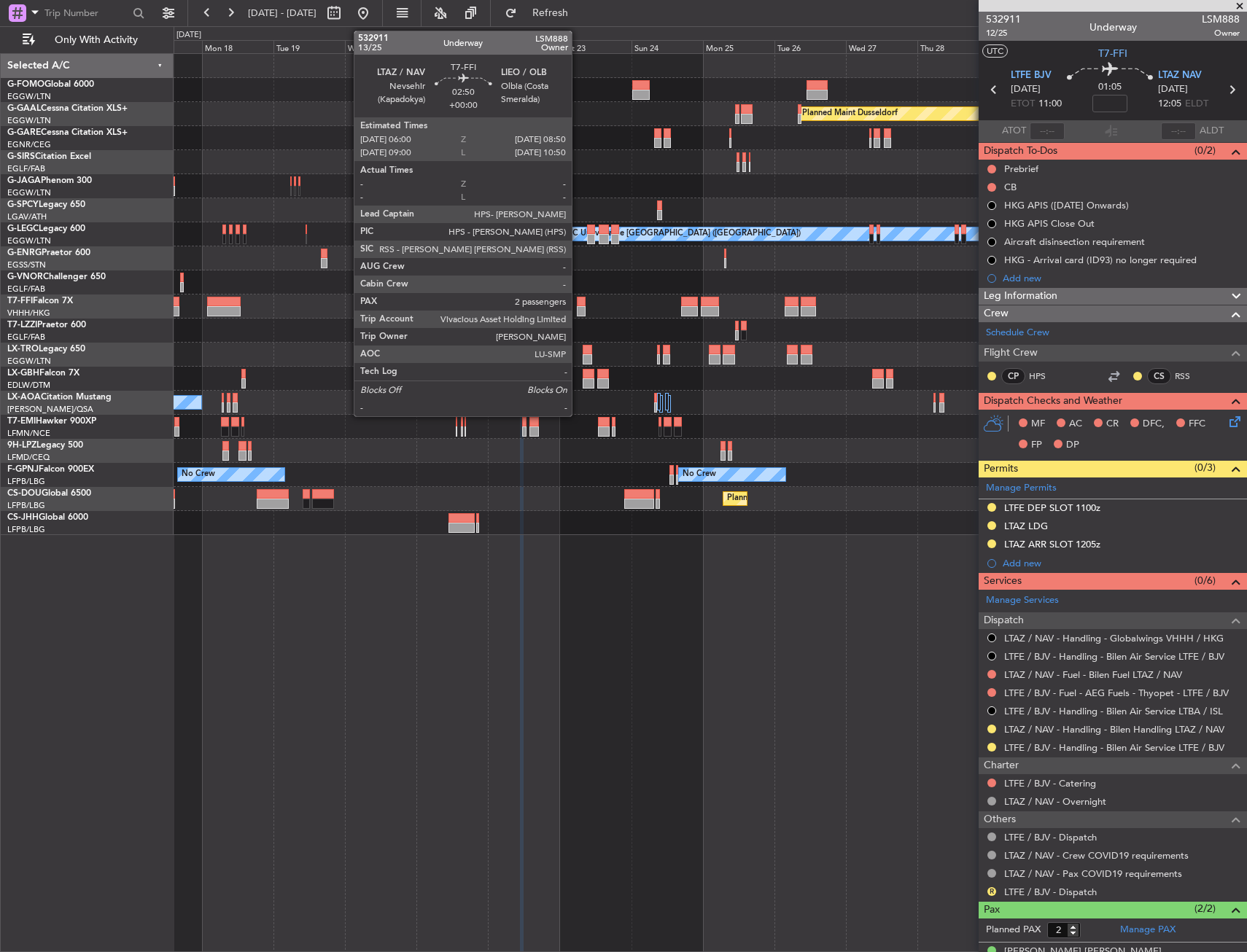
click at [578, 307] on div at bounding box center [581, 311] width 9 height 10
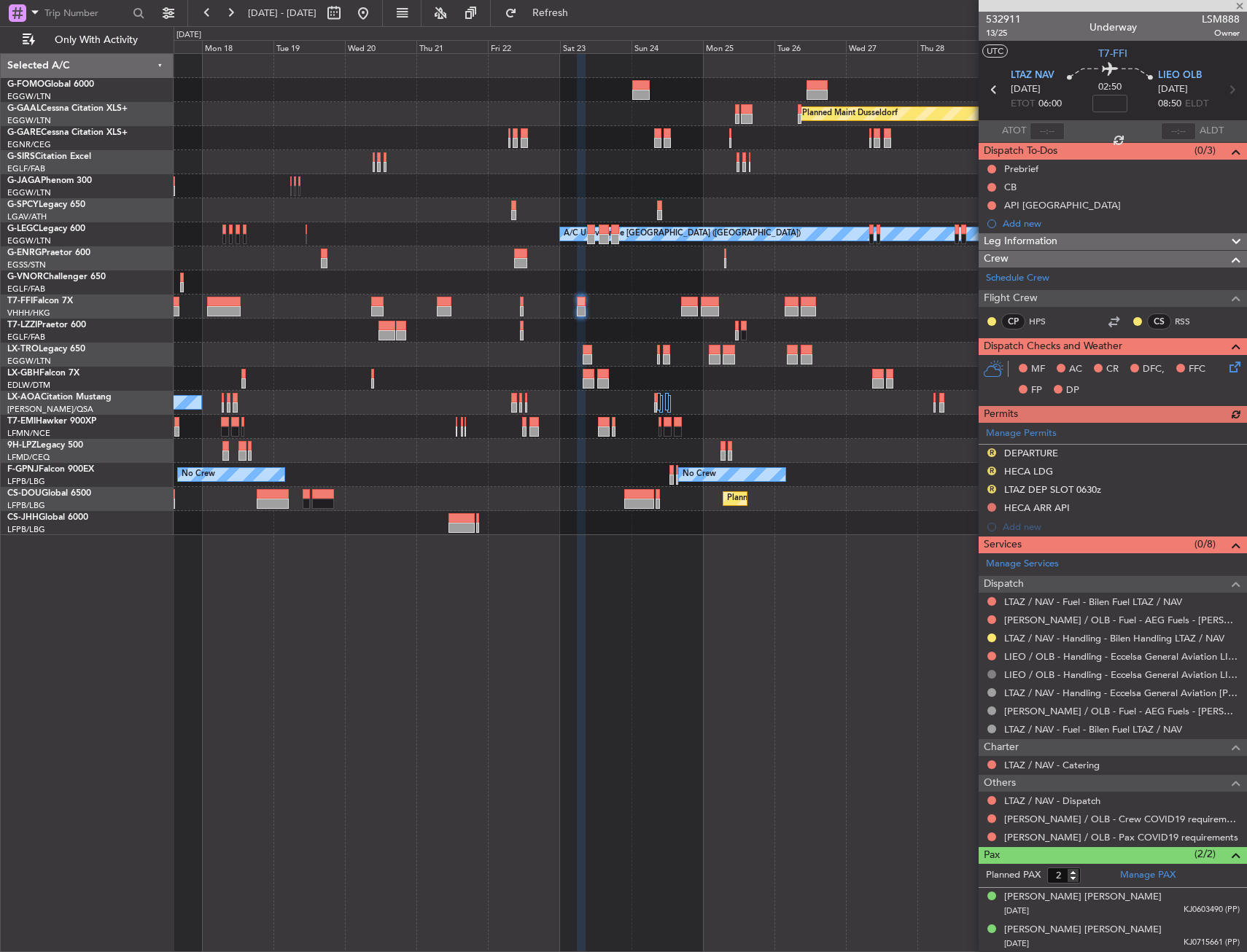
click at [991, 675] on button at bounding box center [991, 674] width 9 height 9
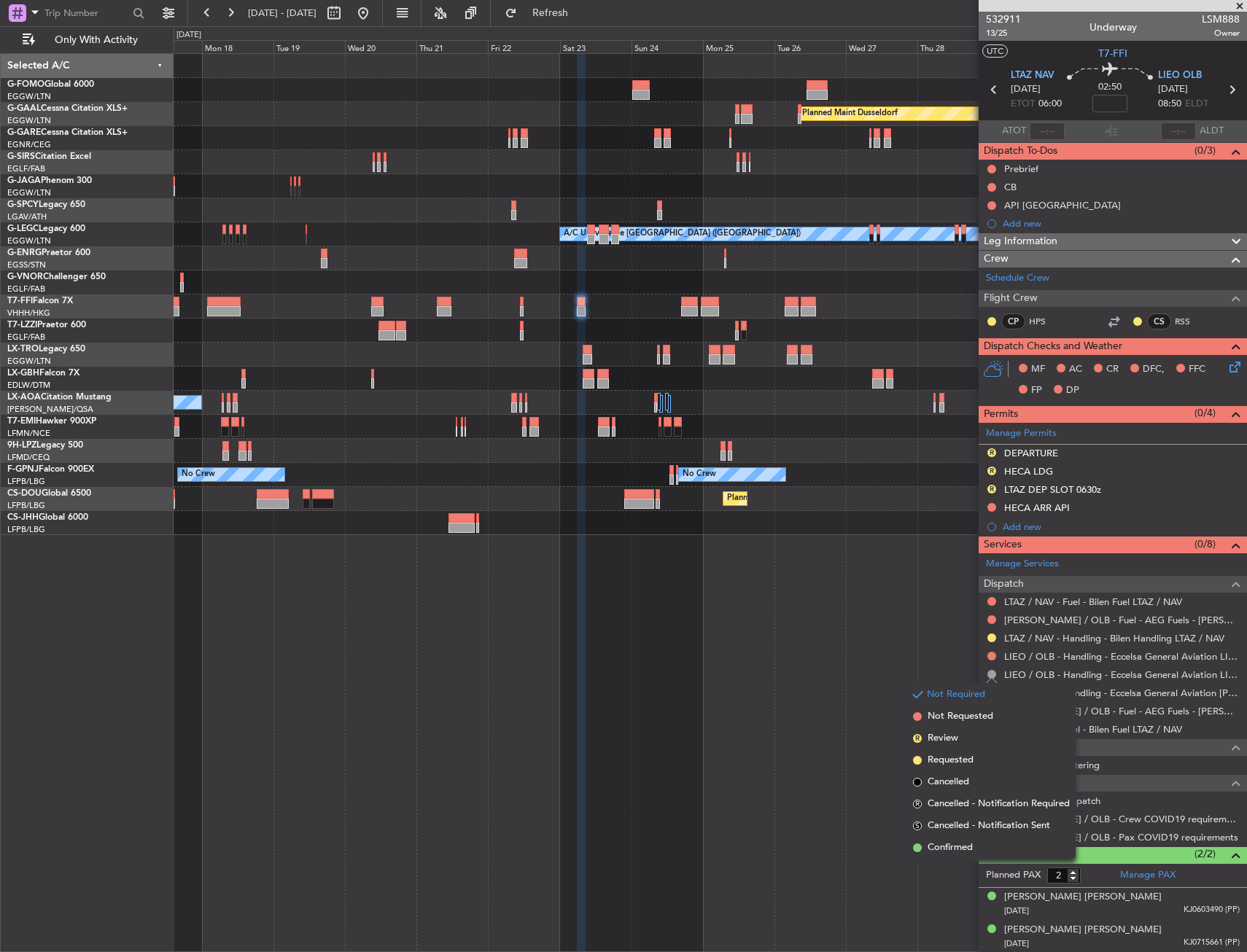
drag, startPoint x: 954, startPoint y: 786, endPoint x: 980, endPoint y: 762, distance: 35.4
click at [954, 786] on span "Cancelled" at bounding box center [948, 782] width 41 height 15
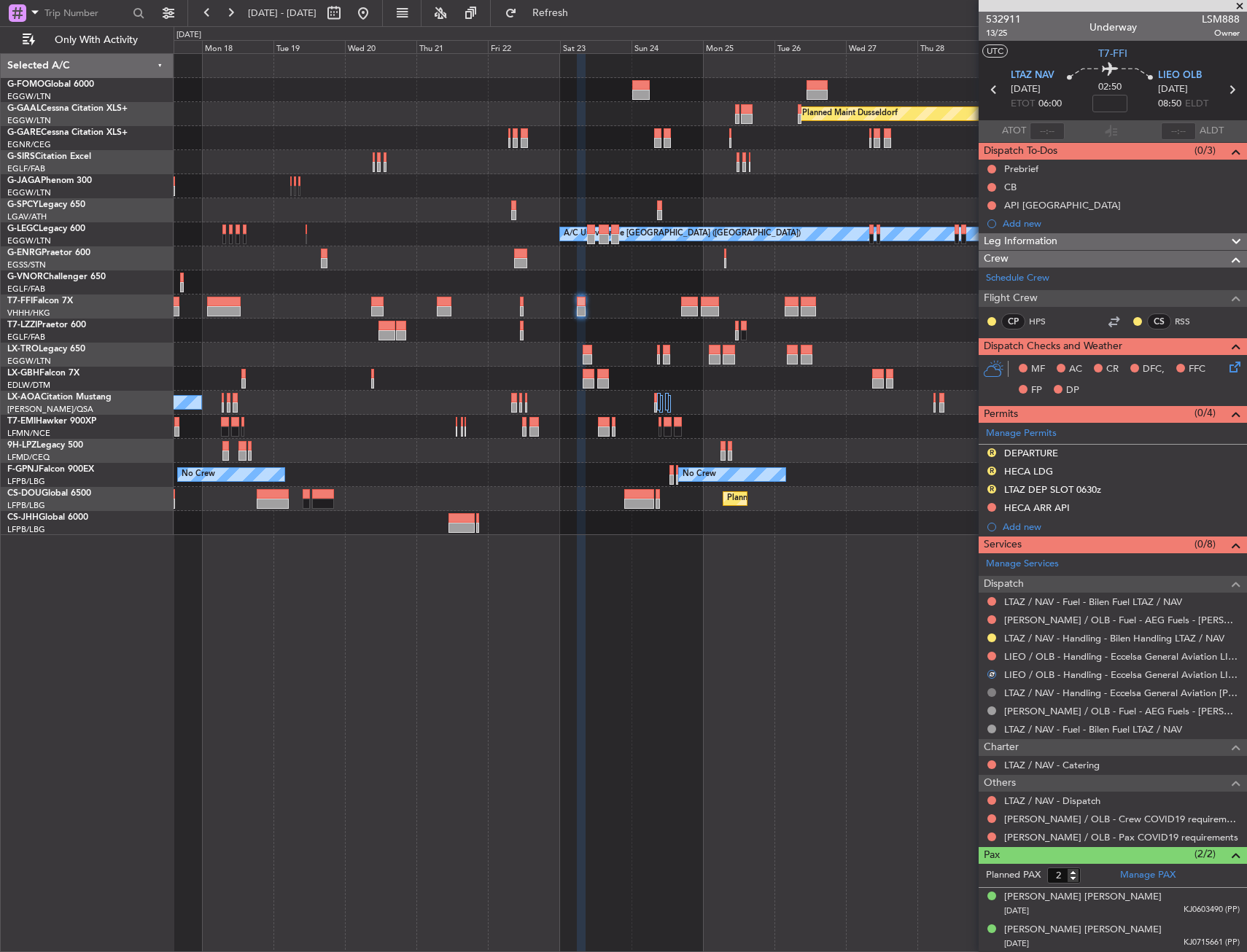
click at [990, 693] on button at bounding box center [991, 693] width 9 height 9
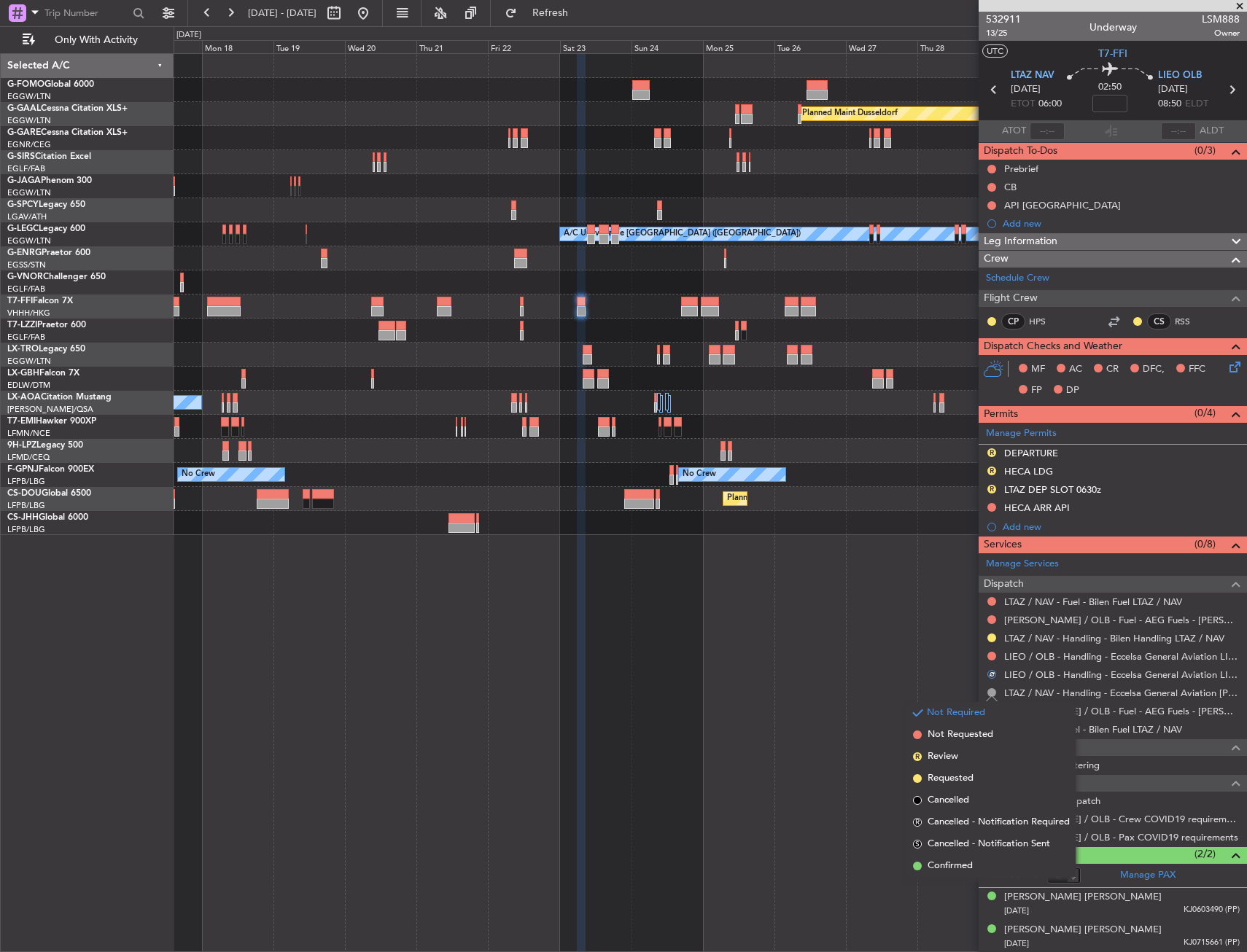
click at [956, 803] on span "Cancelled" at bounding box center [948, 800] width 41 height 15
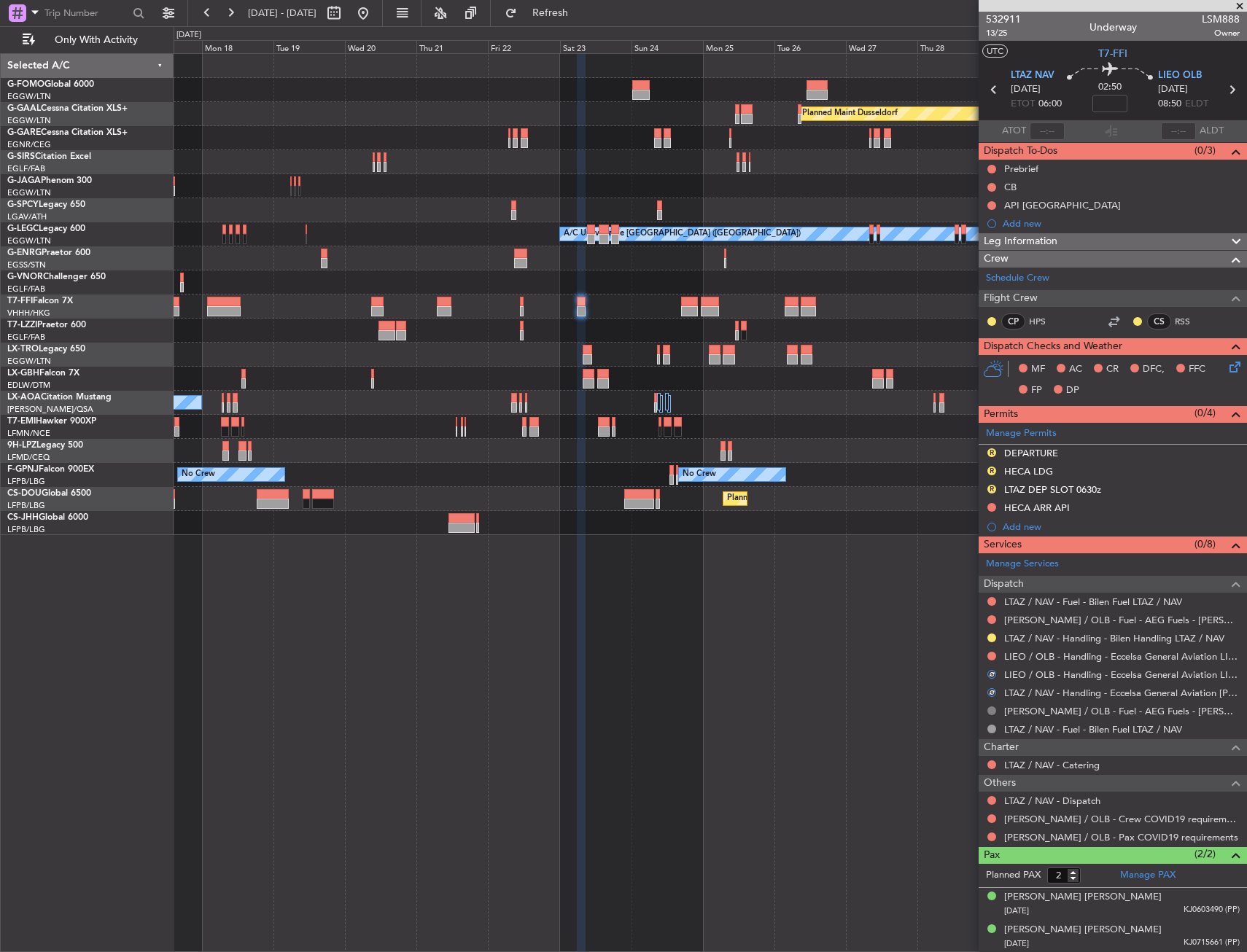
click at [991, 711] on button at bounding box center [991, 710] width 9 height 9
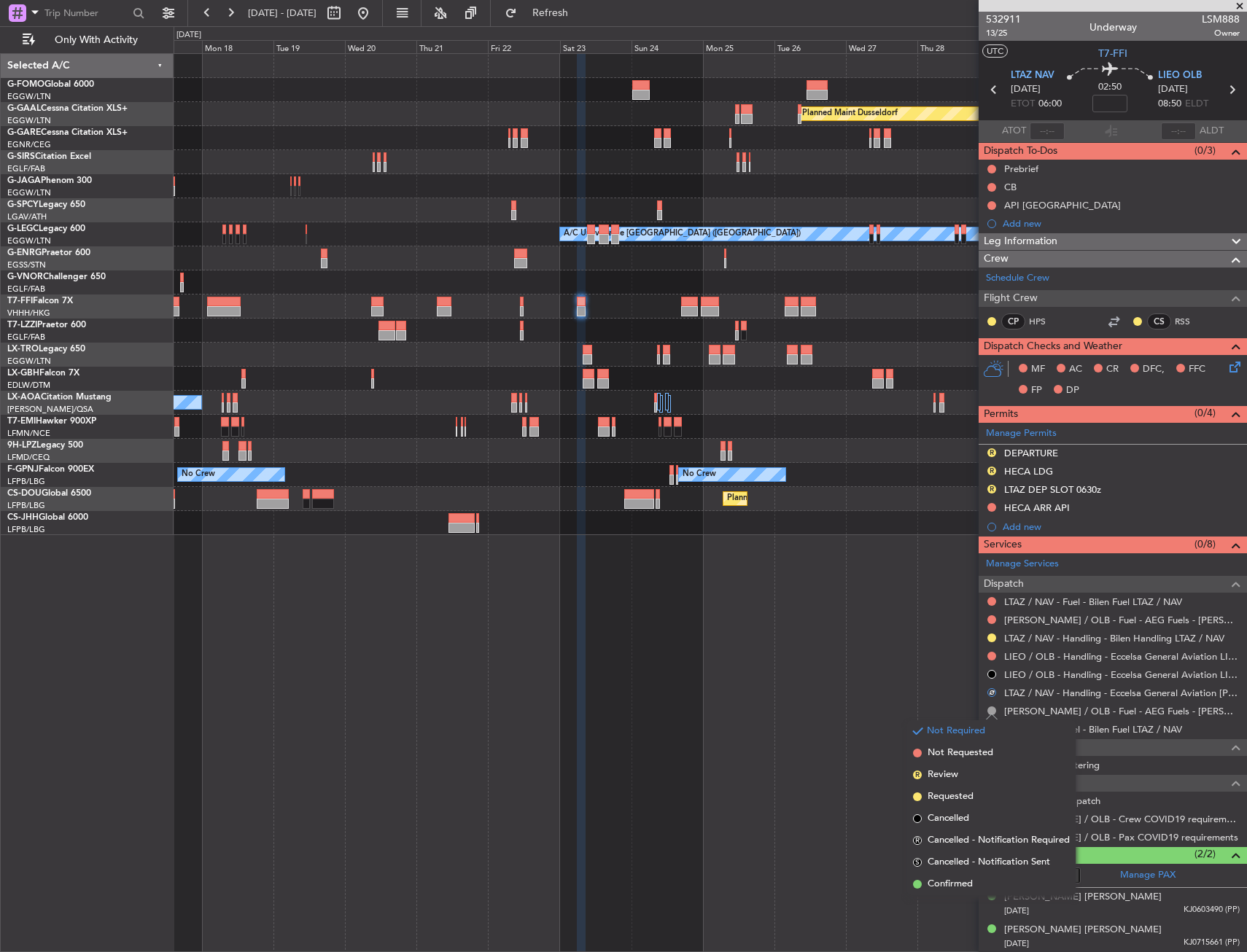
click at [957, 819] on span "Cancelled" at bounding box center [948, 818] width 41 height 15
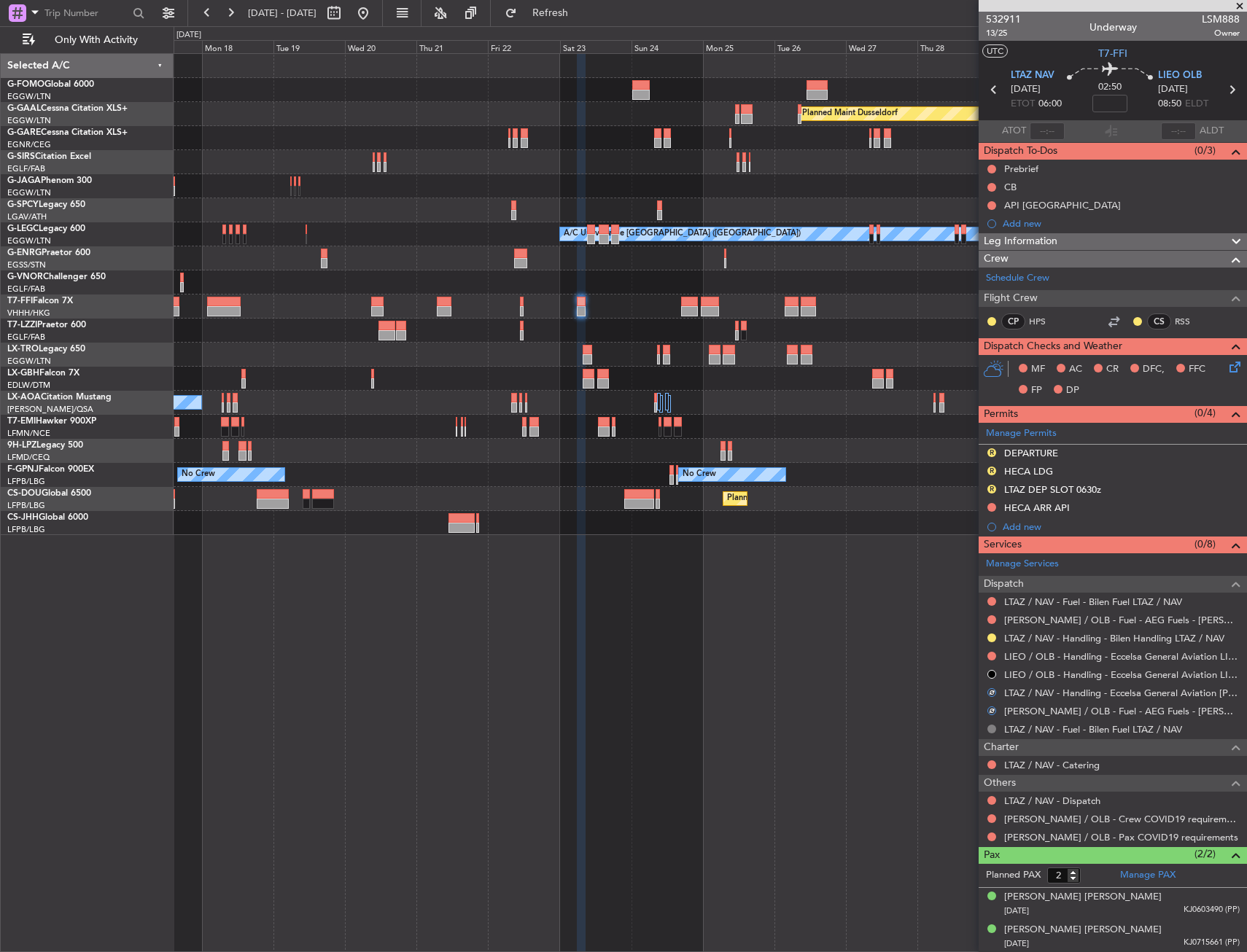
click at [991, 728] on button at bounding box center [991, 729] width 9 height 9
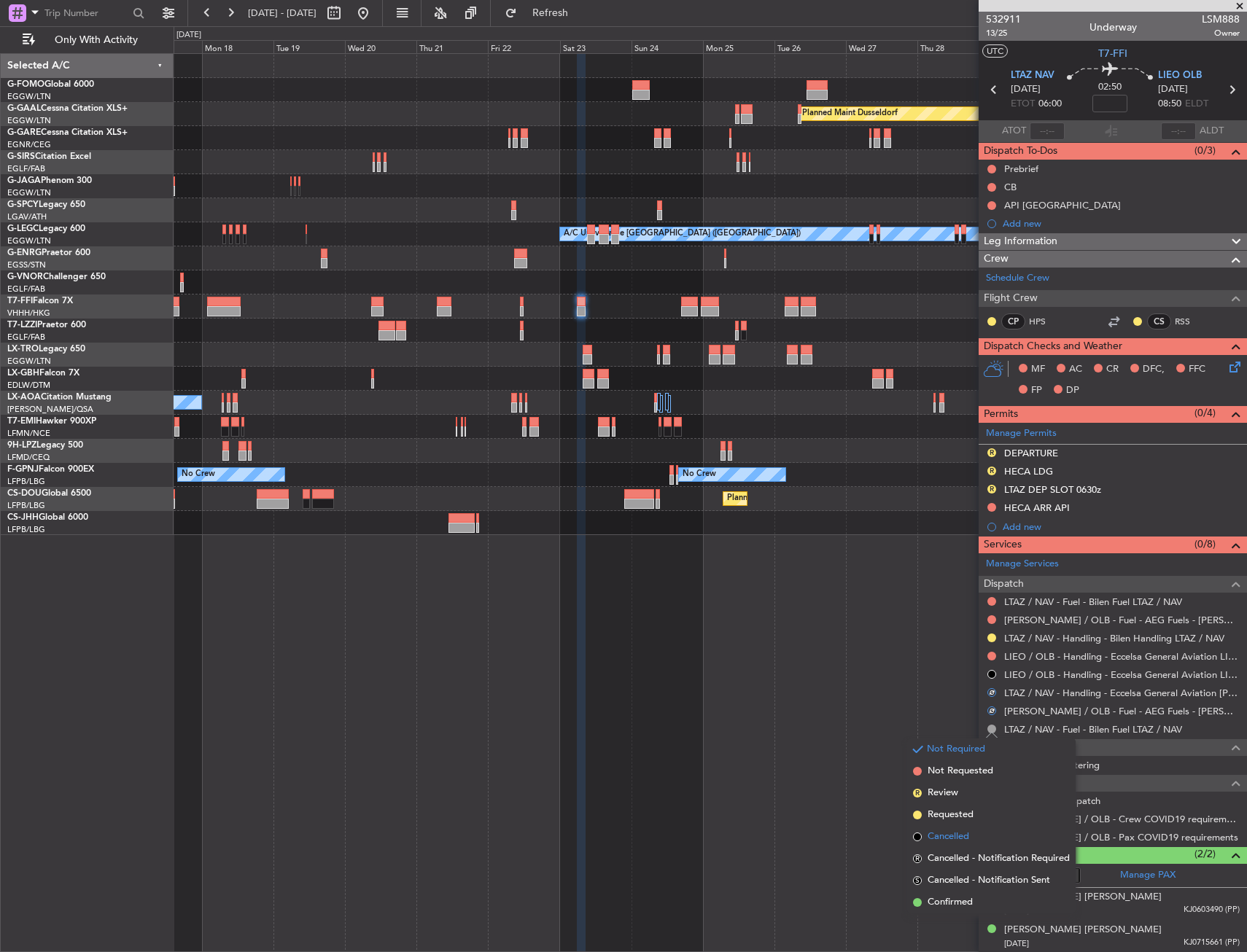
click at [958, 835] on span "Cancelled" at bounding box center [948, 837] width 41 height 15
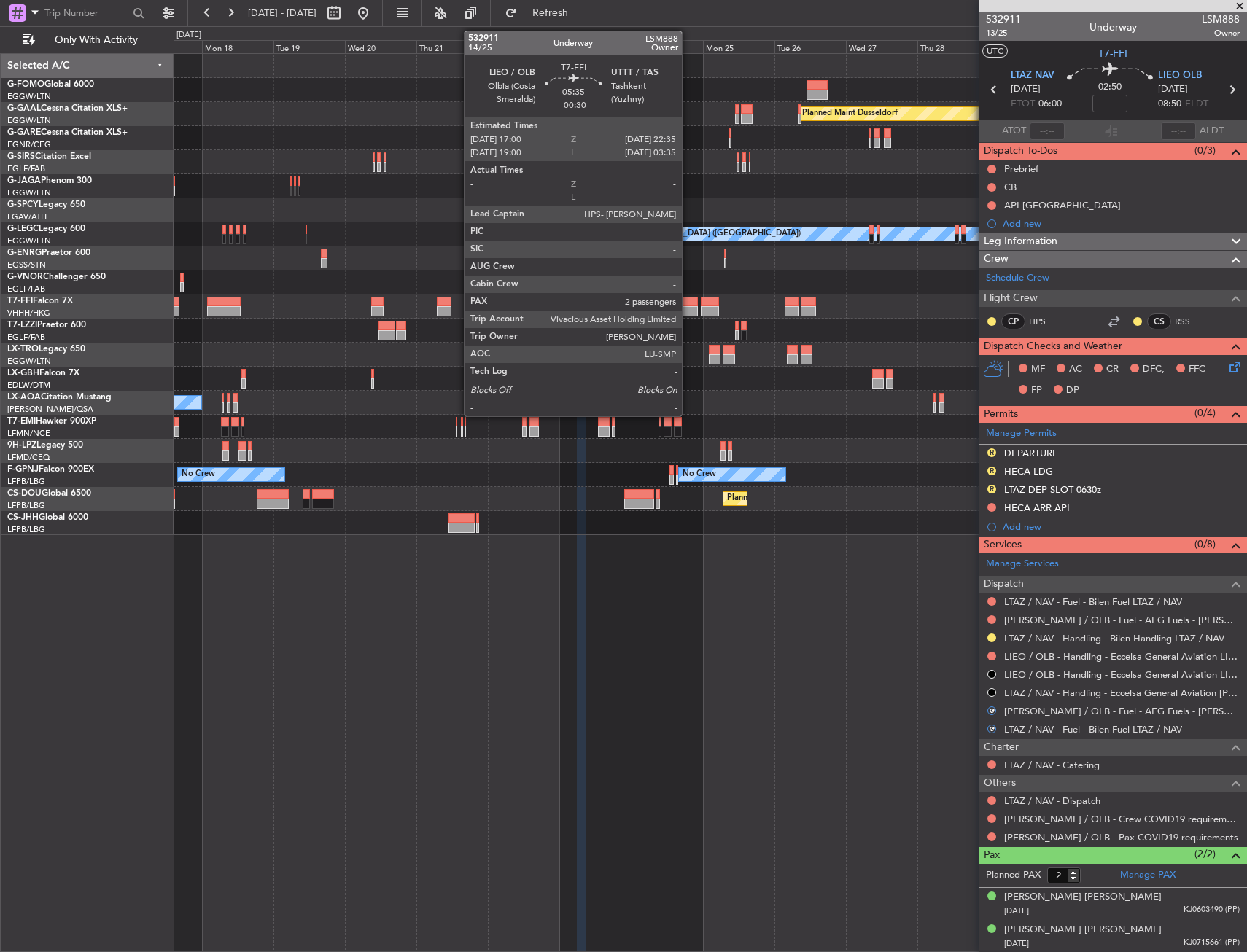
click at [689, 303] on div at bounding box center [689, 302] width 17 height 10
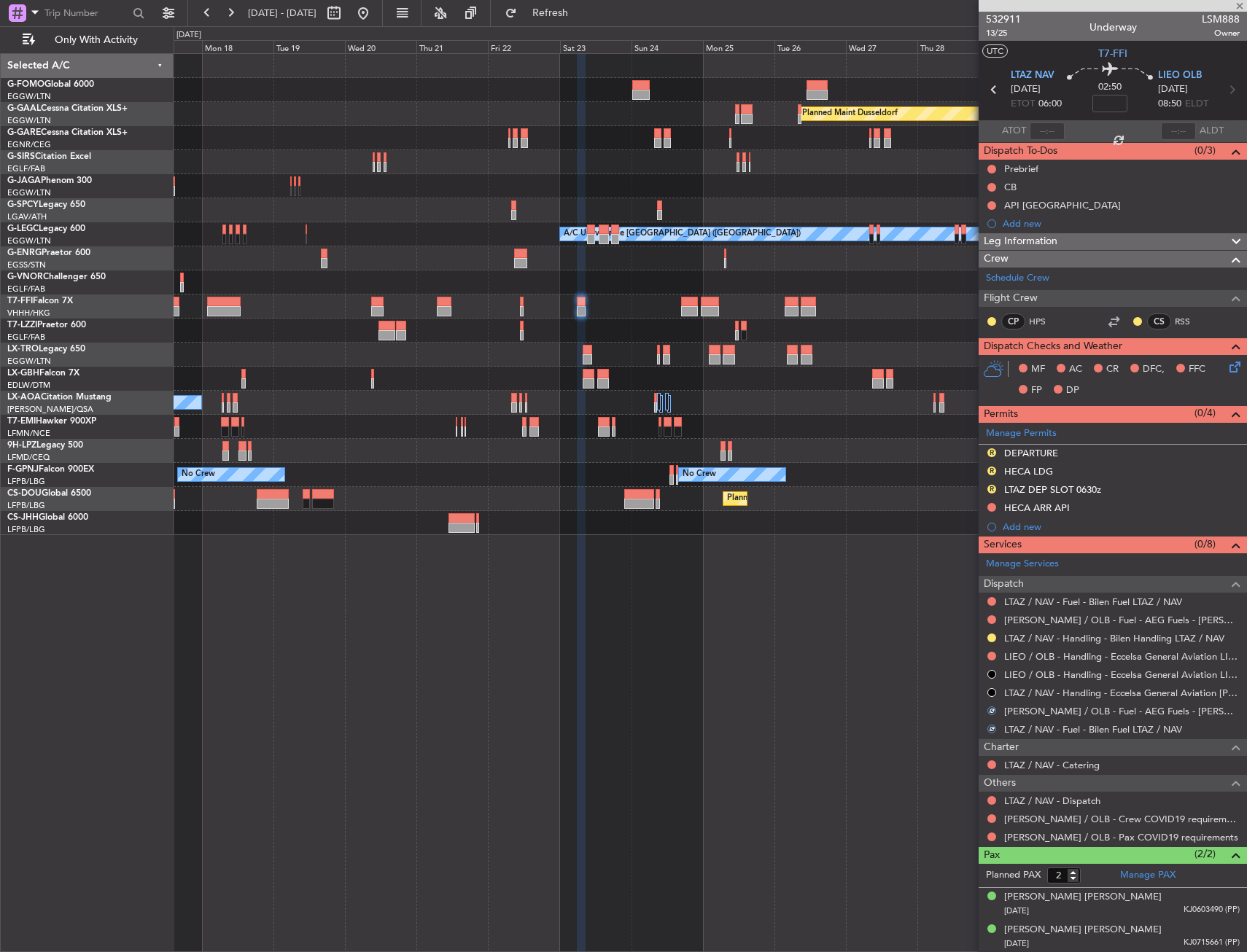
type input "-00:30"
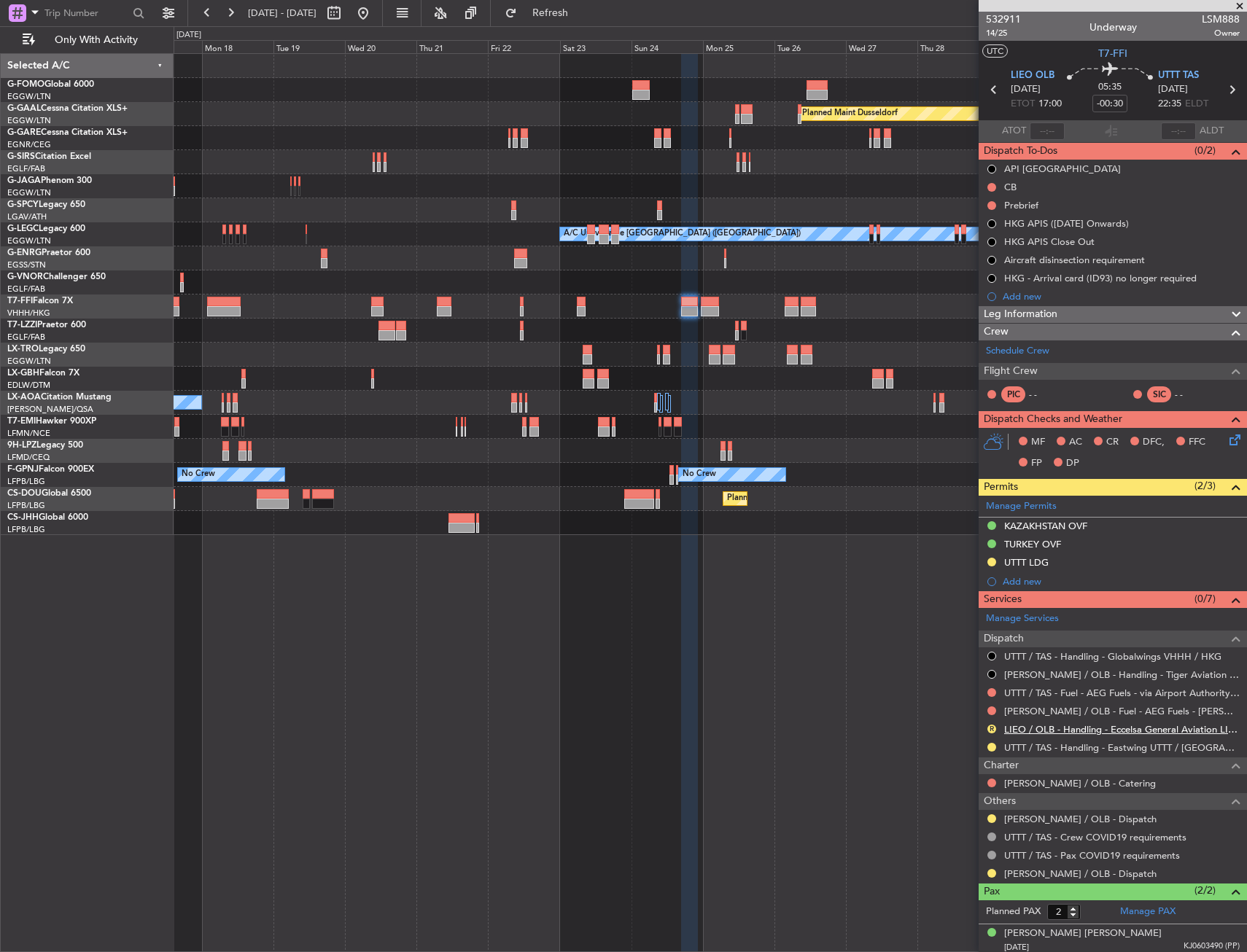
click at [1036, 725] on link "LIEO / OLB - Handling - Eccelsa General Aviation LIEO / OLB" at bounding box center [1122, 729] width 236 height 13
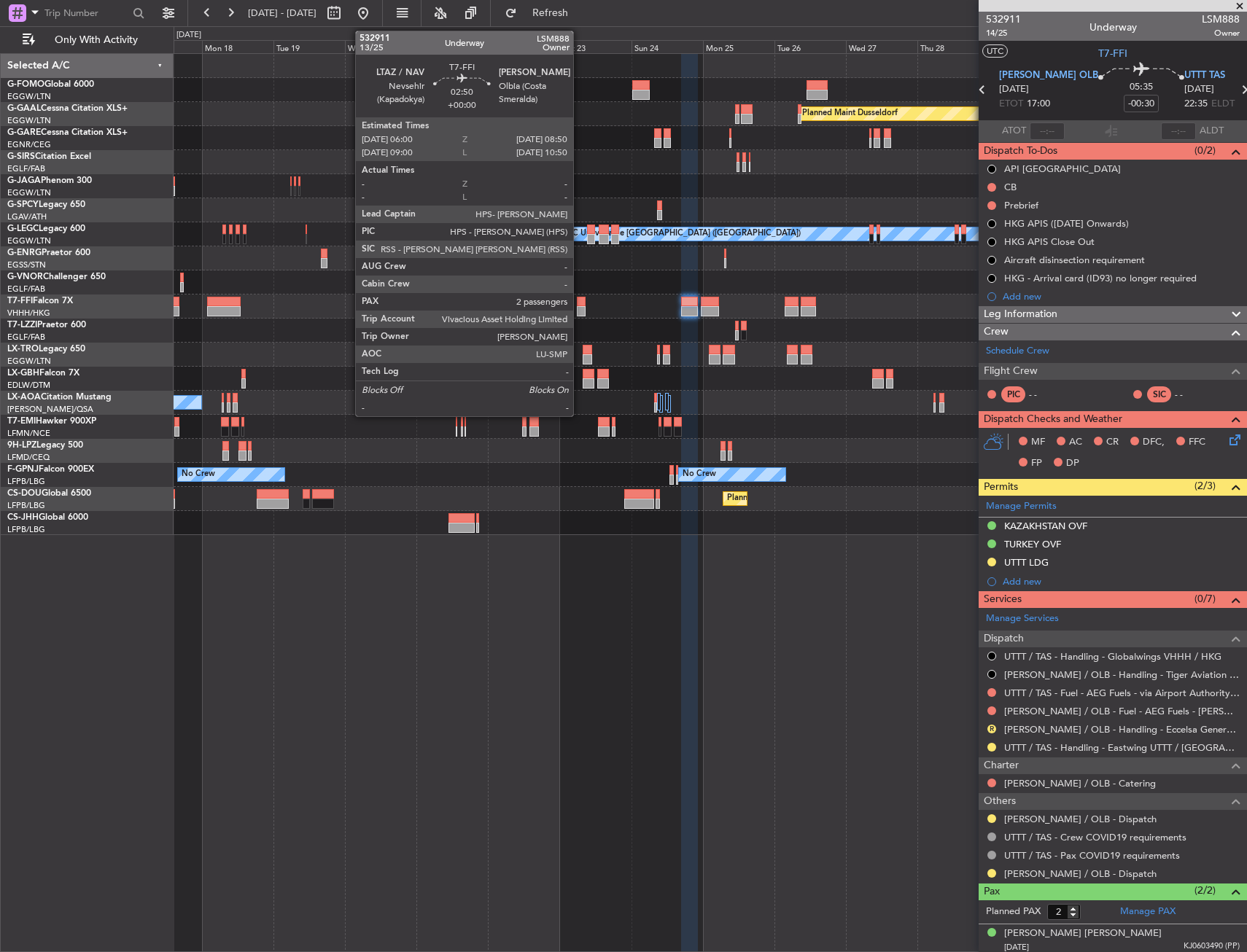
click at [579, 304] on div at bounding box center [581, 302] width 9 height 10
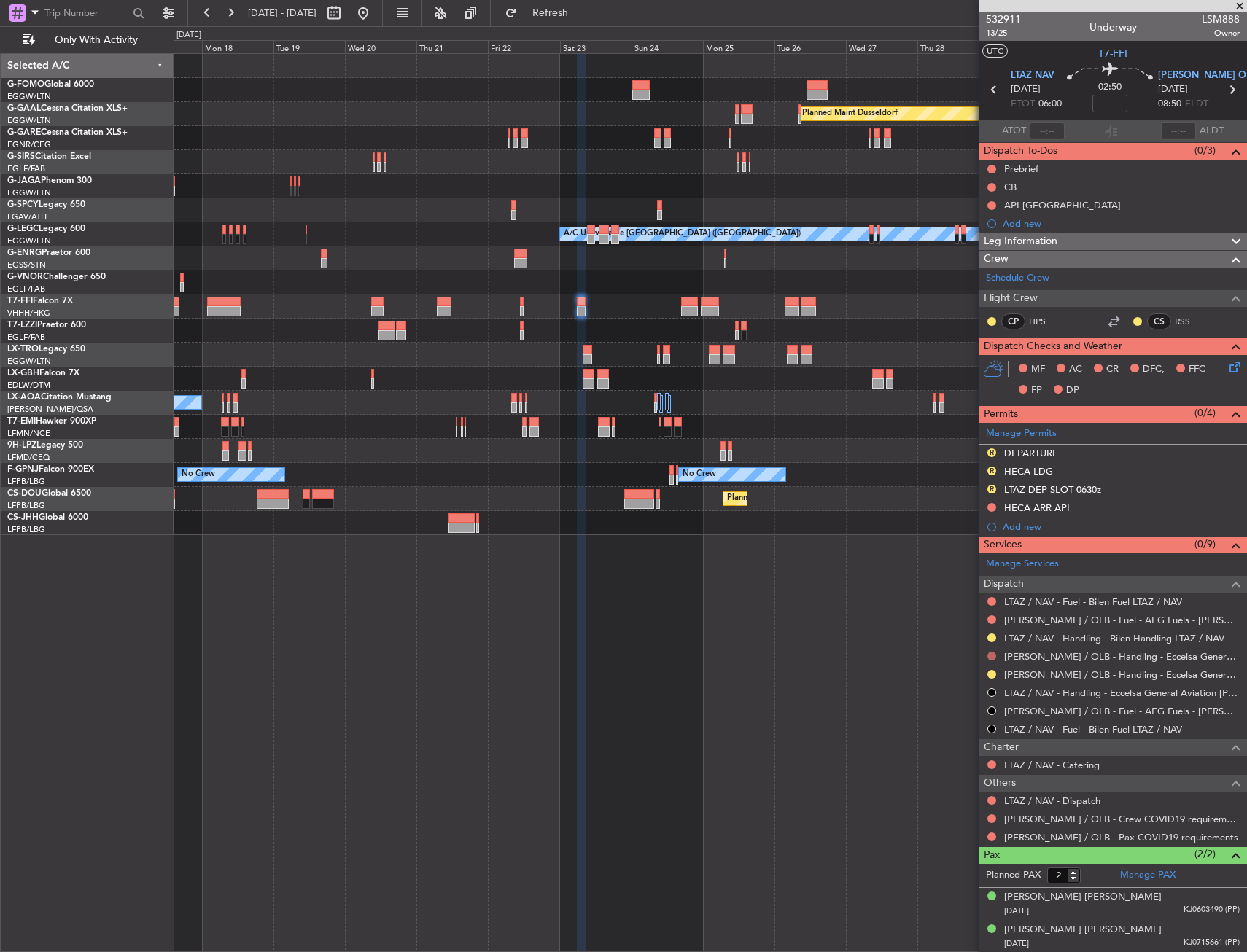
click at [993, 654] on button at bounding box center [991, 656] width 9 height 9
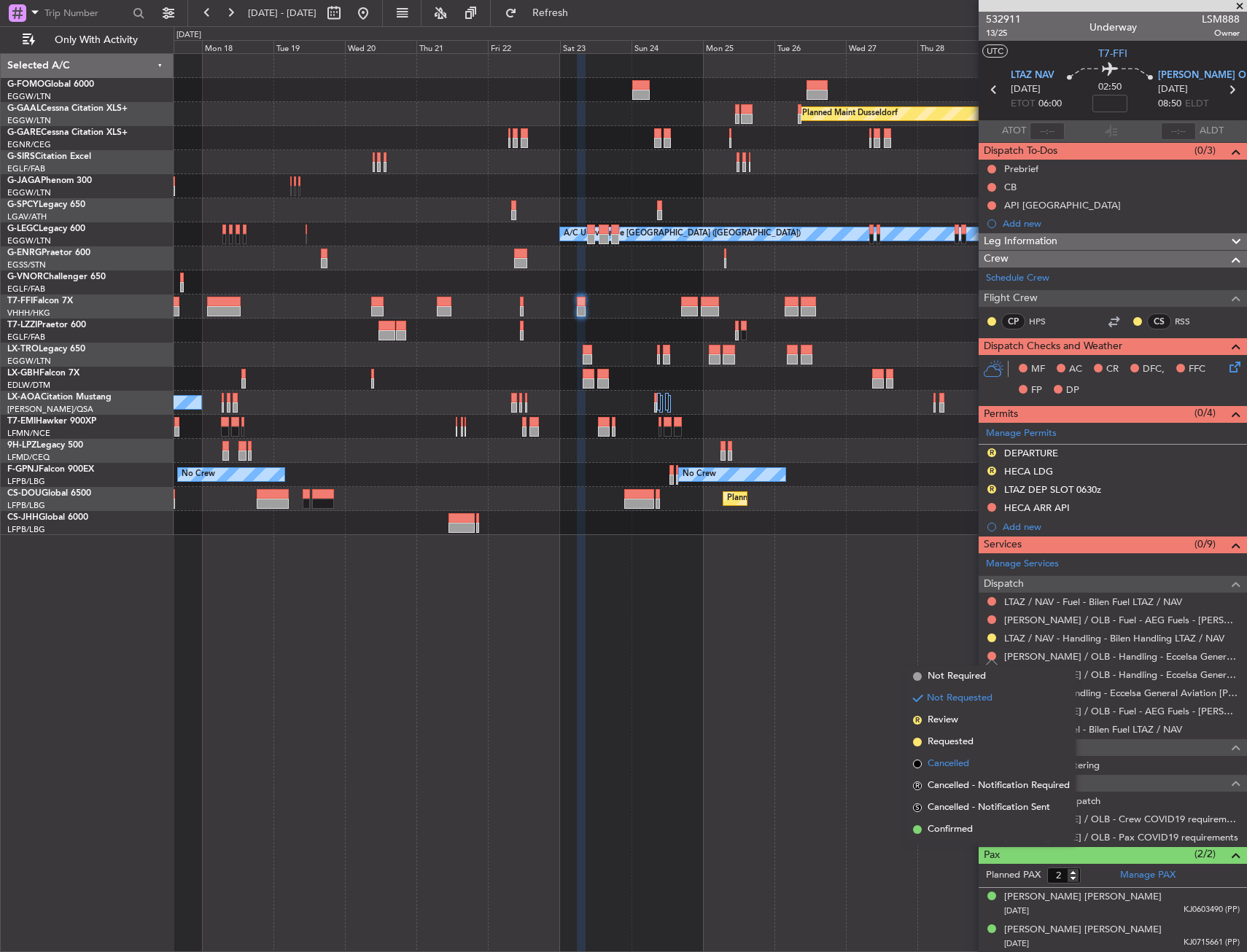
click at [951, 759] on span "Cancelled" at bounding box center [948, 764] width 41 height 15
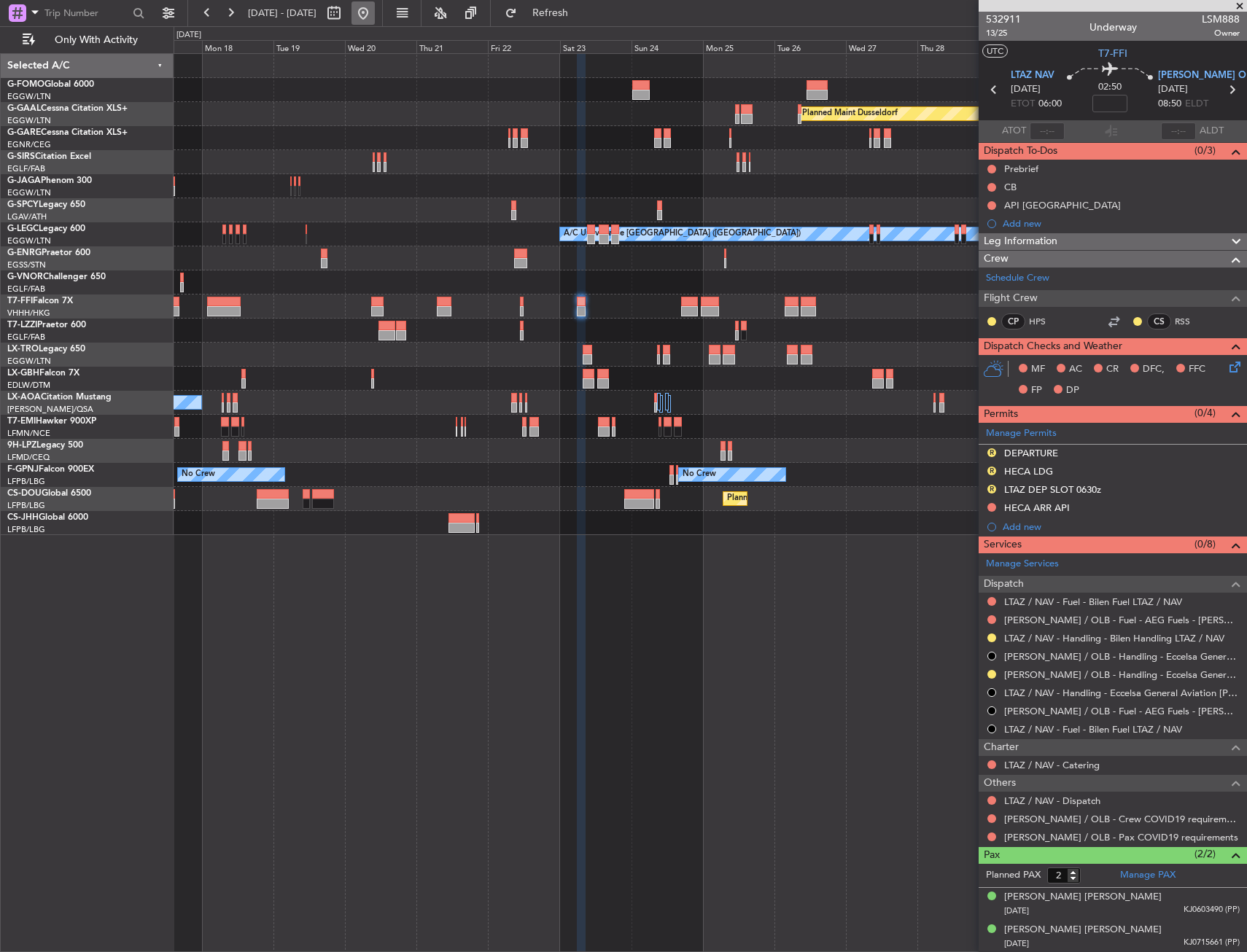
click at [375, 8] on button at bounding box center [363, 13] width 24 height 24
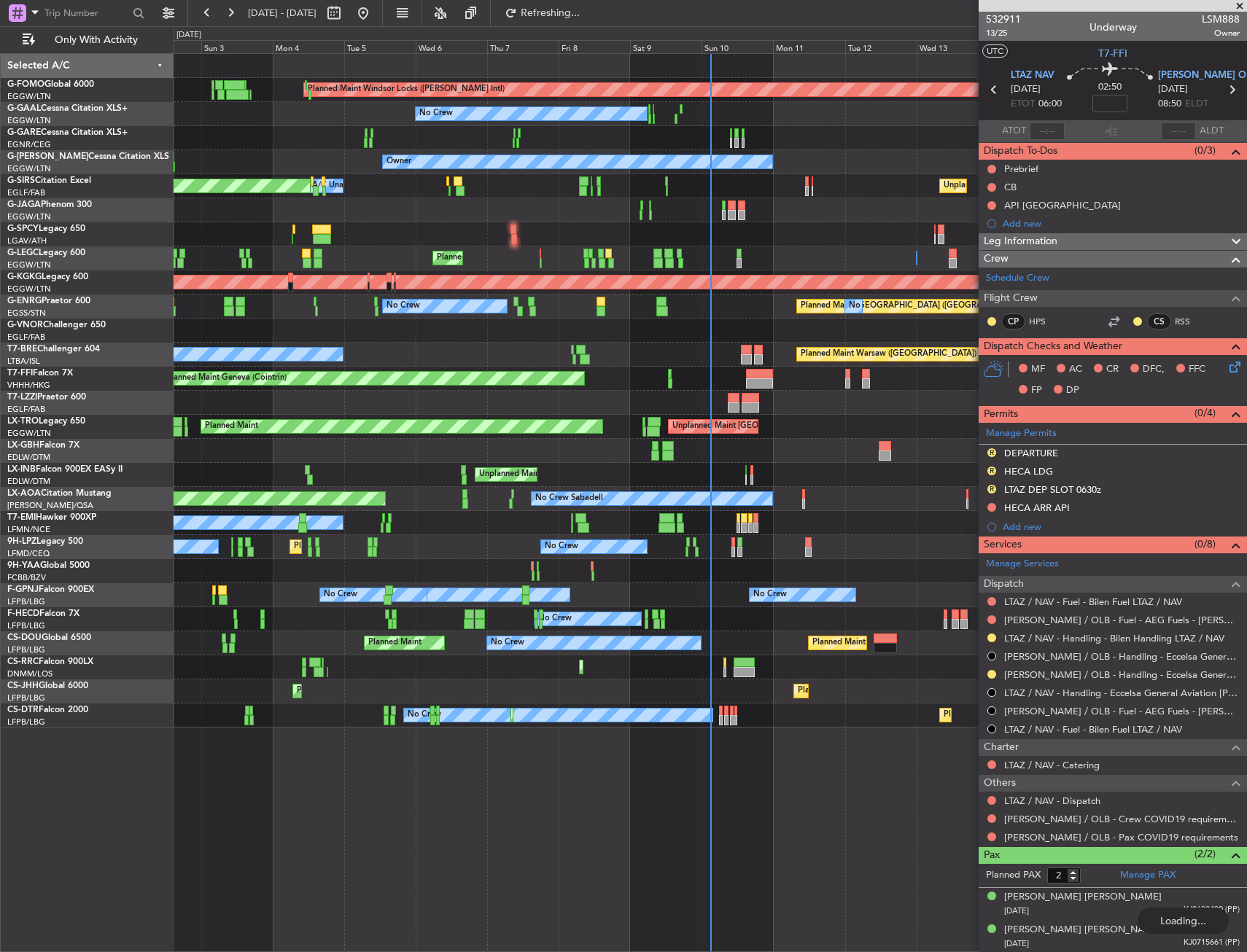
click at [85, 476] on div "Planned Maint Windsor Locks (Bradley Intl) Planned Maint Palma De Mallorca No C…" at bounding box center [624, 489] width 1247 height 926
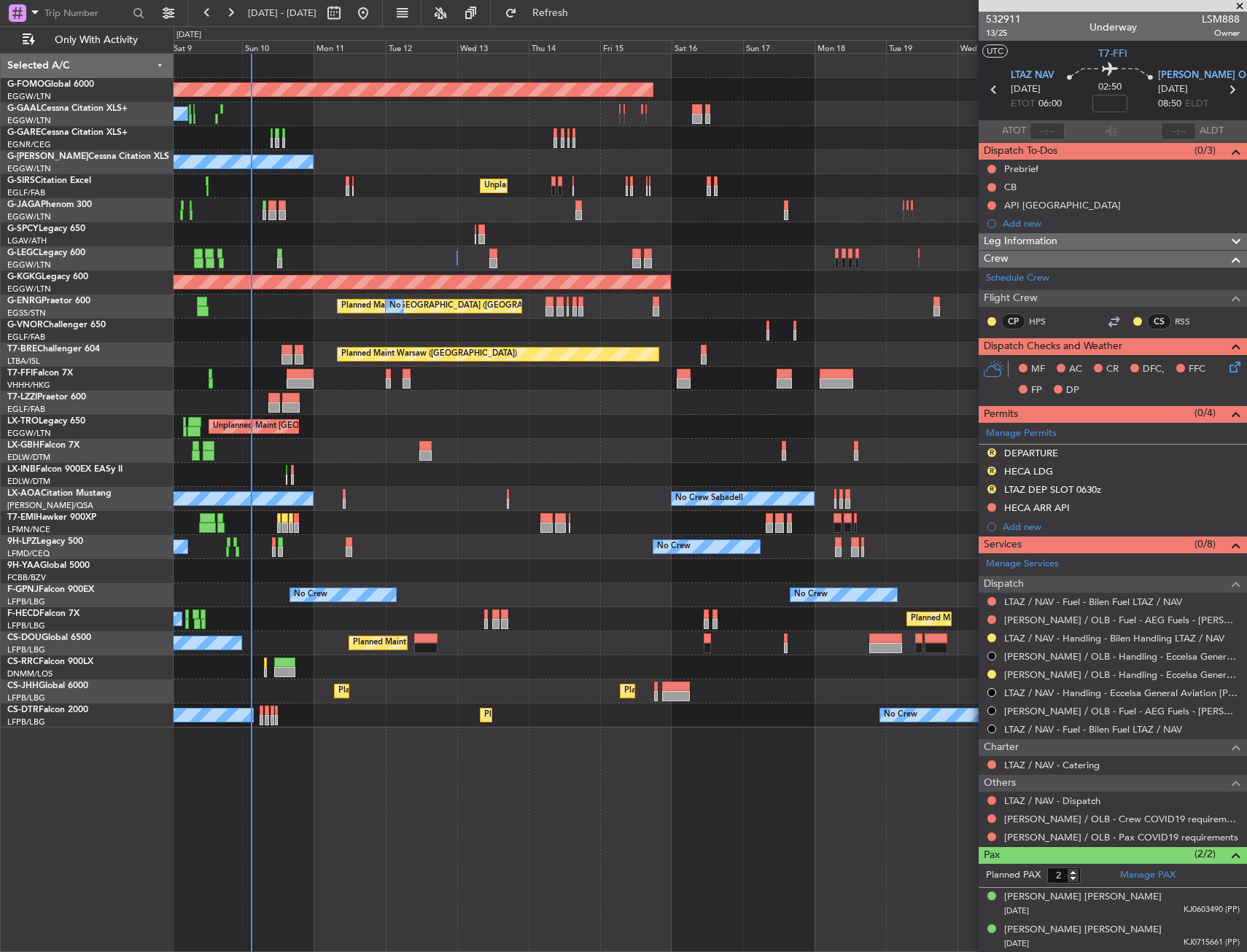
click at [373, 474] on div "Unplanned Maint Nice ([GEOGRAPHIC_DATA])" at bounding box center [709, 475] width 1072 height 24
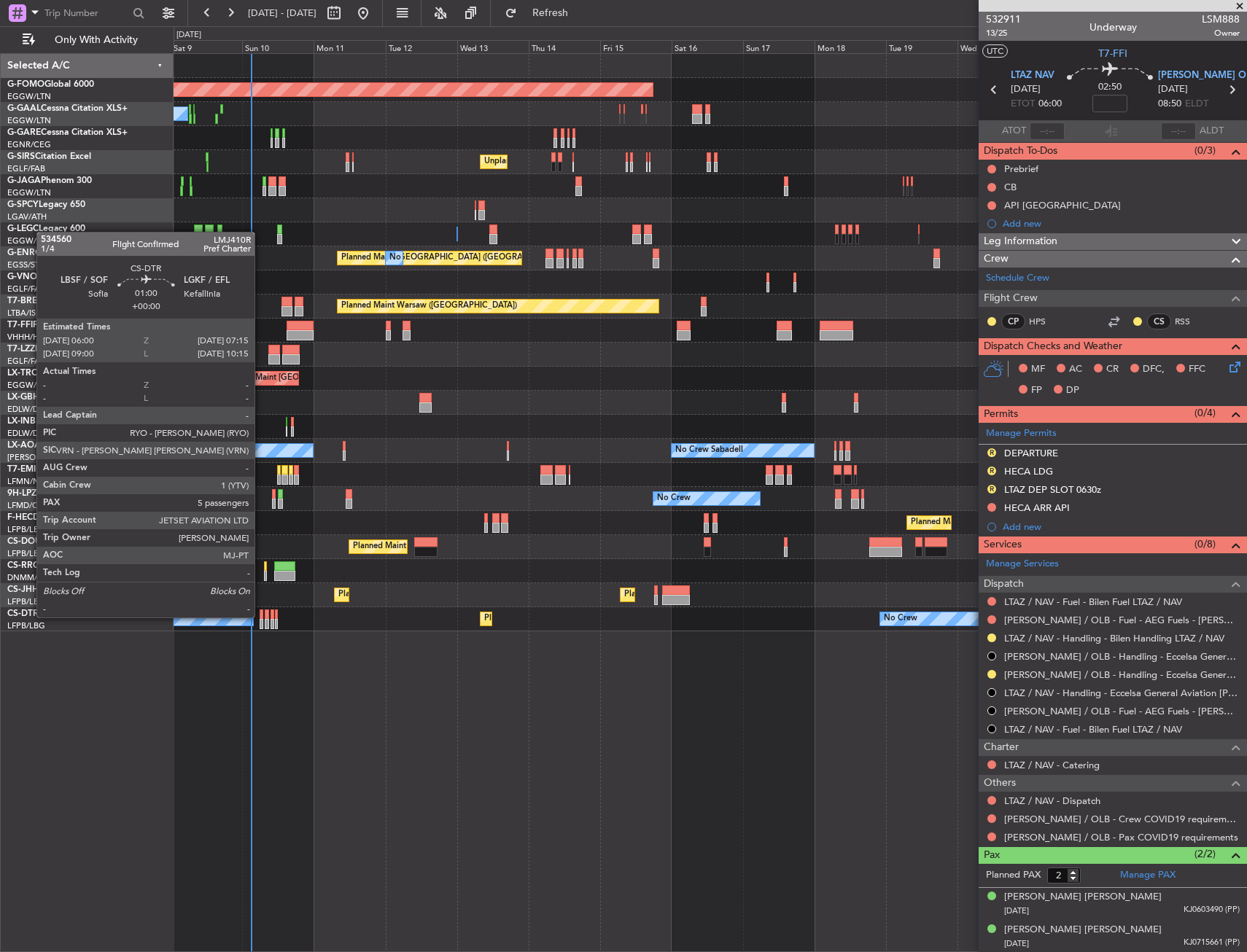
click at [261, 616] on div at bounding box center [261, 615] width 4 height 10
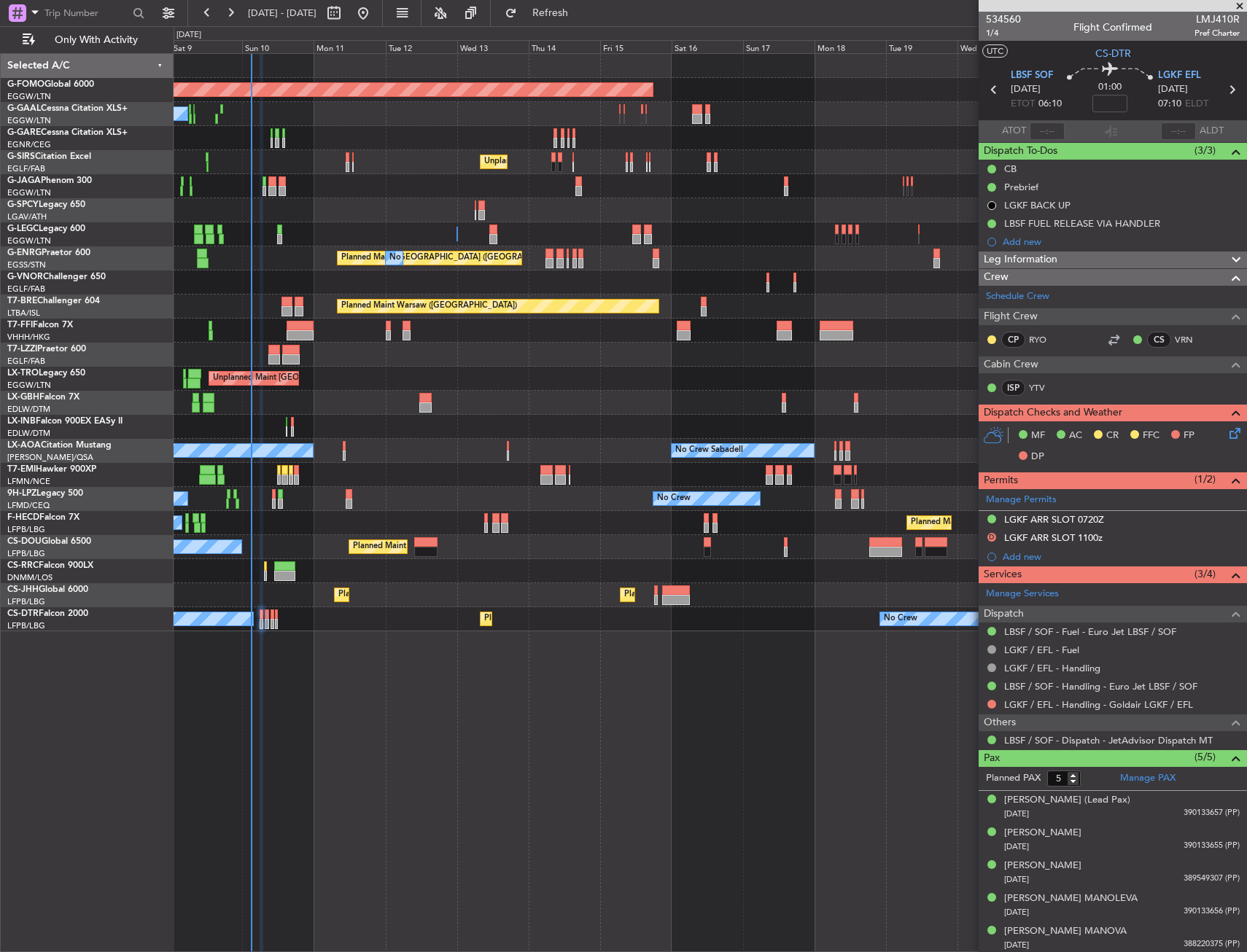
click at [508, 343] on div "Planned Maint Windsor Locks (Bradley Intl) No Crew Planned Maint Dusseldorf Unp…" at bounding box center [709, 342] width 1072 height 577
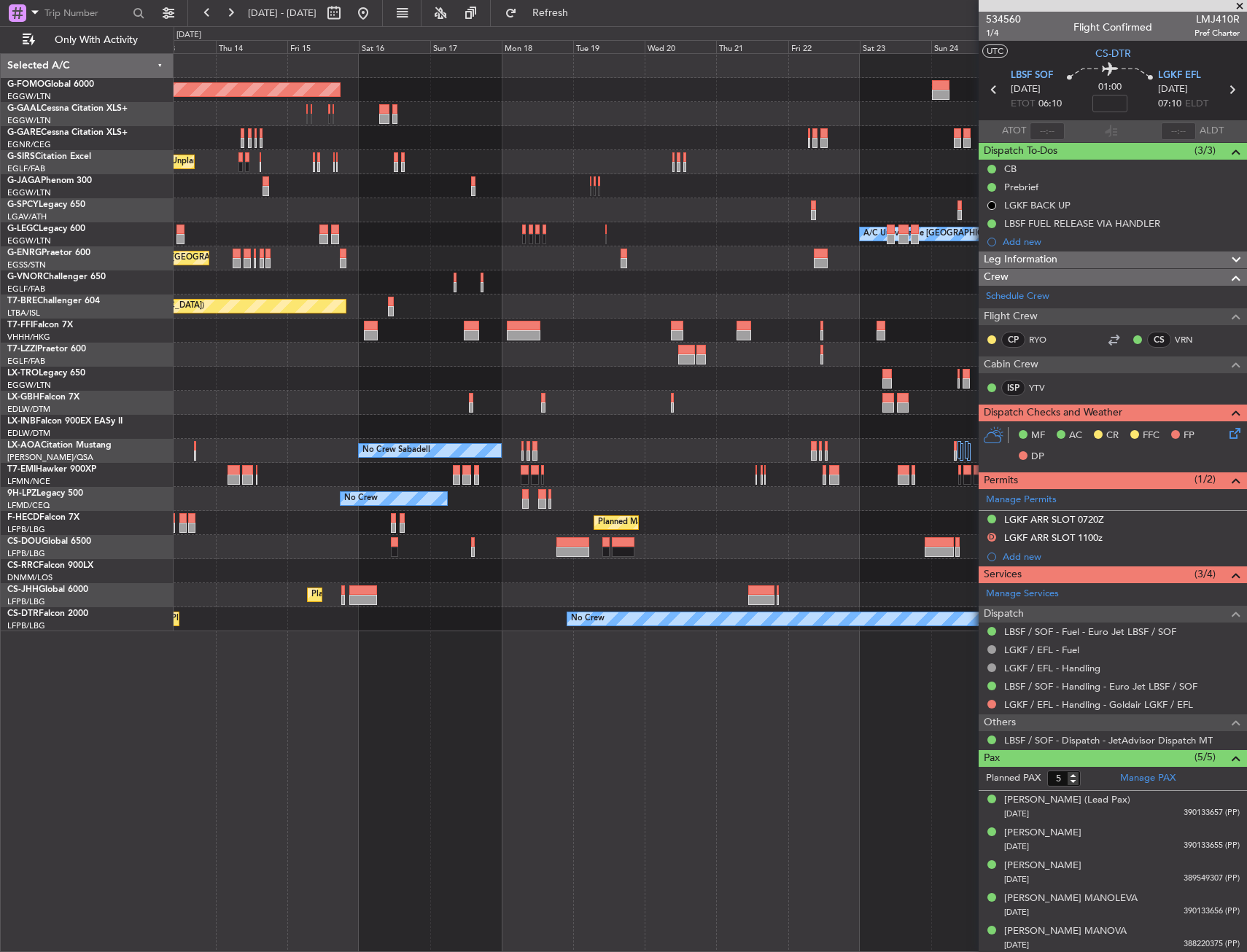
click at [544, 344] on div "Planned Maint Windsor Locks (Bradley Intl) Planned Maint Dusseldorf Unplanned M…" at bounding box center [709, 342] width 1072 height 577
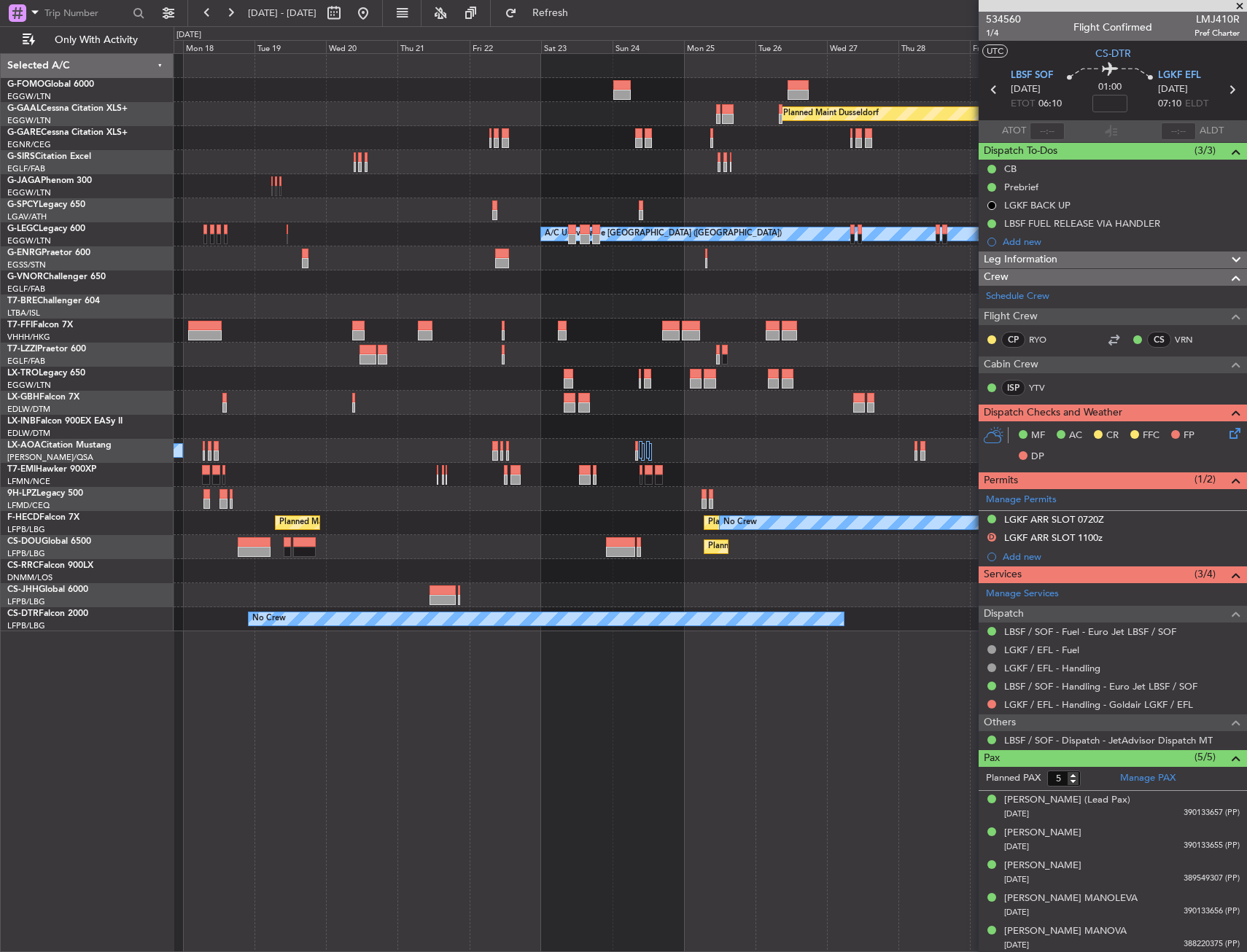
click at [538, 334] on div "Planned Maint Windsor Locks (Bradley Intl) Planned Maint Dusseldorf A/C Unavail…" at bounding box center [709, 342] width 1072 height 577
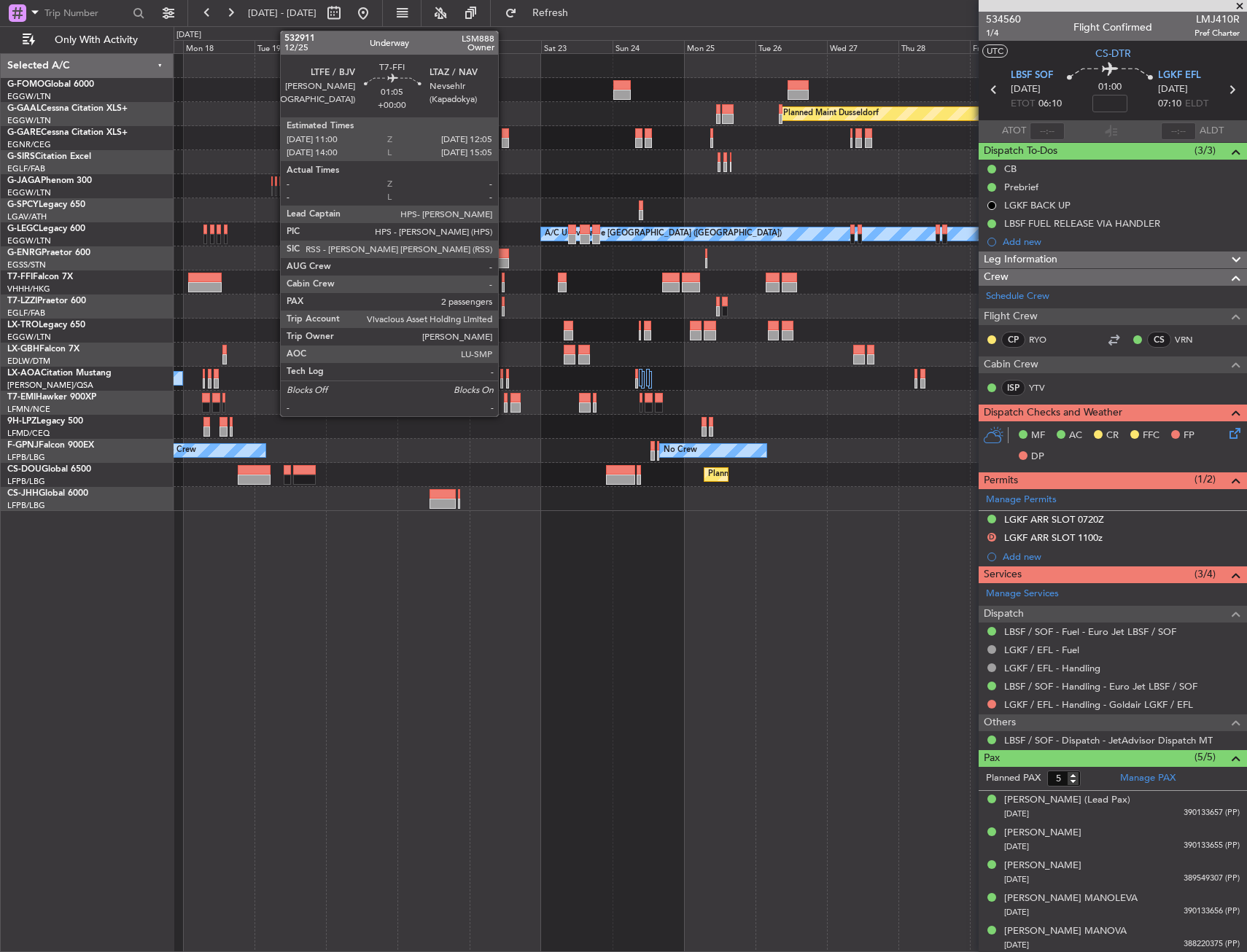
click at [504, 275] on div at bounding box center [503, 277] width 4 height 10
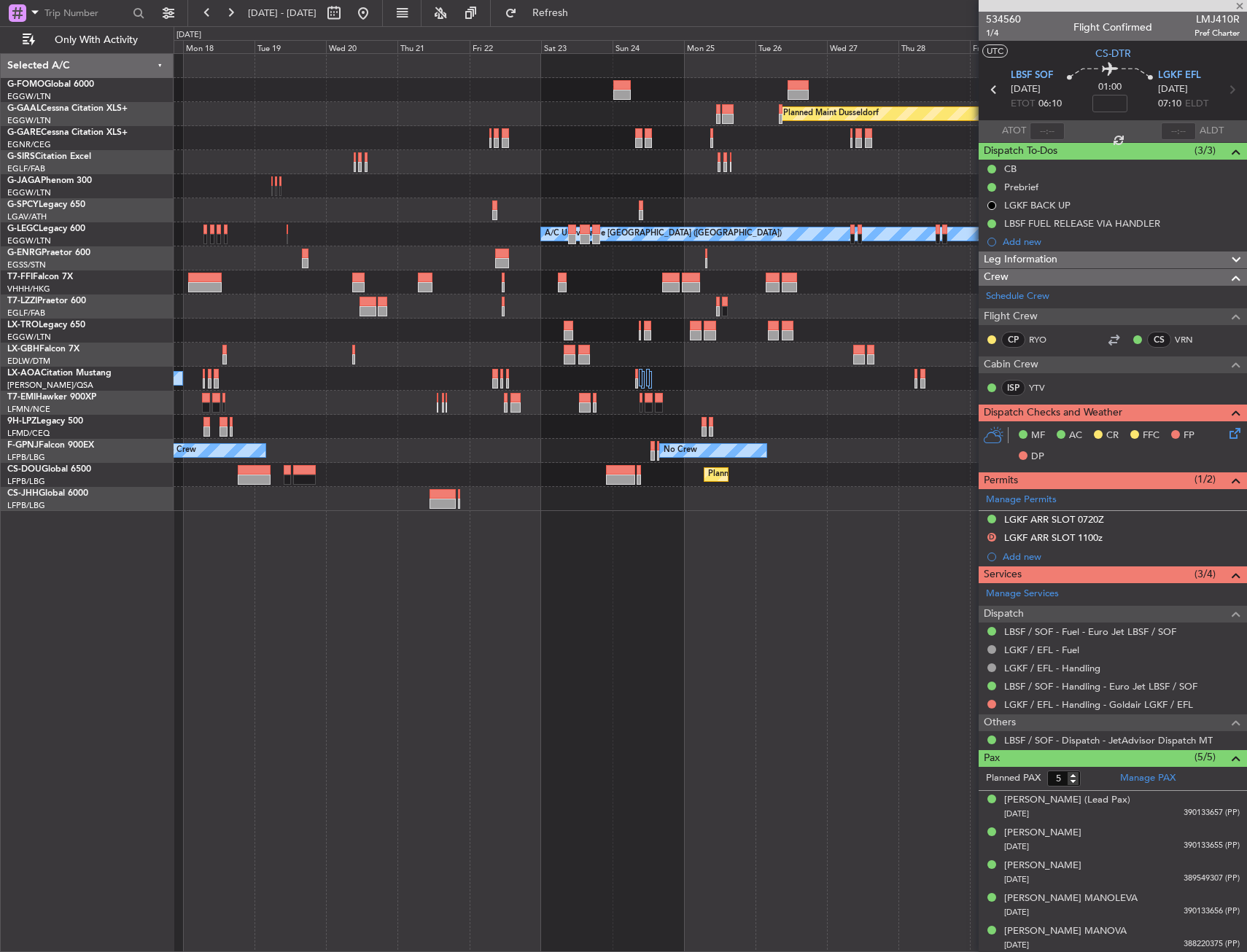
type input "2"
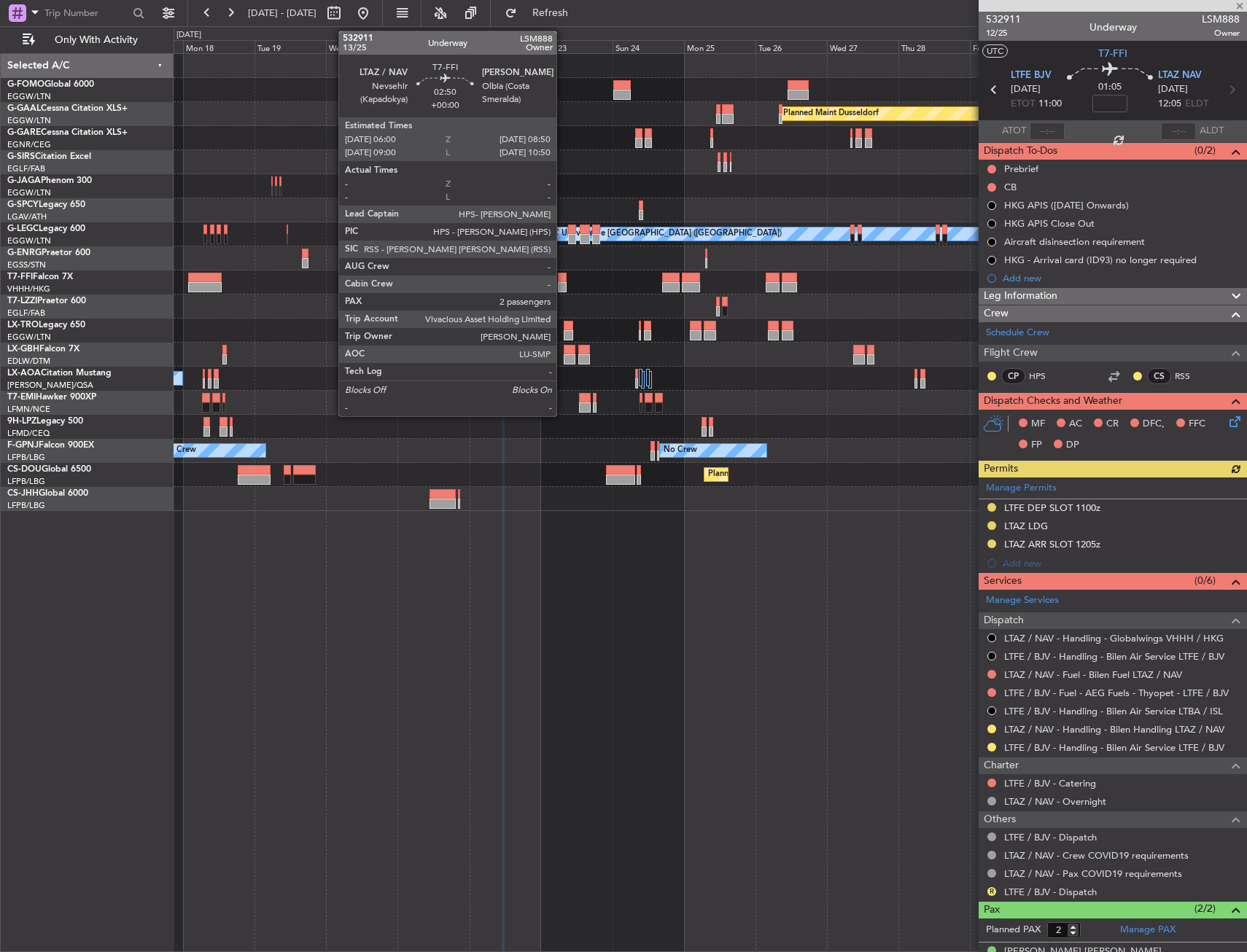
click at [562, 278] on div at bounding box center [561, 277] width 9 height 10
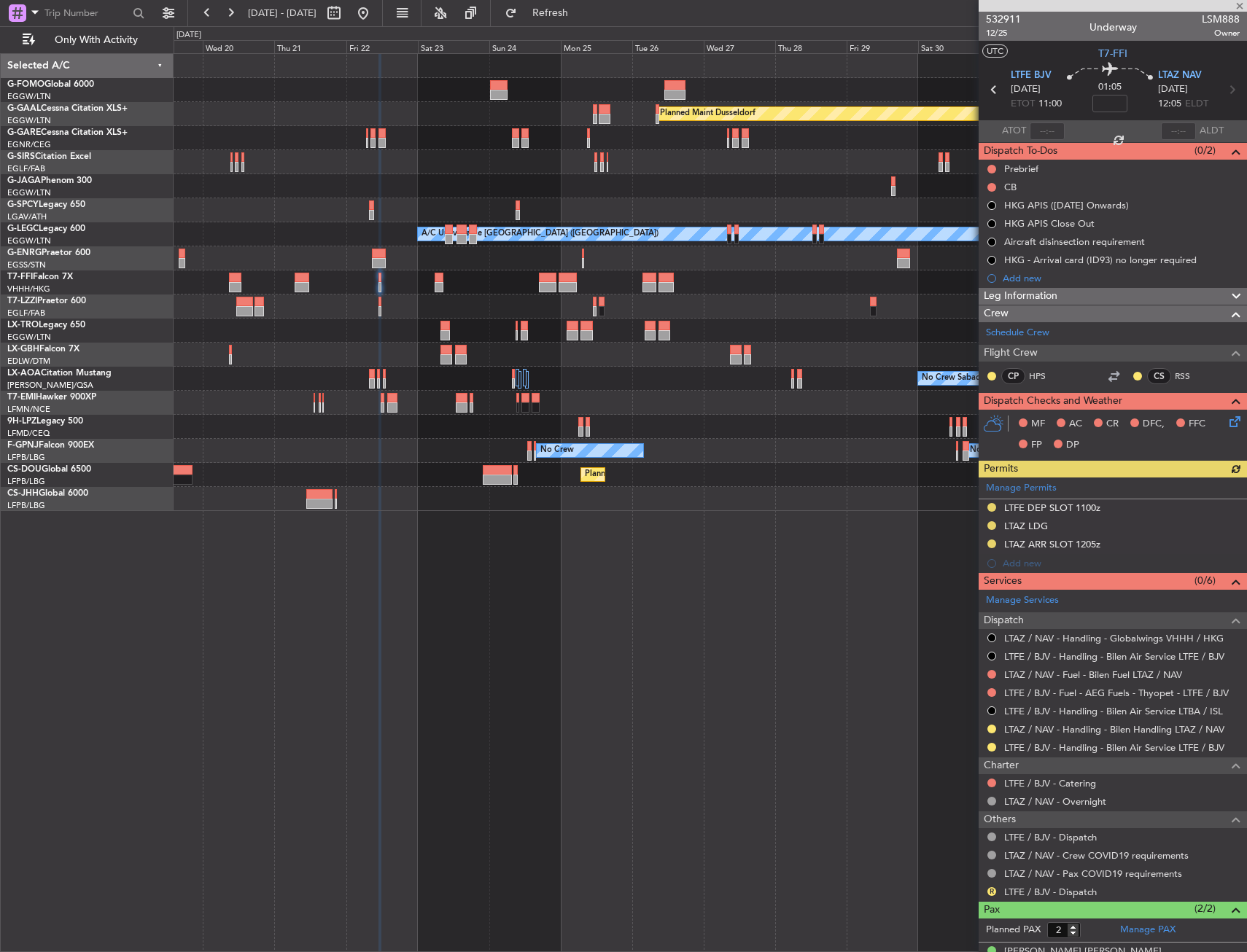
click at [498, 331] on div "Planned Maint Dusseldorf Planned Maint London (Luton) A/C Unavailable London (L…" at bounding box center [709, 282] width 1072 height 457
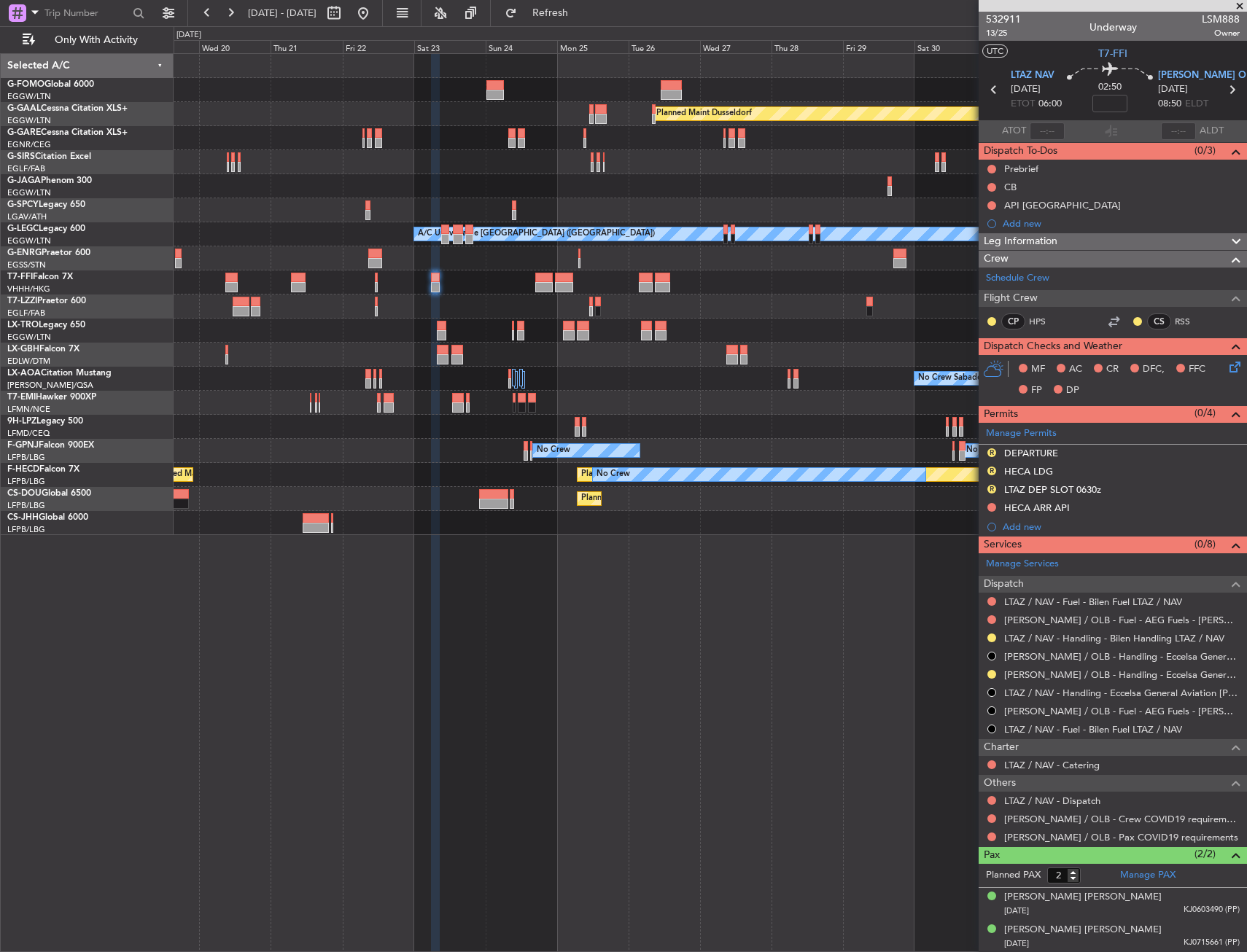
click at [990, 455] on button "R" at bounding box center [991, 452] width 9 height 9
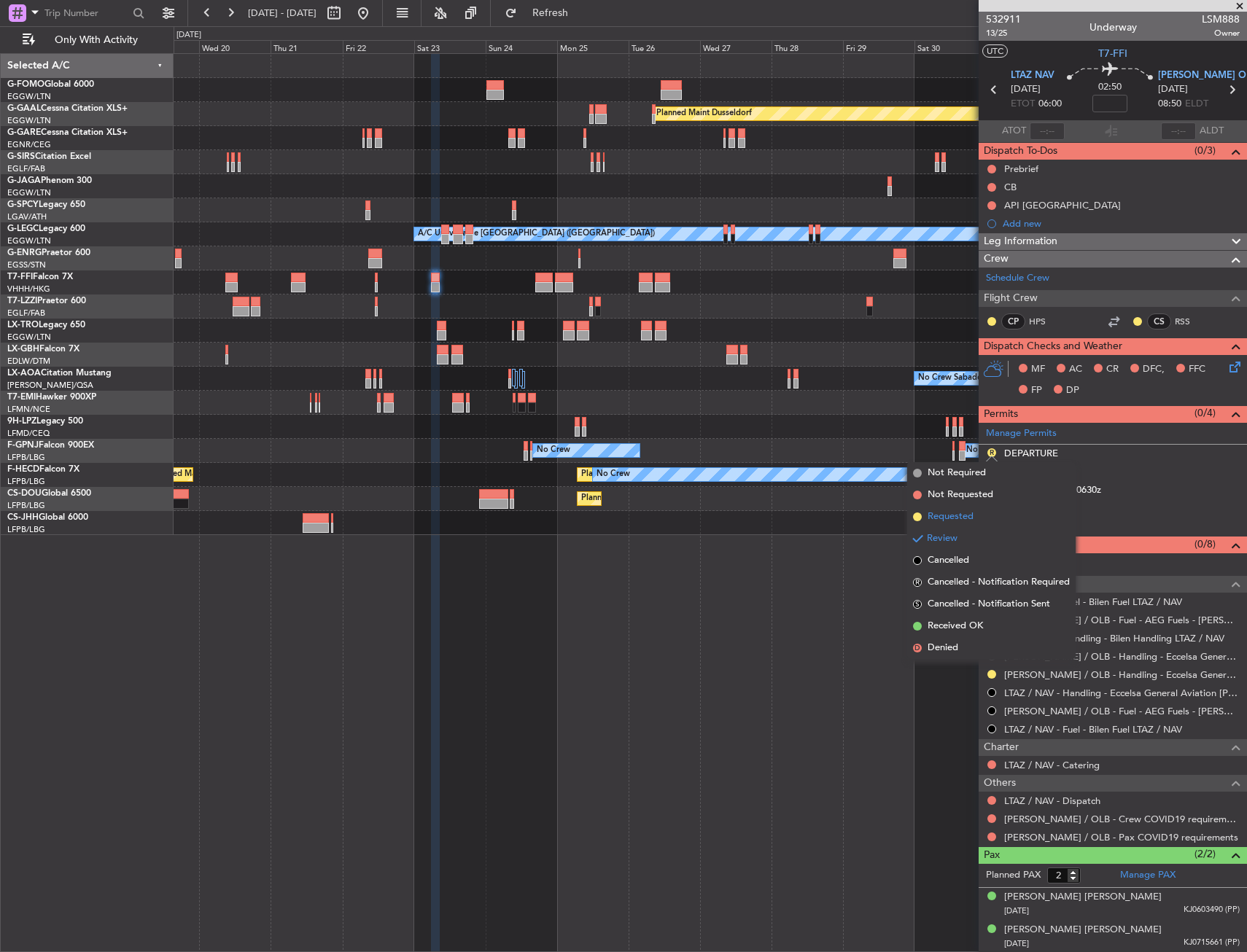
click at [967, 515] on span "Requested" at bounding box center [950, 517] width 46 height 15
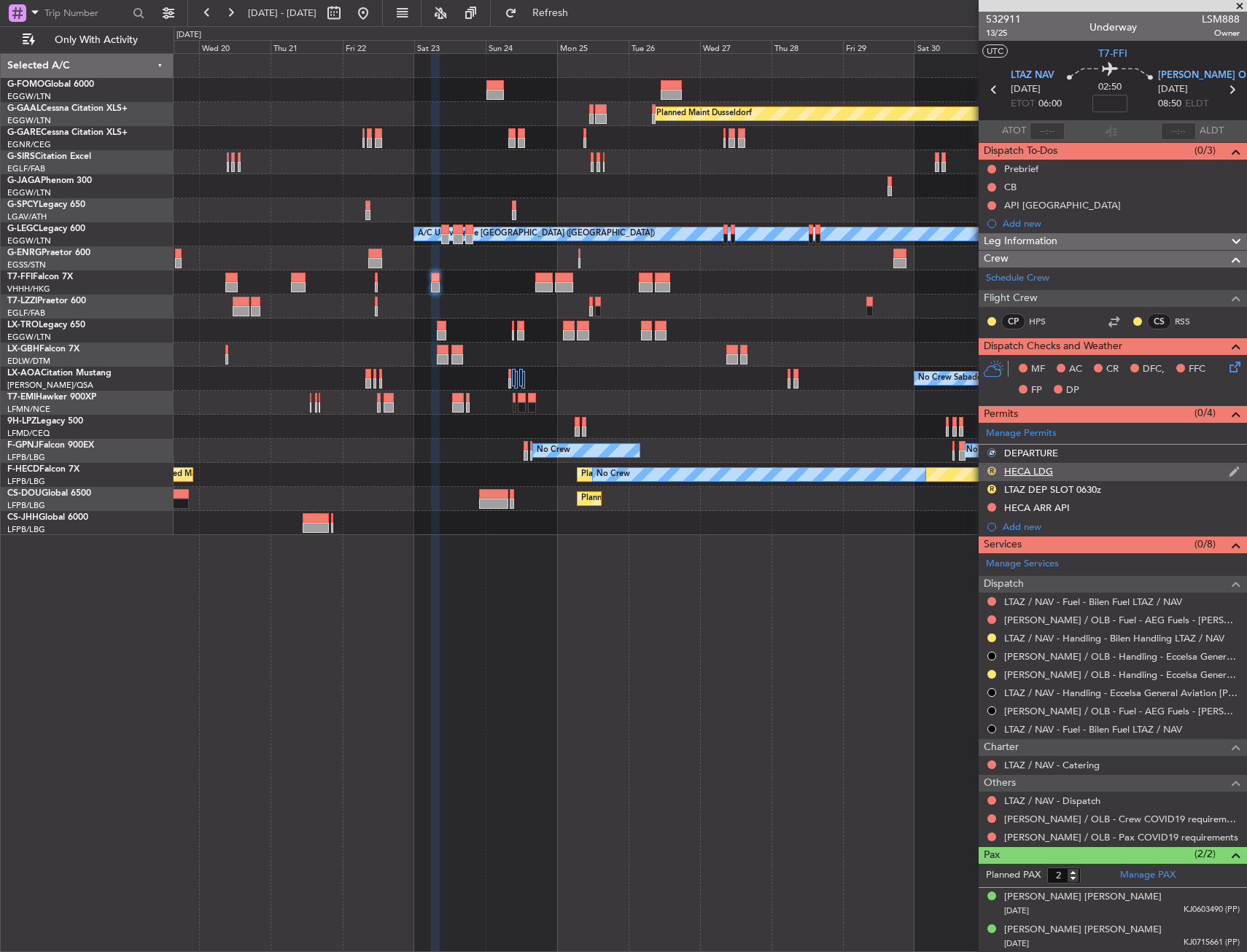
click at [992, 471] on button "R" at bounding box center [991, 471] width 9 height 9
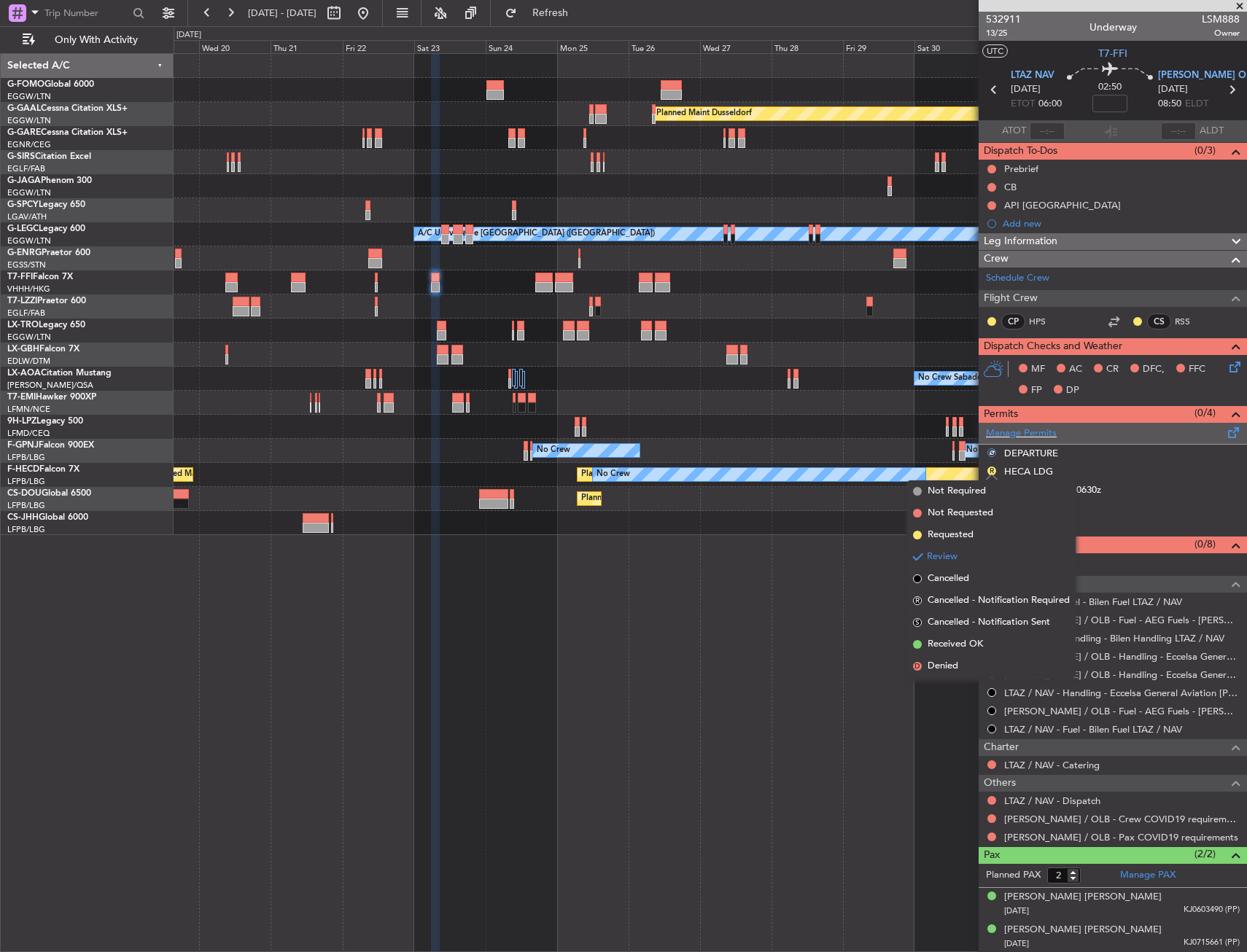
click at [1059, 431] on div "Manage Permits" at bounding box center [1113, 434] width 268 height 22
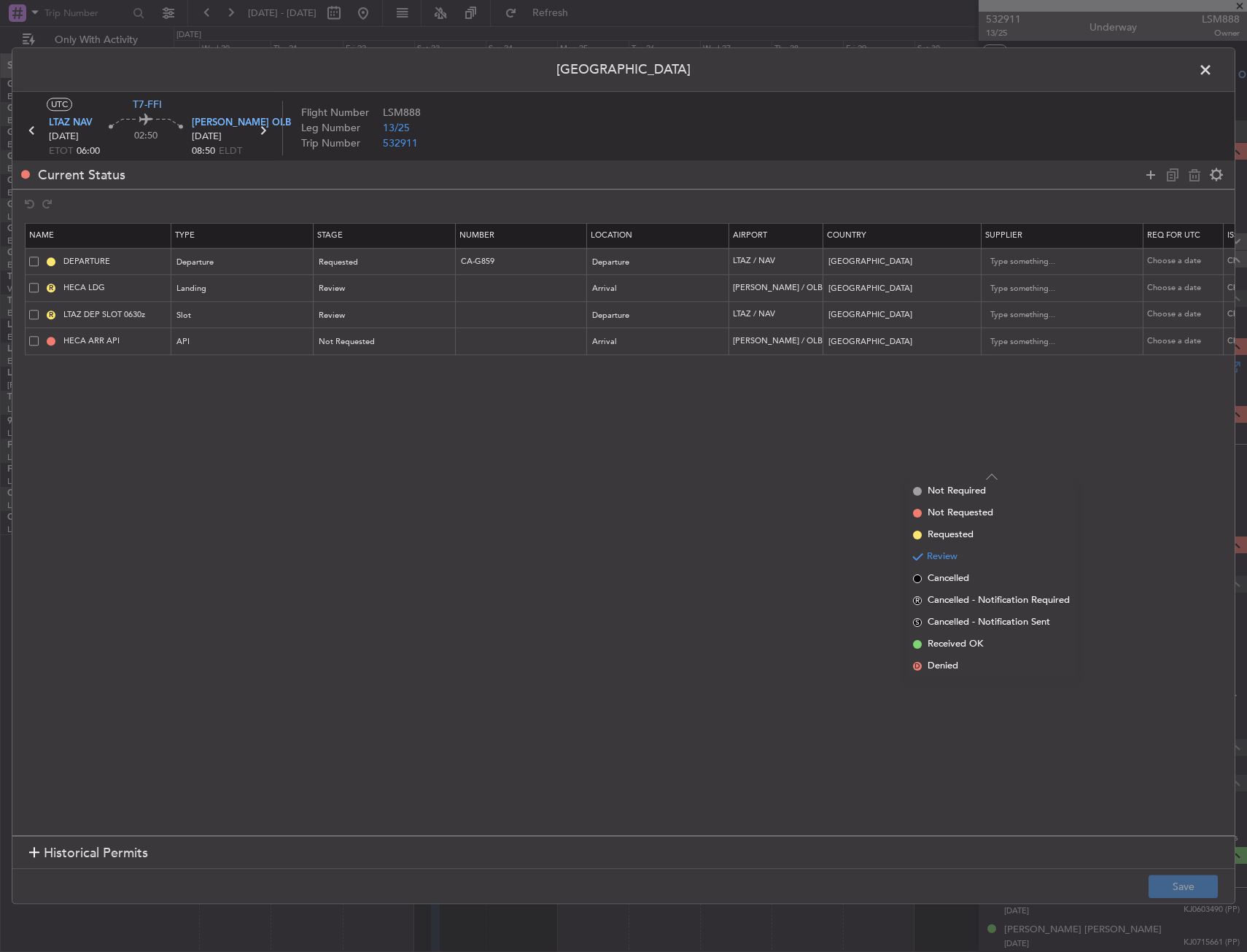
click at [32, 288] on span at bounding box center [35, 288] width 10 height 10
click at [39, 283] on input "checkbox" at bounding box center [39, 283] width 0 height 0
click at [36, 343] on span at bounding box center [35, 341] width 10 height 10
click at [39, 336] on input "checkbox" at bounding box center [39, 336] width 0 height 0
click at [1188, 177] on icon at bounding box center [1195, 175] width 18 height 18
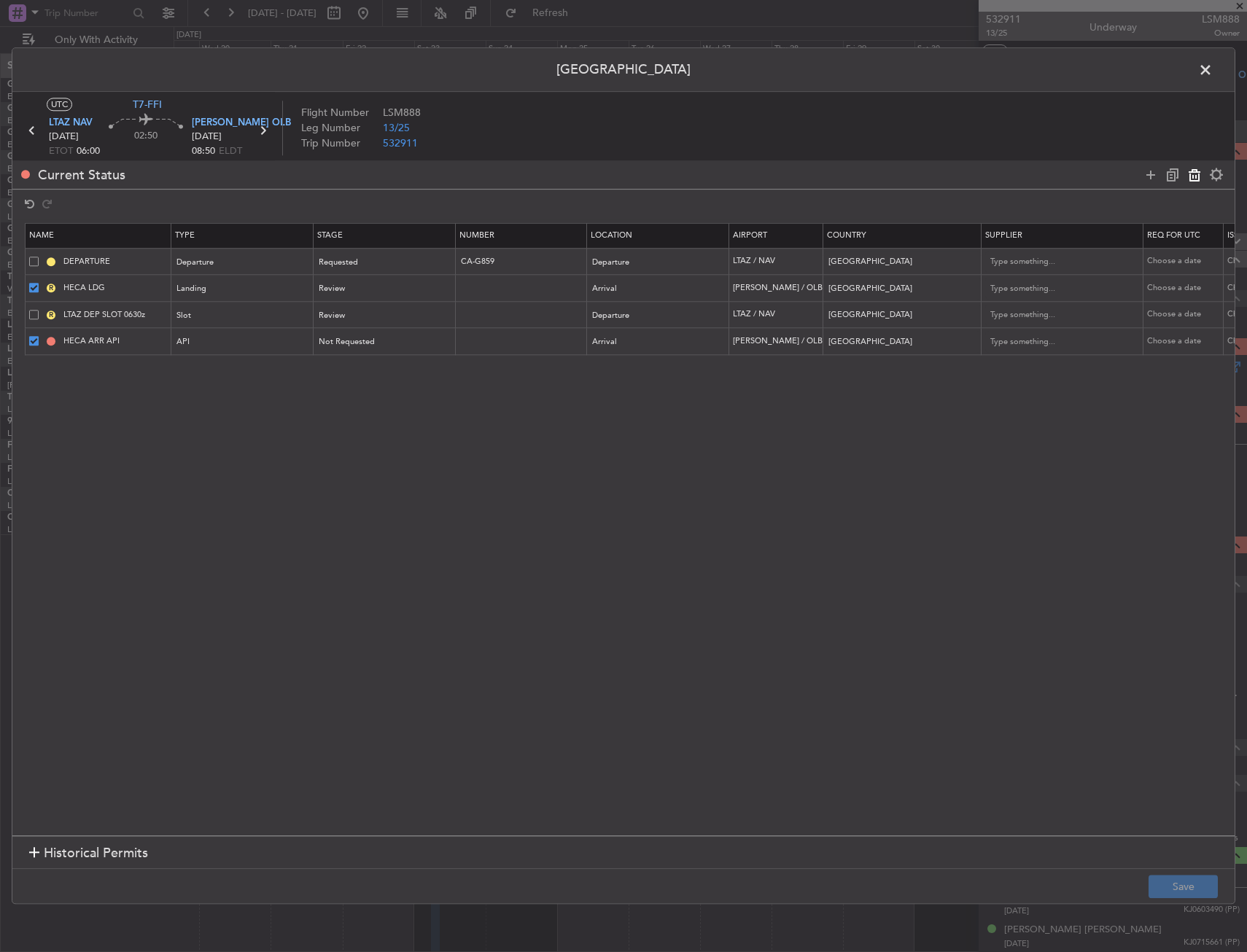
type input "LTAZ DEP SLOT 0630z"
type input "Turkey"
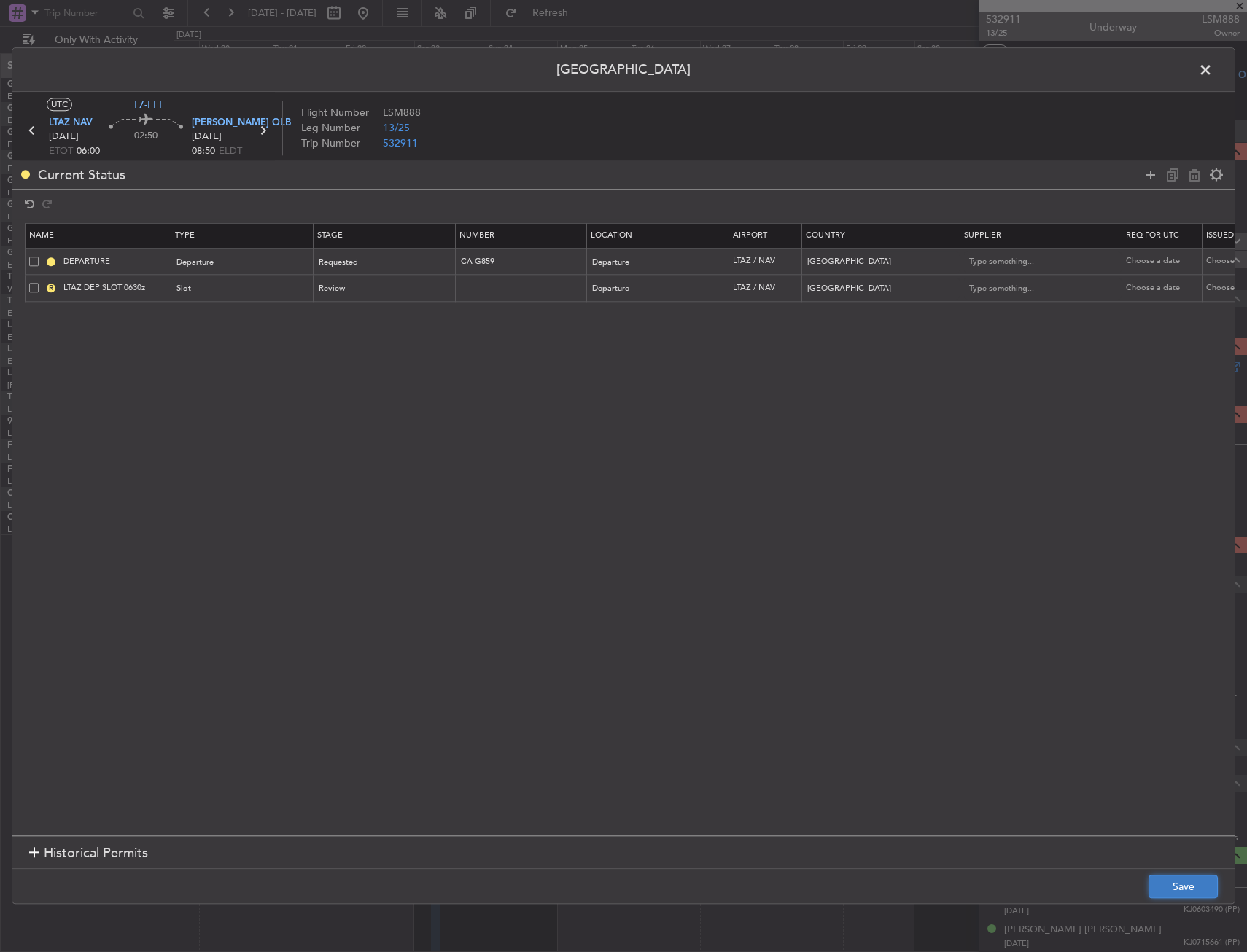
click at [1167, 876] on button "Save" at bounding box center [1183, 888] width 69 height 24
click at [1212, 66] on span at bounding box center [1212, 74] width 0 height 30
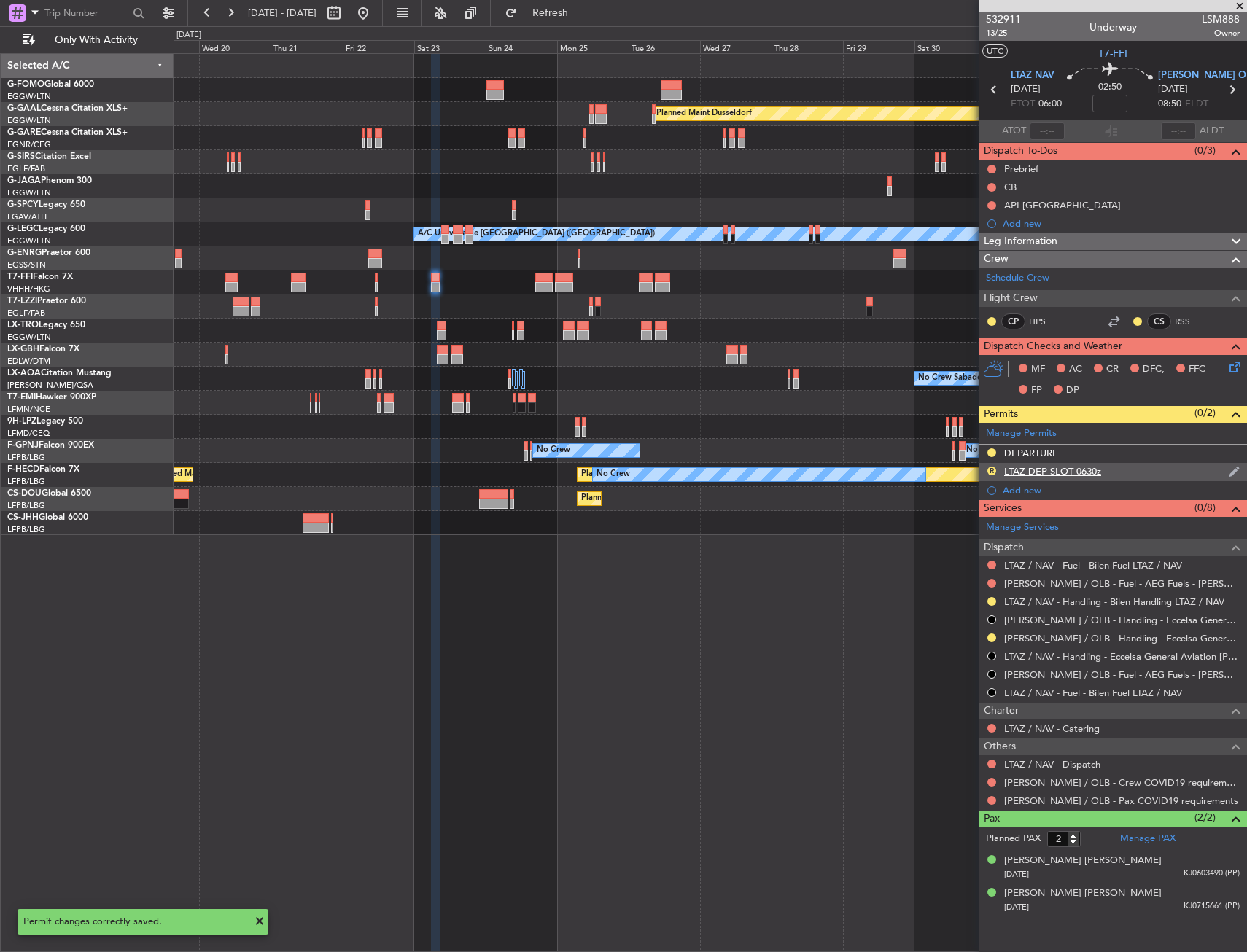
click at [1142, 474] on div "R LTAZ DEP SLOT 0630z" at bounding box center [1113, 472] width 268 height 18
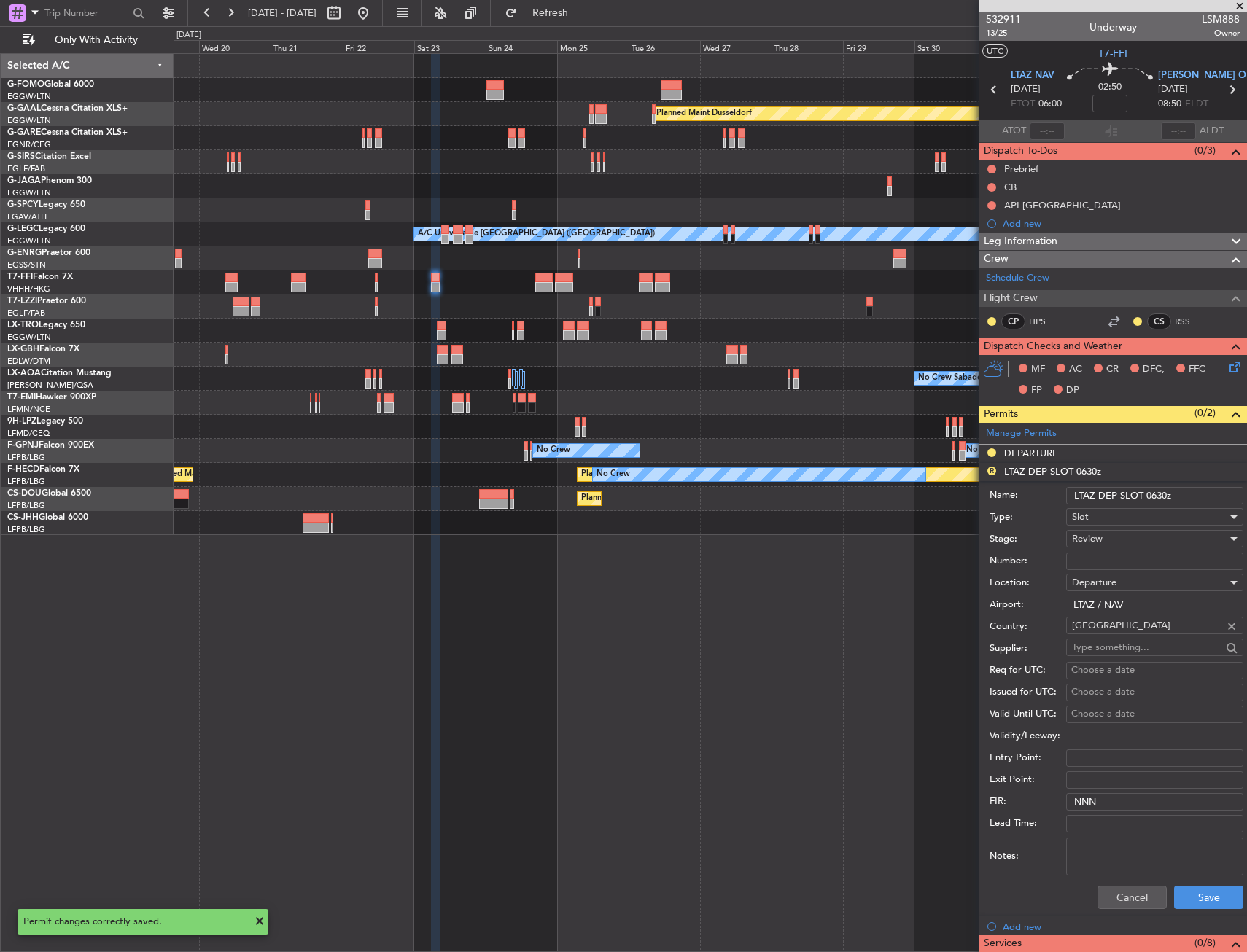
click at [1163, 492] on input "LTAZ DEP SLOT 0630z" at bounding box center [1154, 496] width 178 height 18
type input "LTAZ DEP SLOT 0600z"
click at [1101, 541] on span "Review" at bounding box center [1086, 538] width 31 height 13
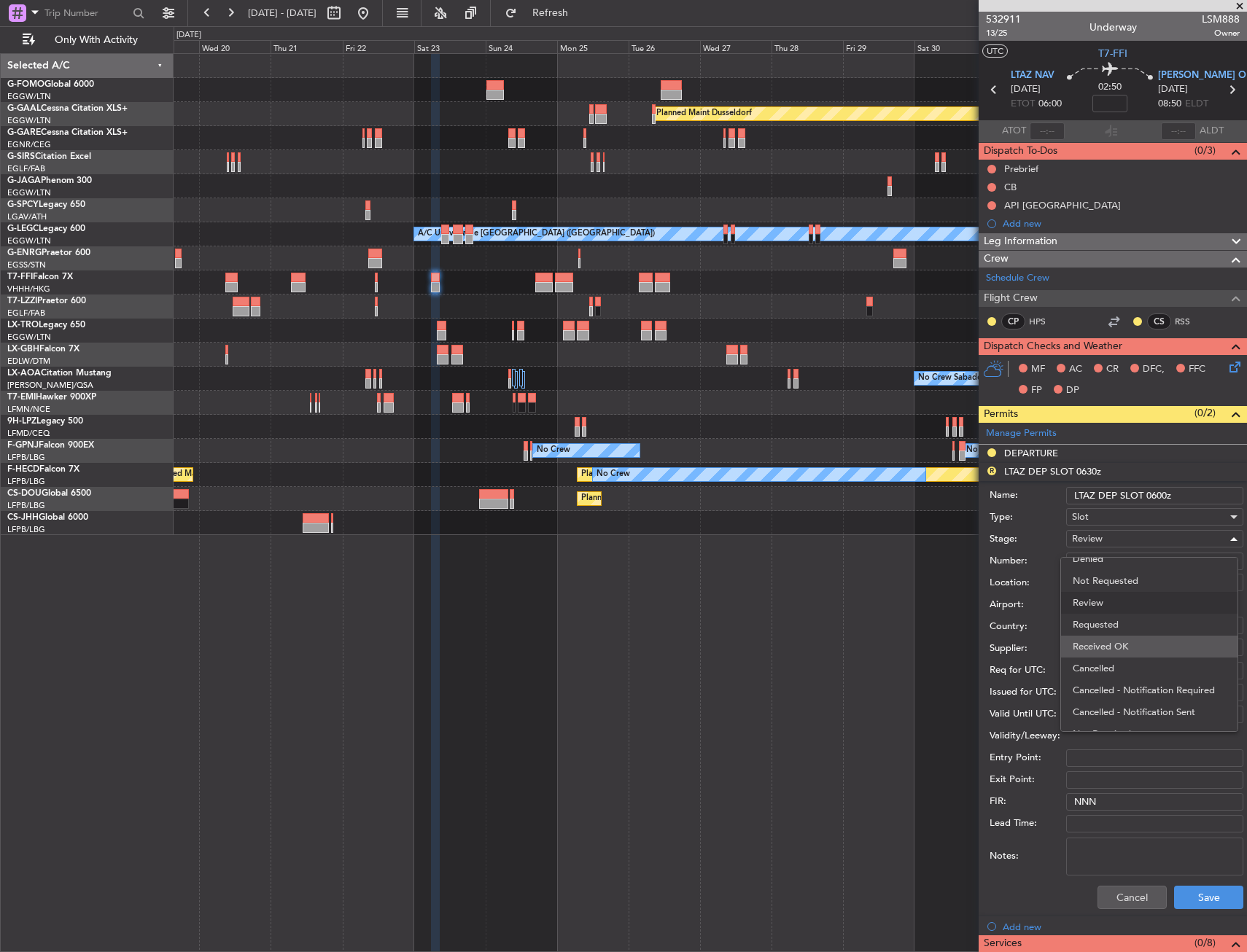
scroll to position [24, 0]
click at [1119, 616] on span "Requested" at bounding box center [1148, 611] width 153 height 22
click at [1194, 900] on button "Save" at bounding box center [1209, 898] width 69 height 24
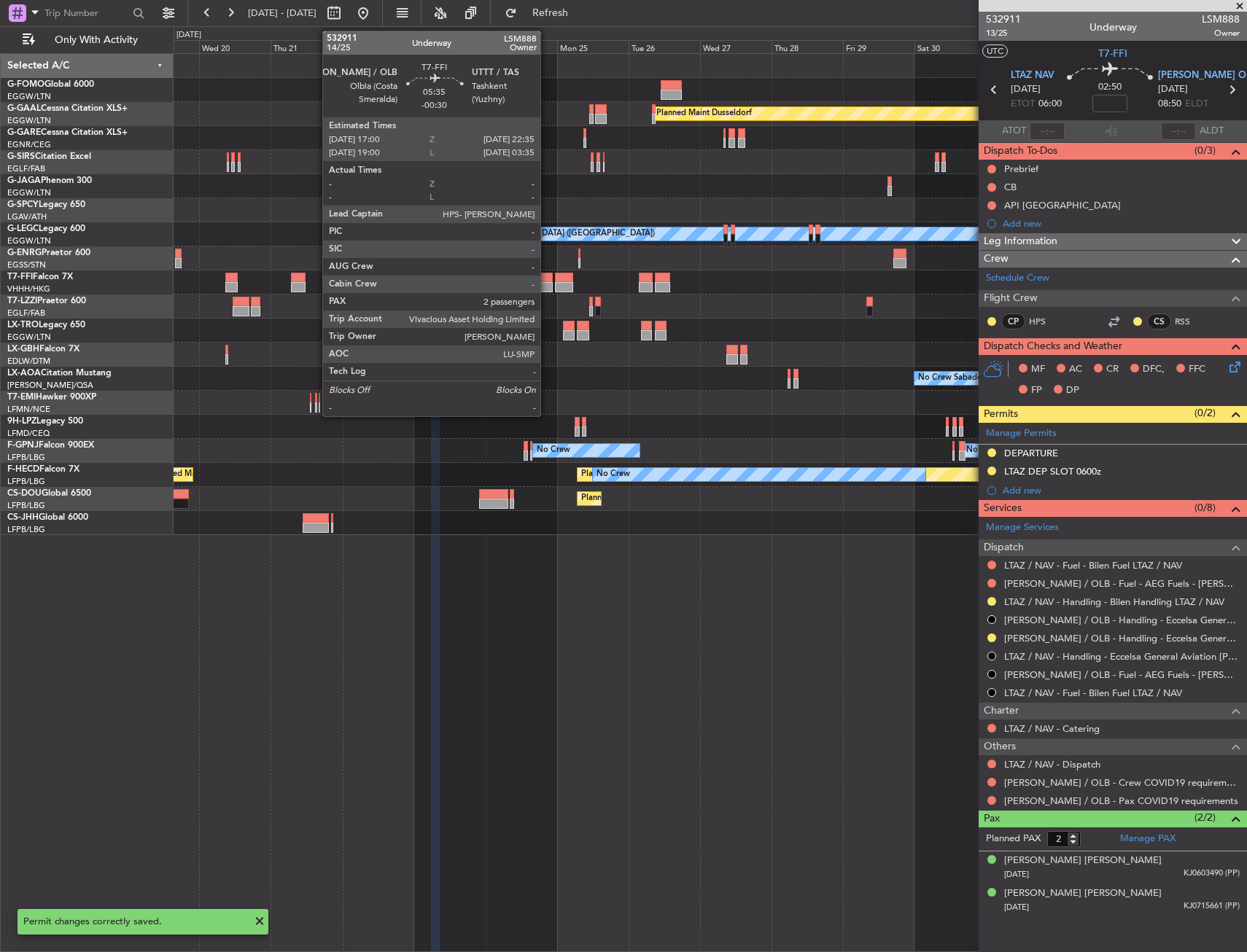
click at [547, 276] on div at bounding box center [543, 277] width 17 height 10
type input "-00:30"
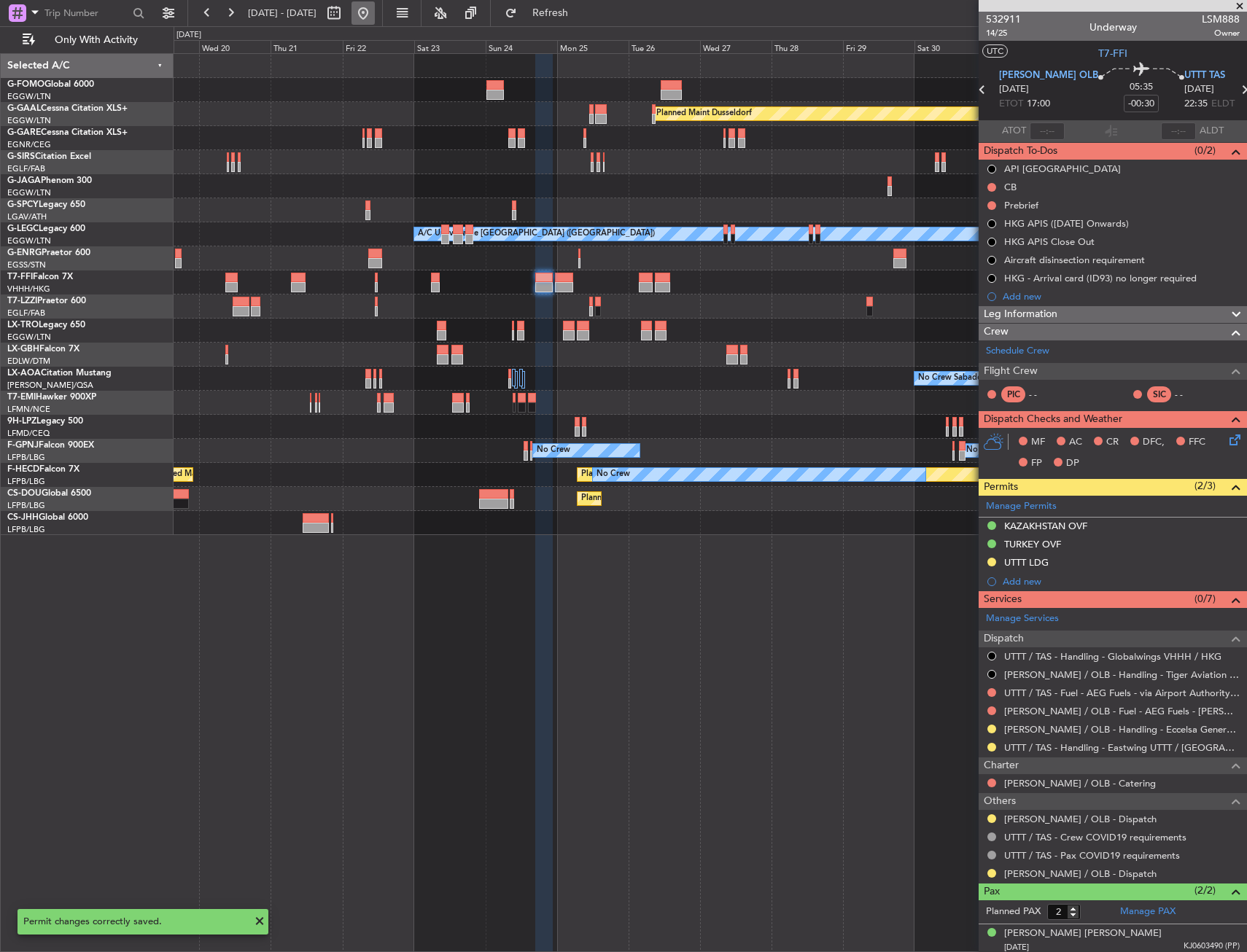
click at [375, 12] on button at bounding box center [363, 13] width 24 height 24
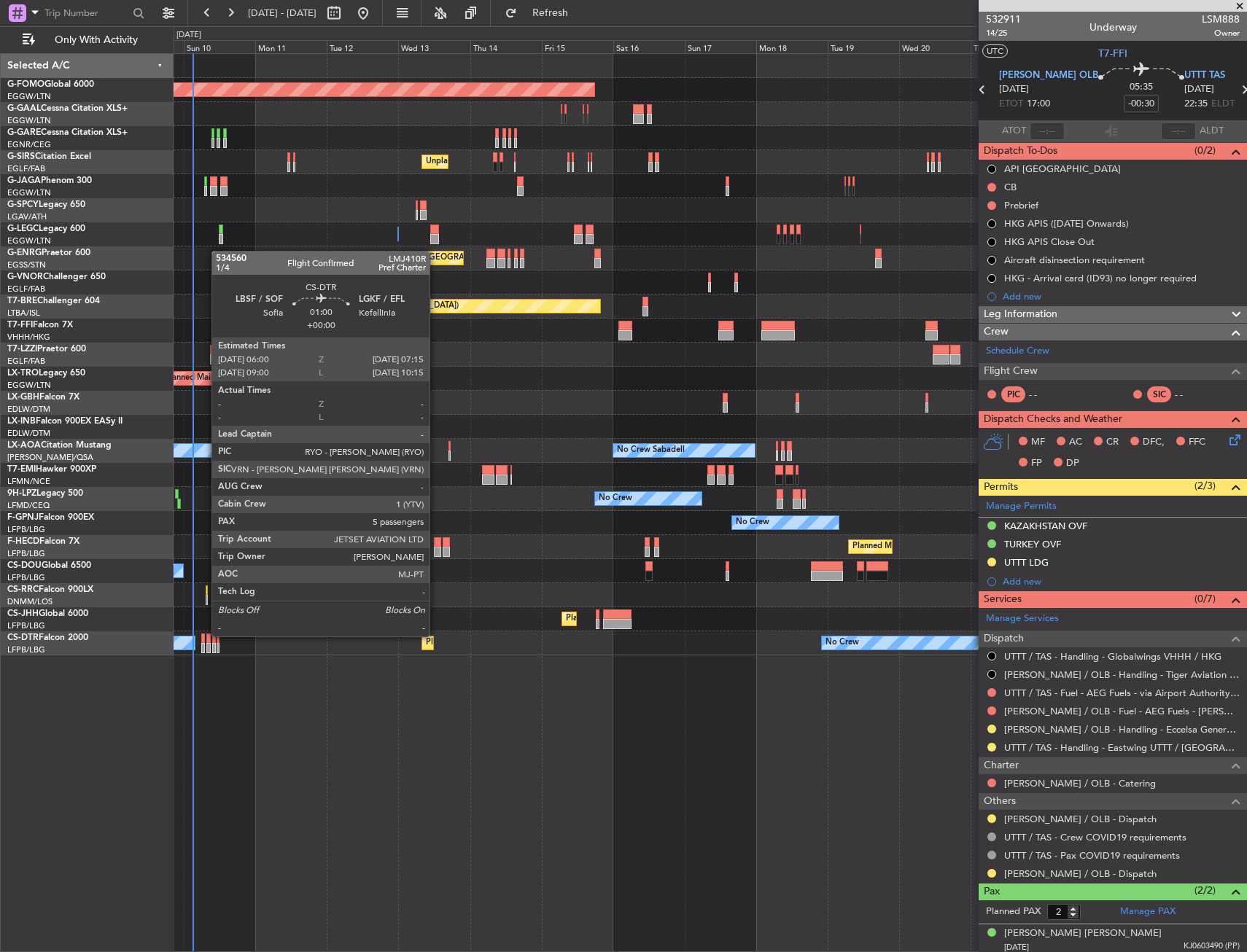
click at [204, 635] on div at bounding box center [203, 638] width 4 height 10
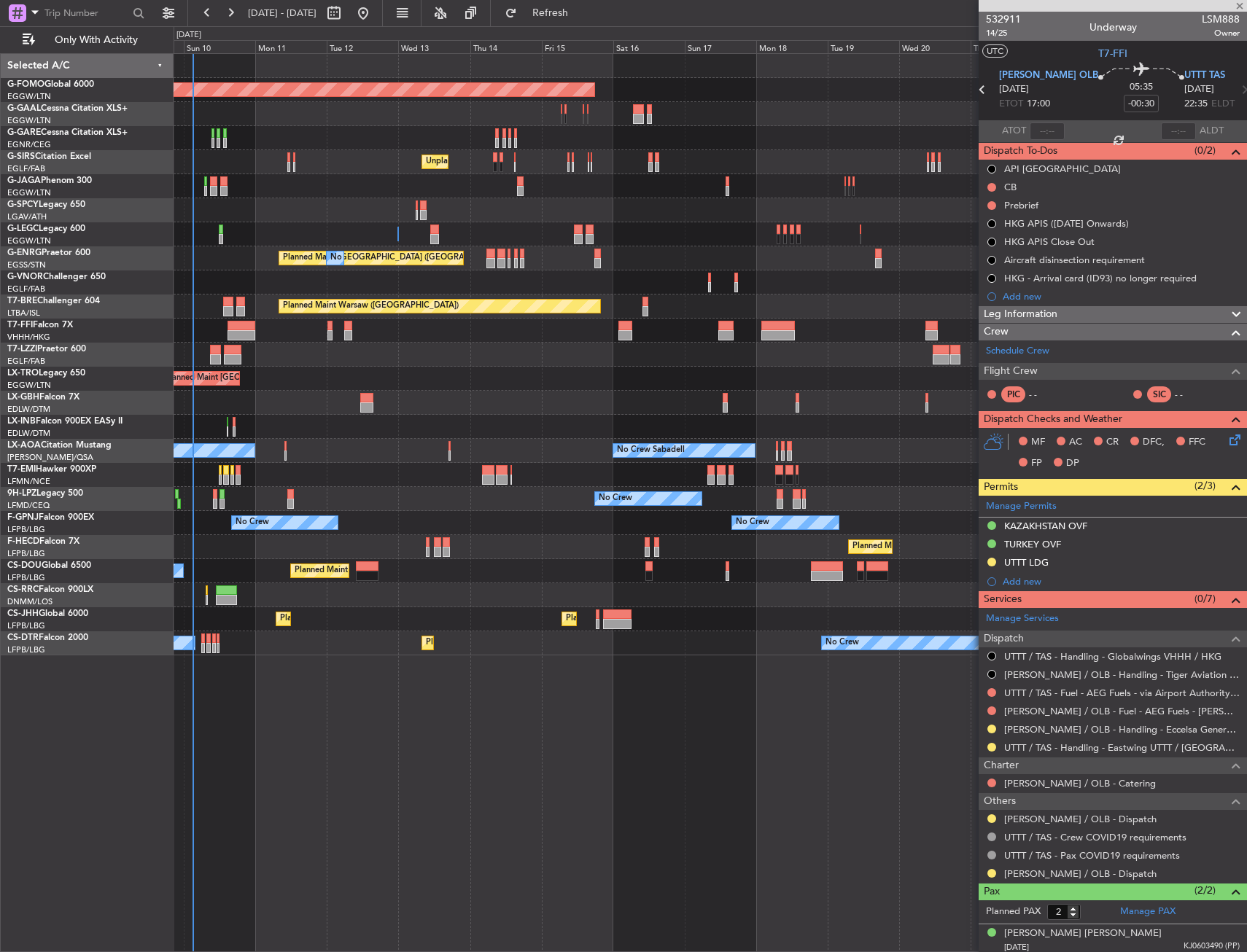
type input "5"
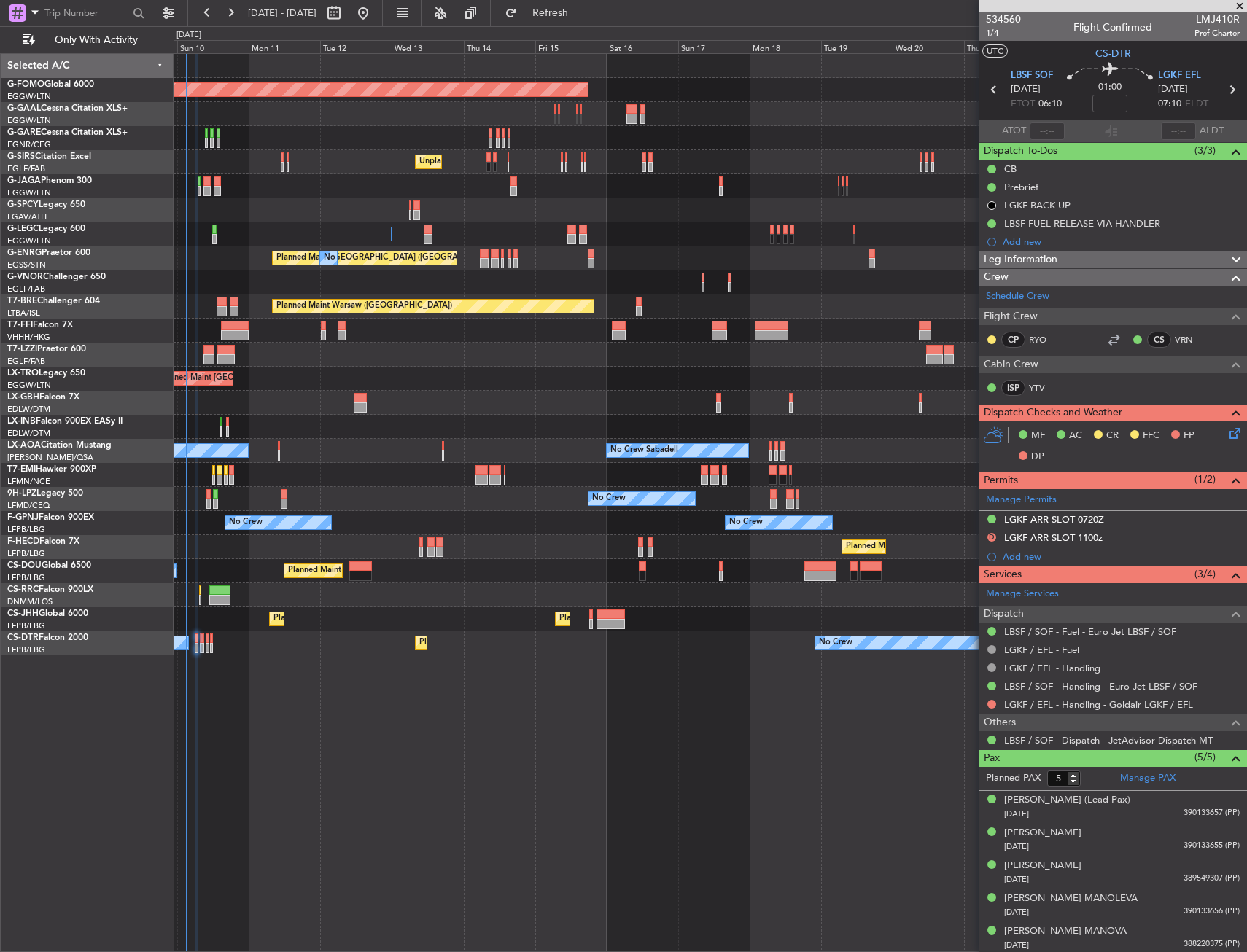
click at [357, 629] on div "Planned Maint Paris (Le Bourget) Planned Maint Paris (Le Bourget)" at bounding box center [709, 620] width 1072 height 24
